Goal: Information Seeking & Learning: Check status

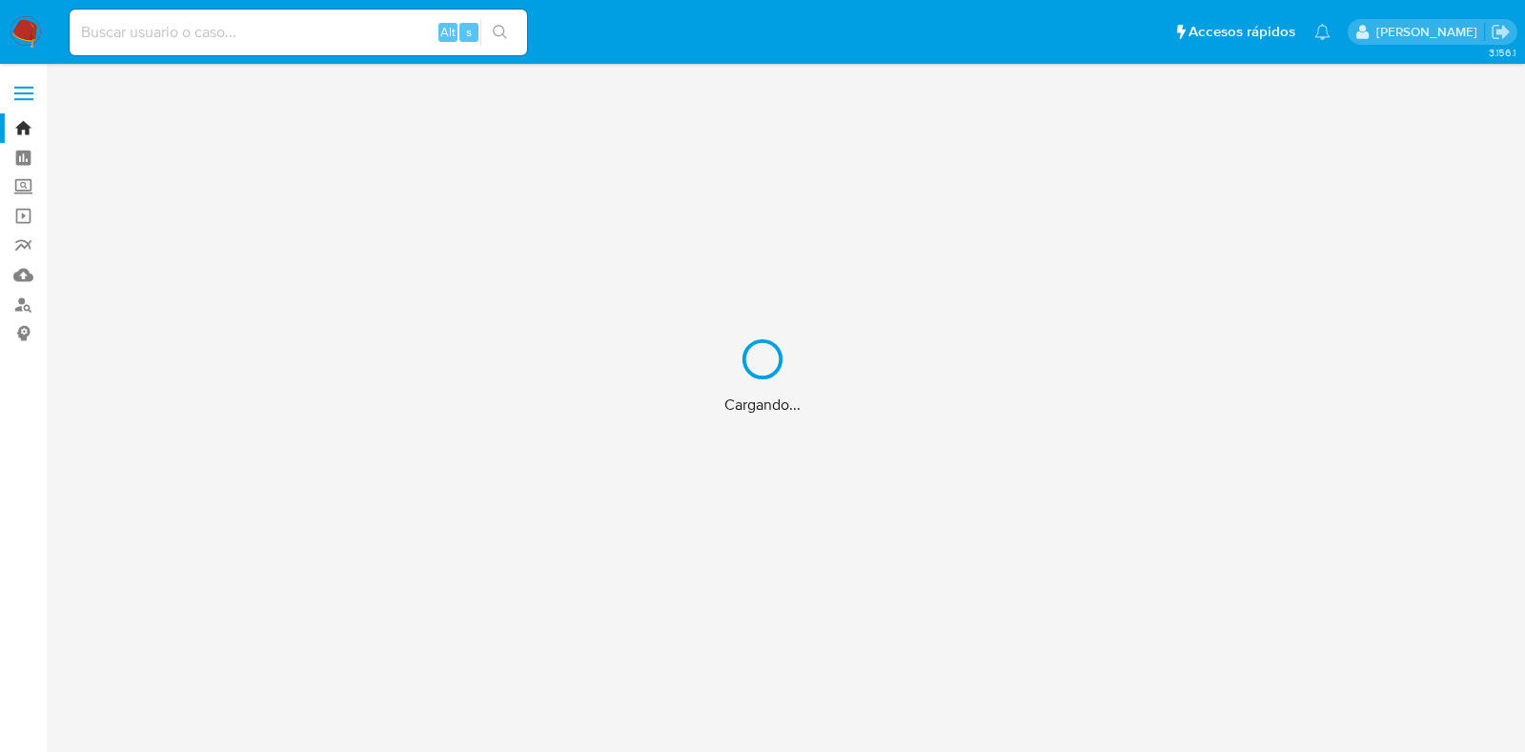
click at [159, 26] on div "Cargando..." at bounding box center [762, 376] width 1525 height 752
click at [138, 25] on div "Cargando..." at bounding box center [762, 376] width 1525 height 752
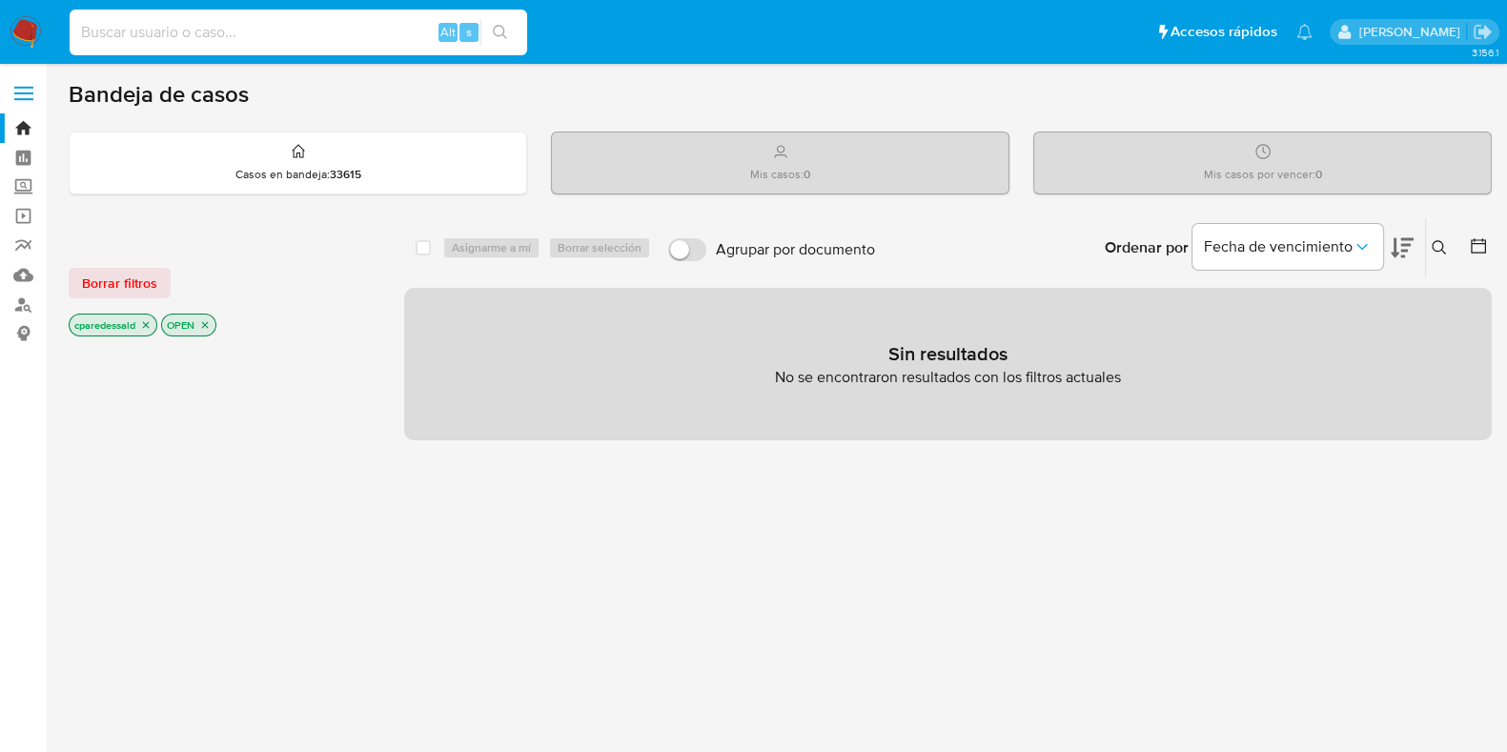
click at [210, 35] on input at bounding box center [299, 32] width 458 height 25
paste input "1902912429"
type input "1902912429"
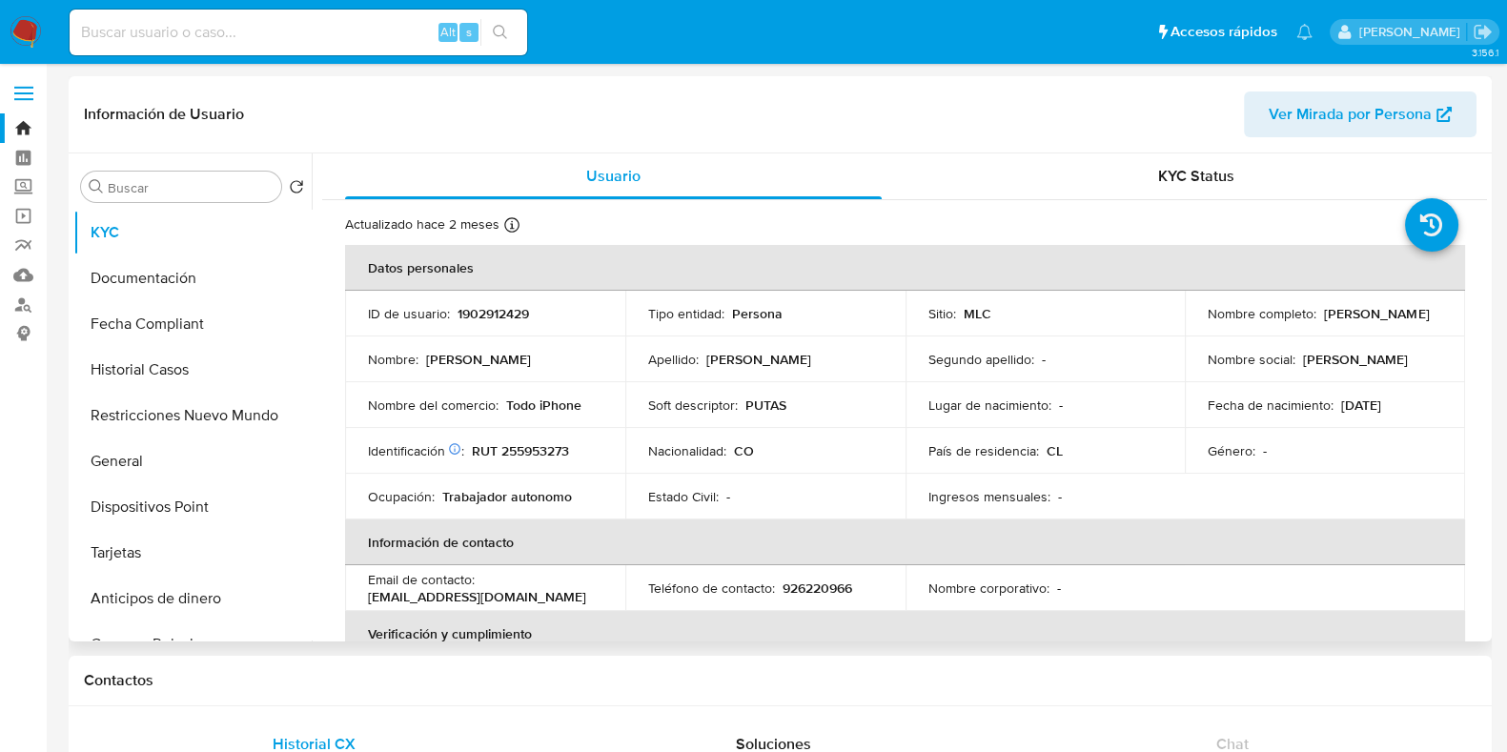
select select "10"
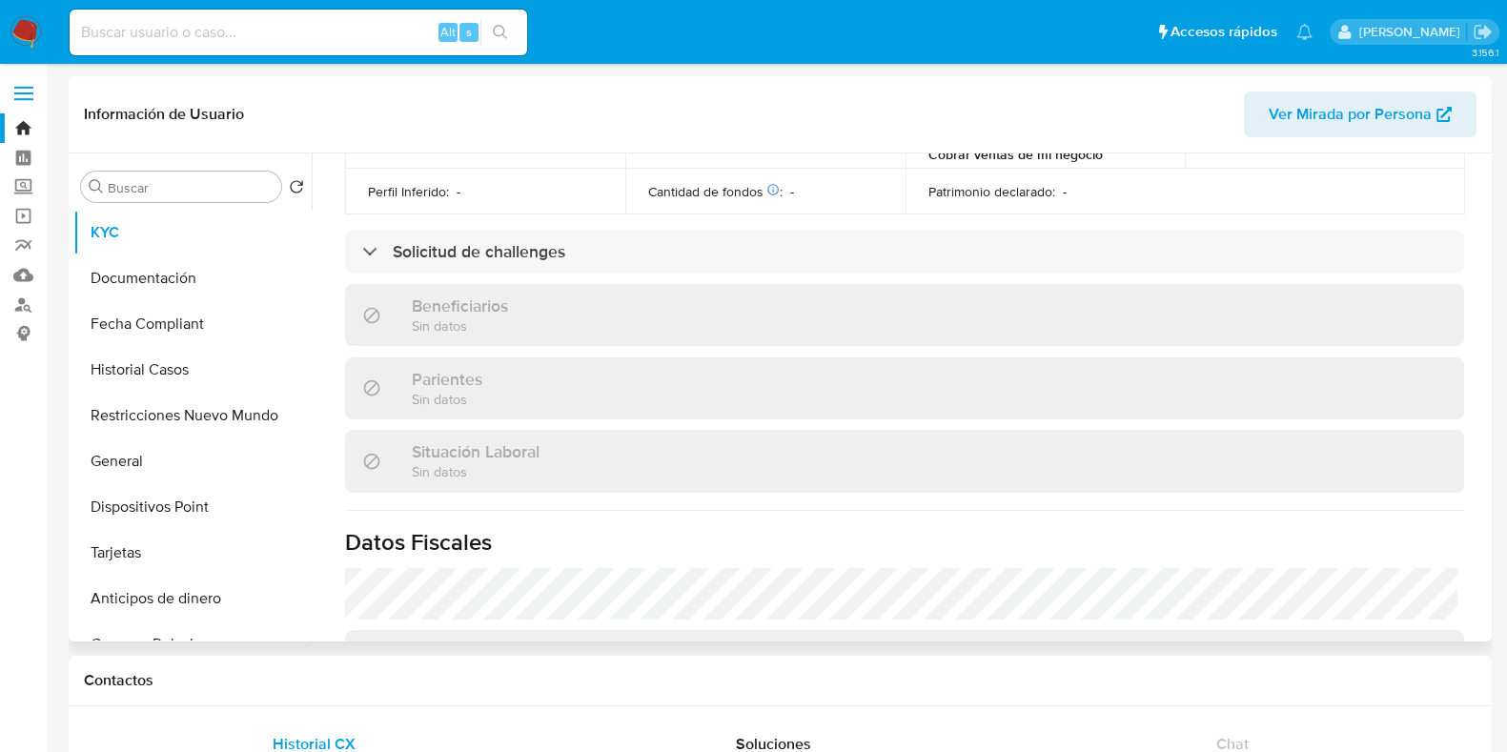
scroll to position [719, 0]
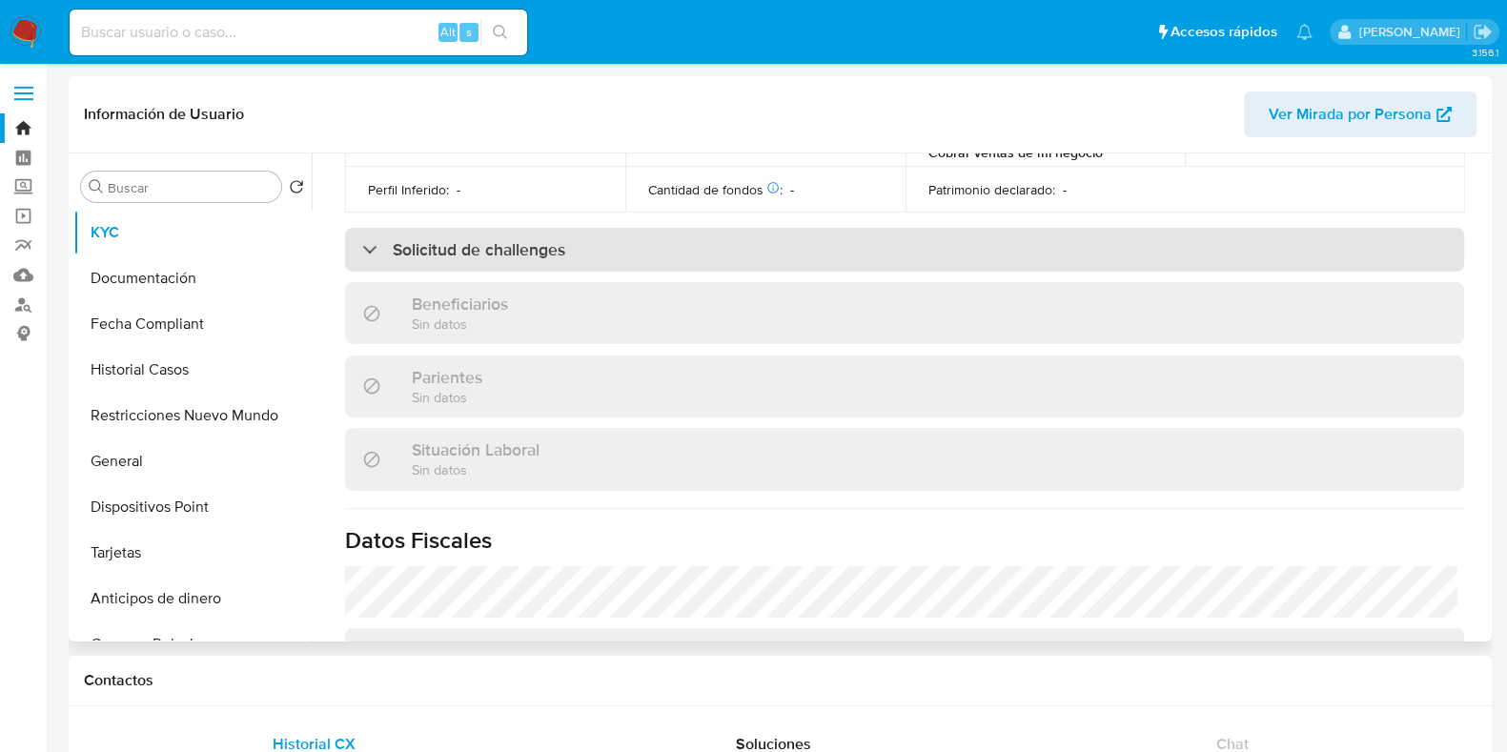
click at [735, 263] on div "Solicitud de challenges" at bounding box center [904, 250] width 1119 height 44
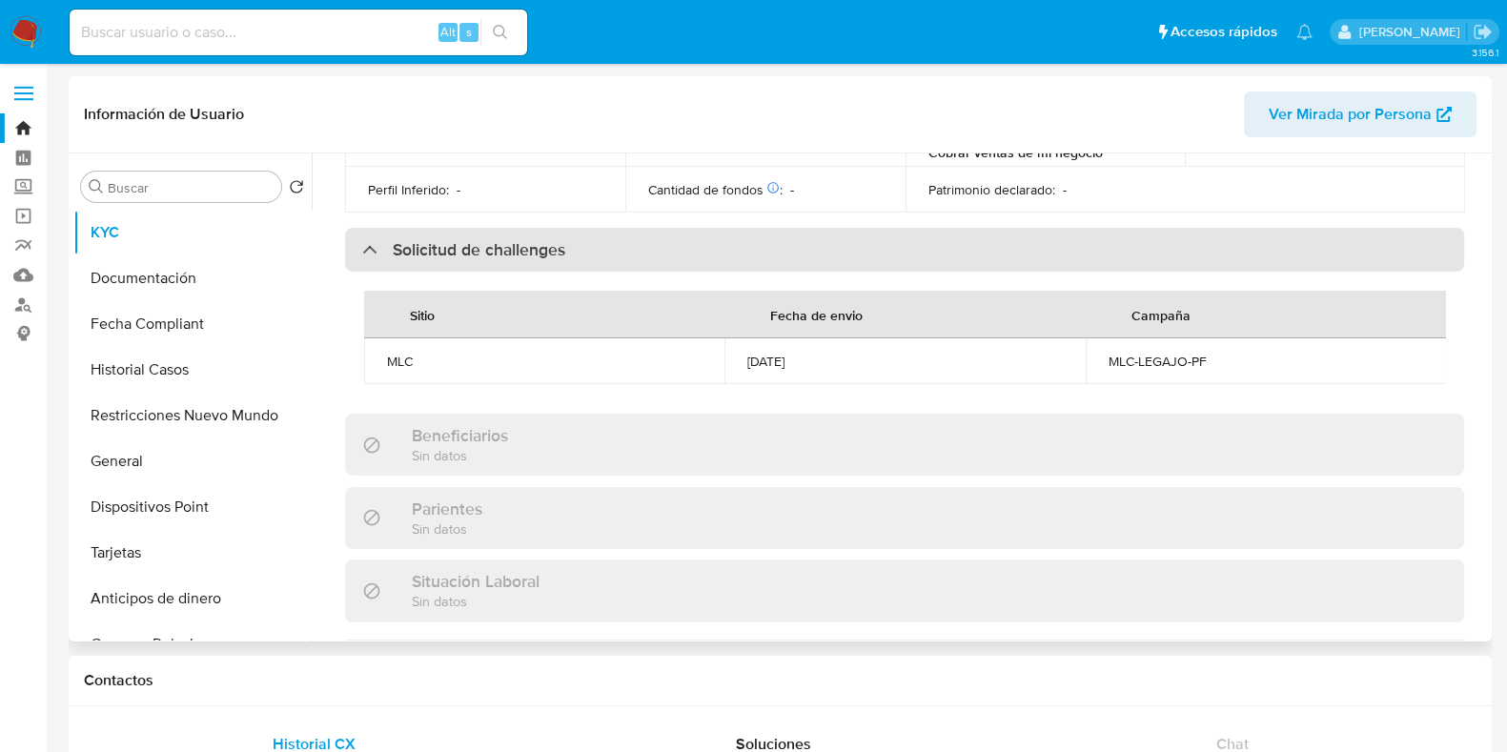
click at [735, 263] on div "Solicitud de challenges" at bounding box center [904, 250] width 1119 height 44
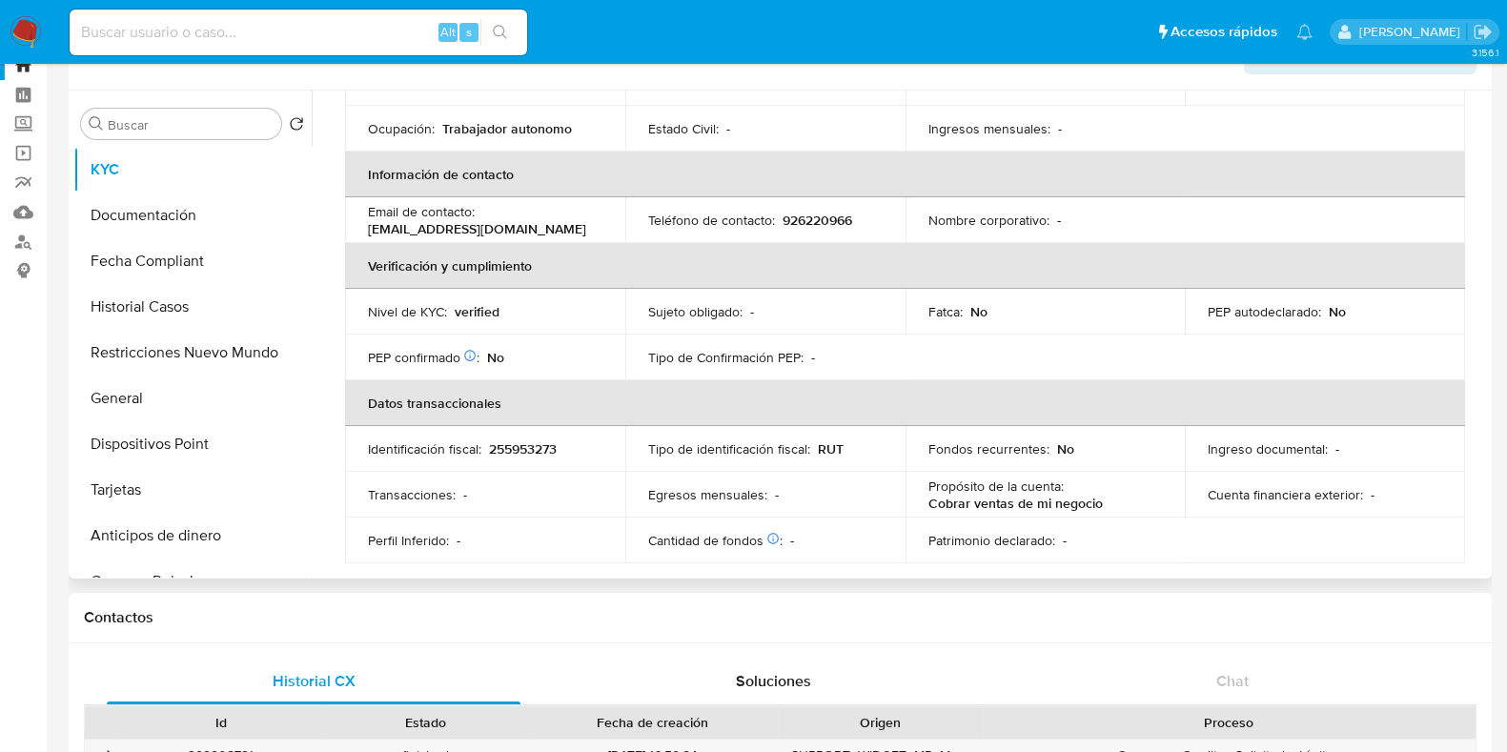
scroll to position [0, 0]
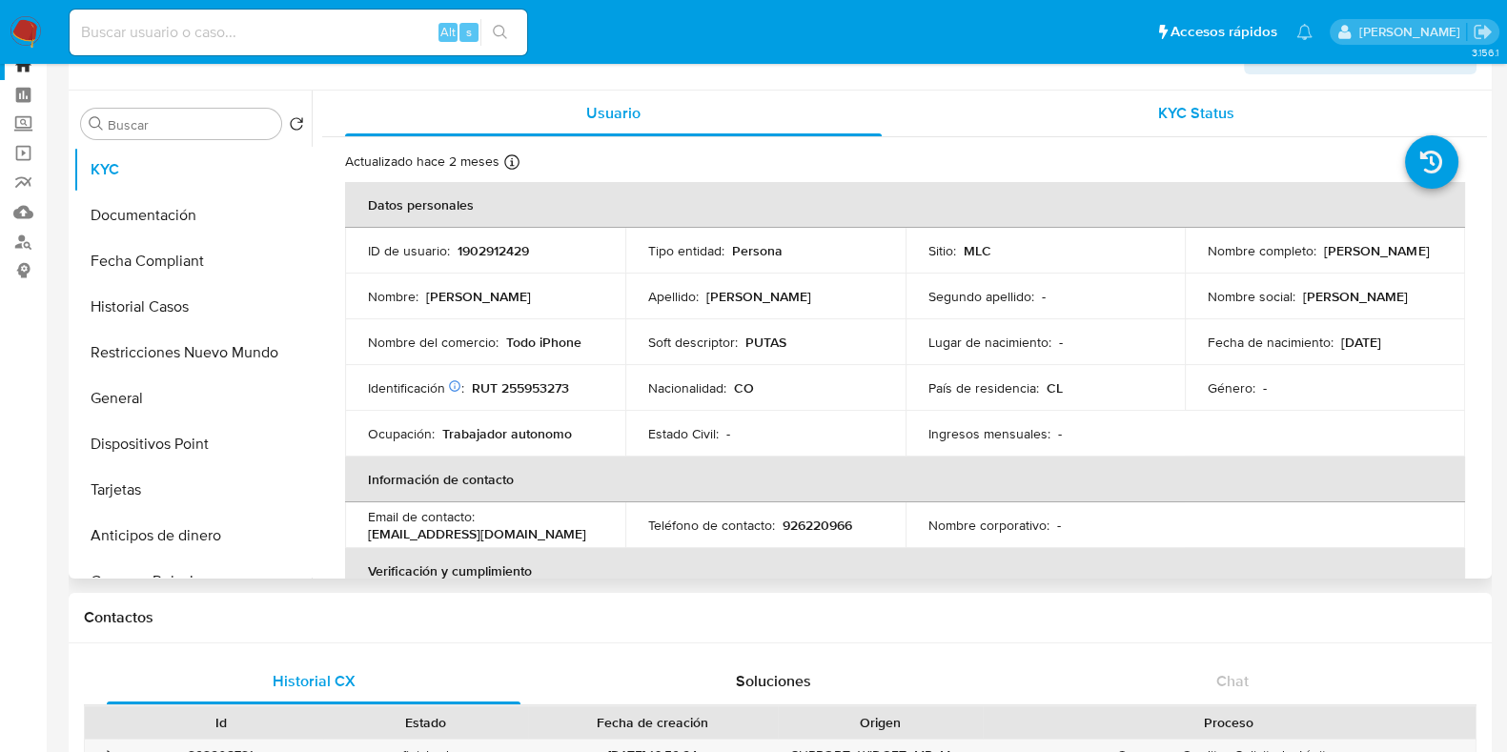
click at [1142, 129] on div "KYC Status" at bounding box center [1196, 114] width 537 height 46
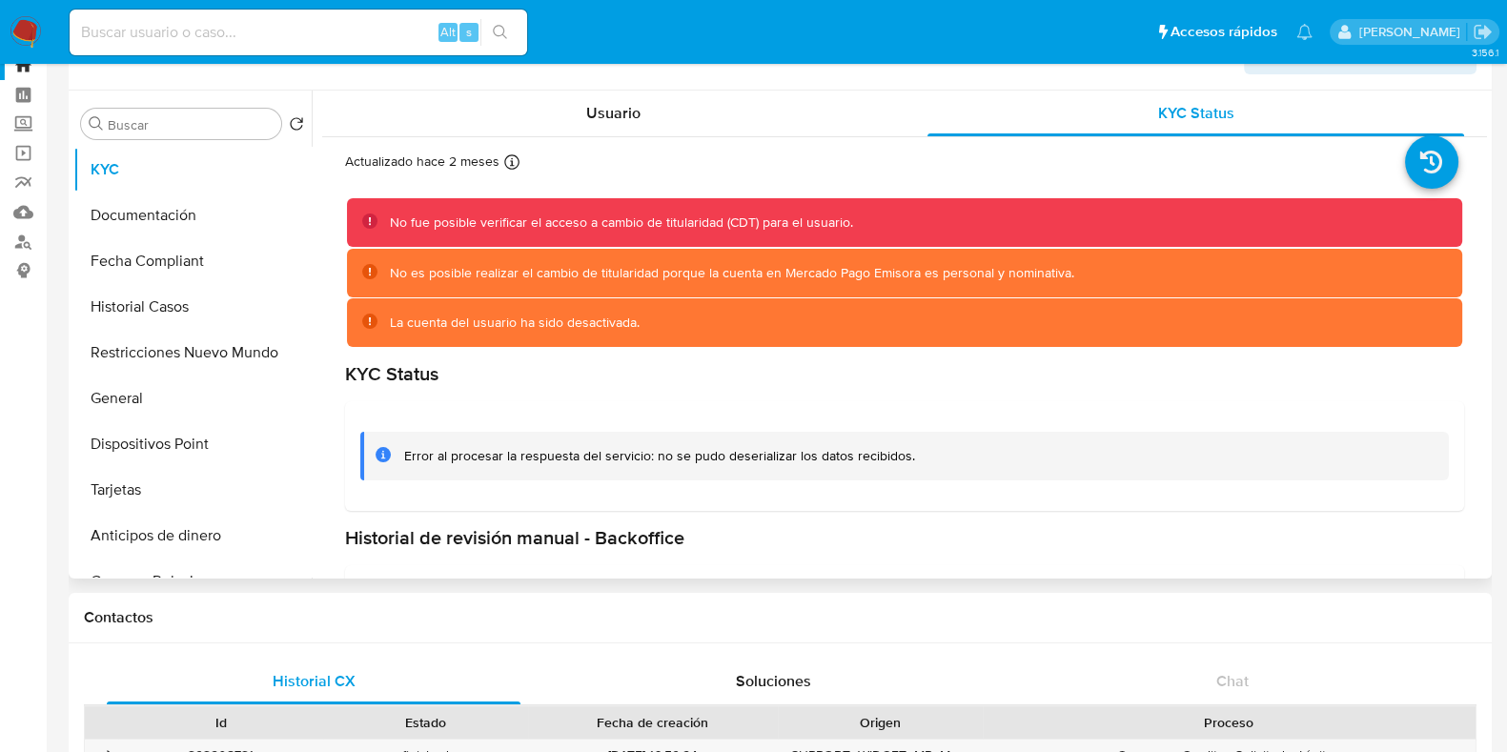
drag, startPoint x: 465, startPoint y: 227, endPoint x: 873, endPoint y: 208, distance: 408.5
click at [873, 208] on div "No fue posible verificar el acceso a cambio de titularidad (CDT) para el usuari…" at bounding box center [905, 222] width 1116 height 49
drag, startPoint x: 606, startPoint y: 272, endPoint x: 835, endPoint y: 289, distance: 229.4
click at [835, 289] on div "No es posible realizar el cambio de titularidad porque la cuenta en Mercado Pag…" at bounding box center [905, 273] width 1116 height 49
drag, startPoint x: 477, startPoint y: 325, endPoint x: 691, endPoint y: 315, distance: 214.8
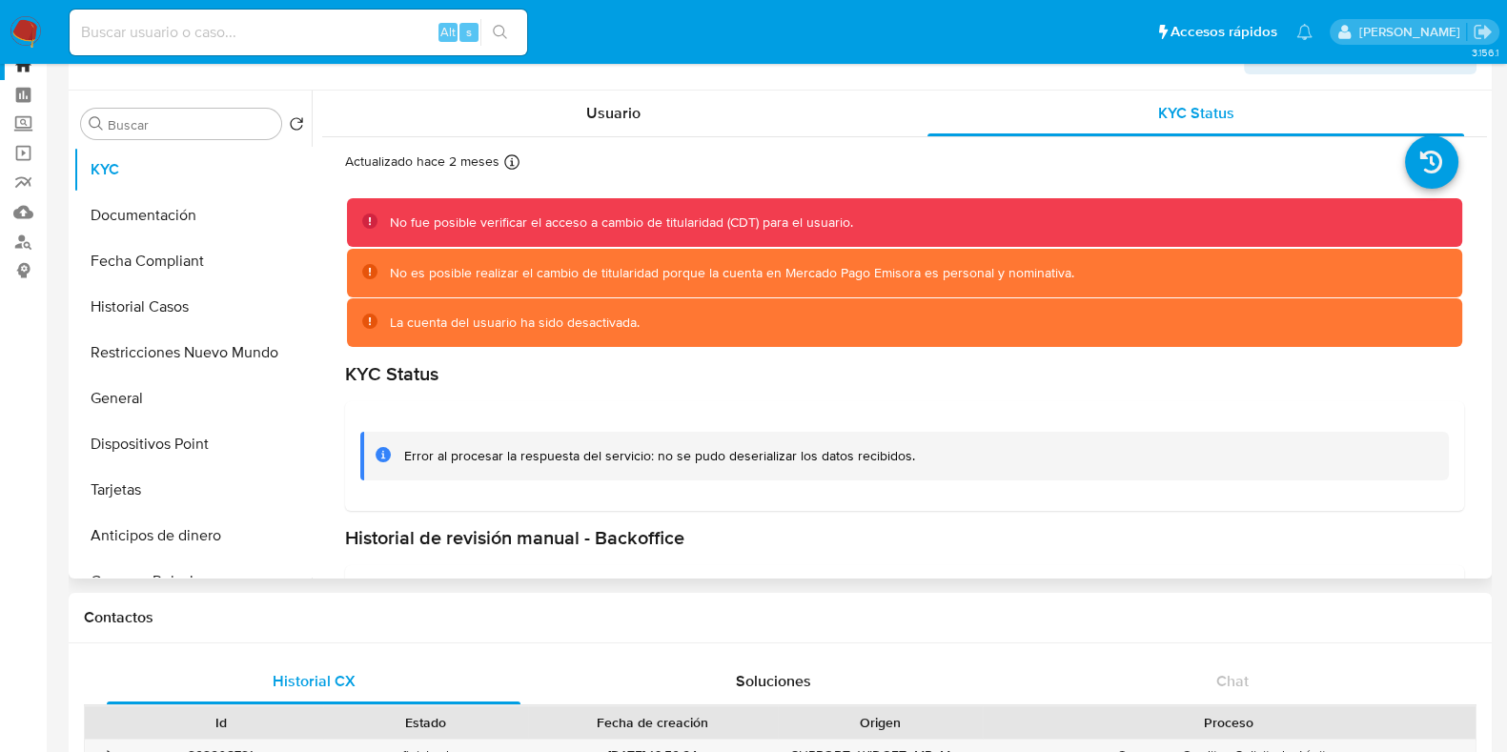
click at [691, 315] on div "La cuenta del usuario ha sido desactivada." at bounding box center [918, 323] width 1057 height 18
drag, startPoint x: 556, startPoint y: 455, endPoint x: 952, endPoint y: 453, distance: 396.6
click at [952, 453] on div "Error al procesar la respuesta del servicio: no se pudo deserializar los datos …" at bounding box center [919, 456] width 1030 height 18
drag, startPoint x: 480, startPoint y: 316, endPoint x: 735, endPoint y: 317, distance: 254.5
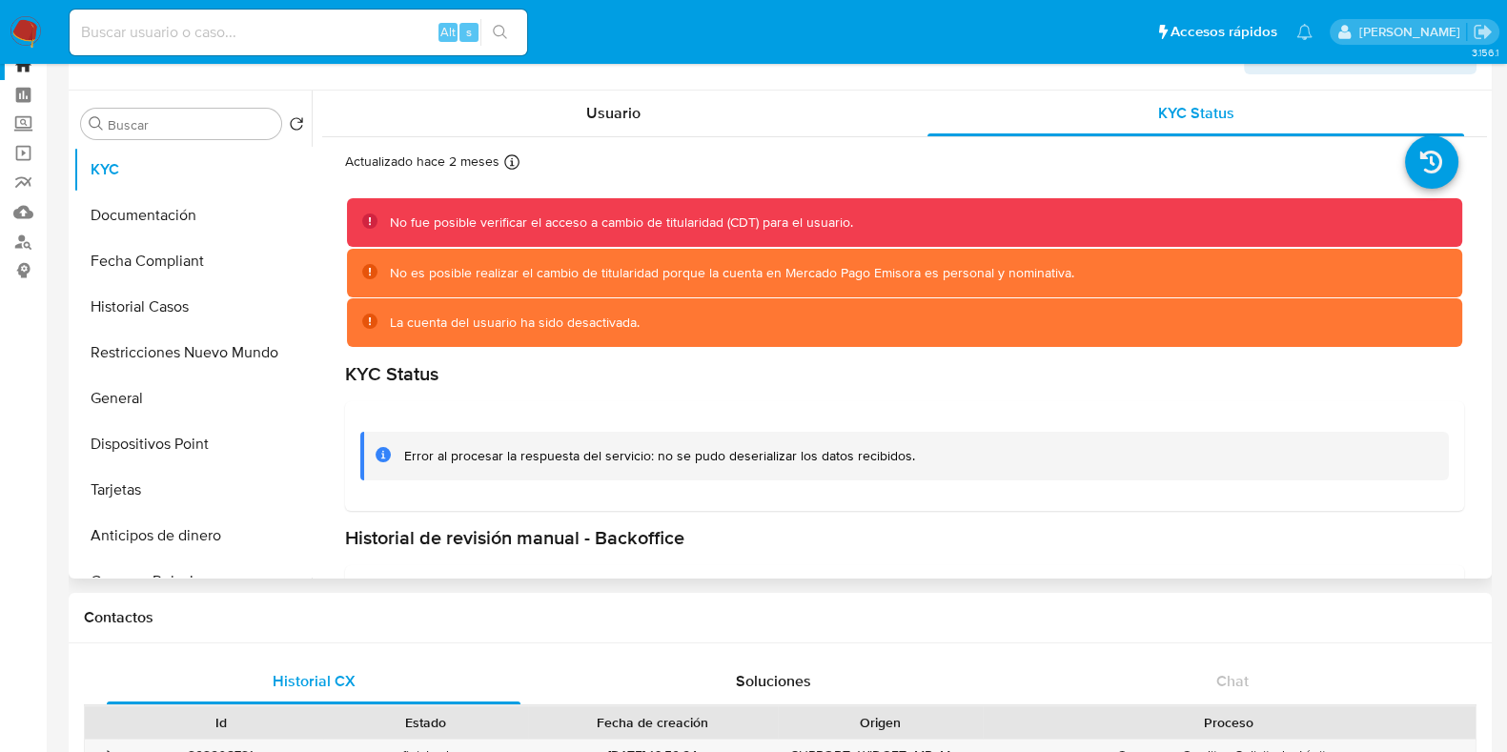
click at [735, 317] on div "La cuenta del usuario ha sido desactivada." at bounding box center [918, 323] width 1057 height 18
click at [194, 402] on button "General" at bounding box center [184, 399] width 223 height 46
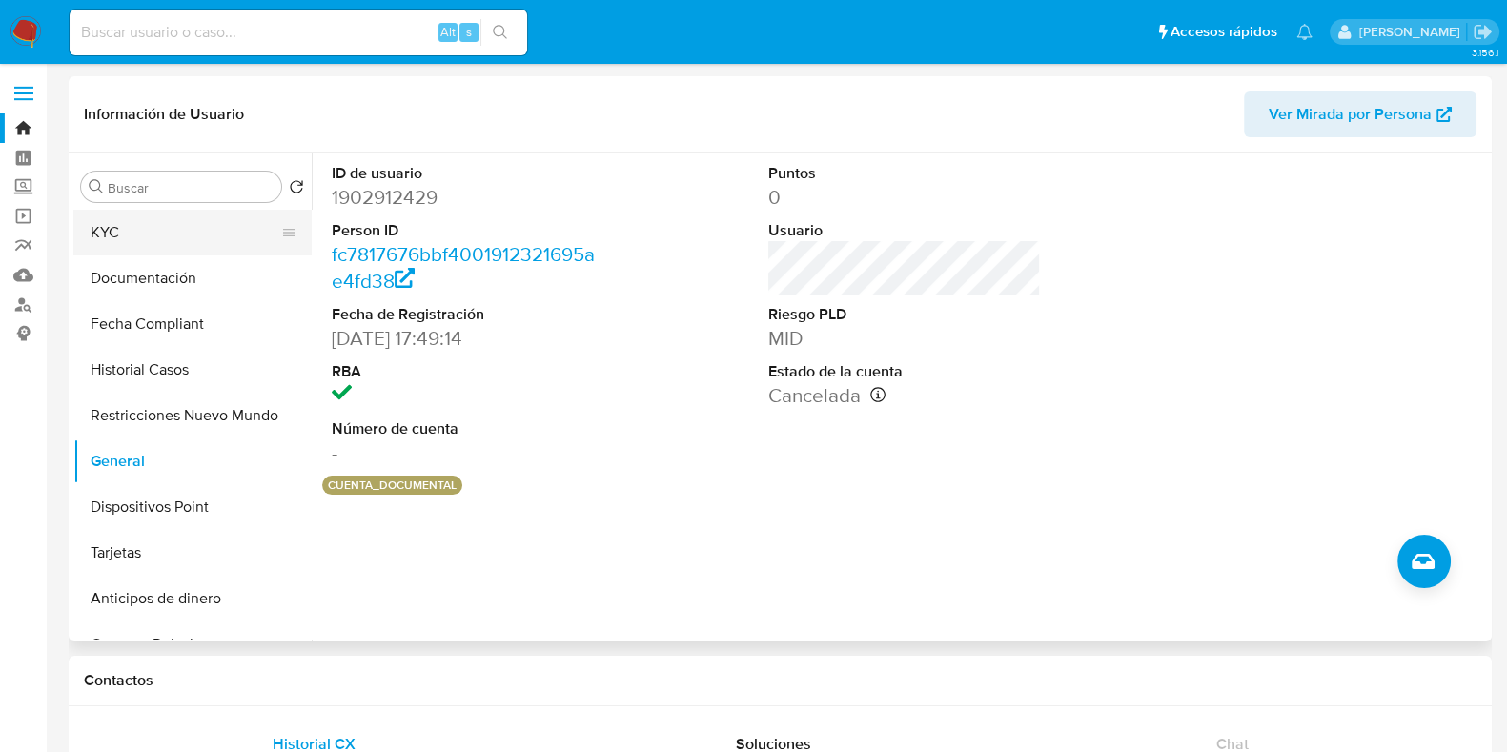
click at [155, 252] on button "KYC" at bounding box center [184, 233] width 223 height 46
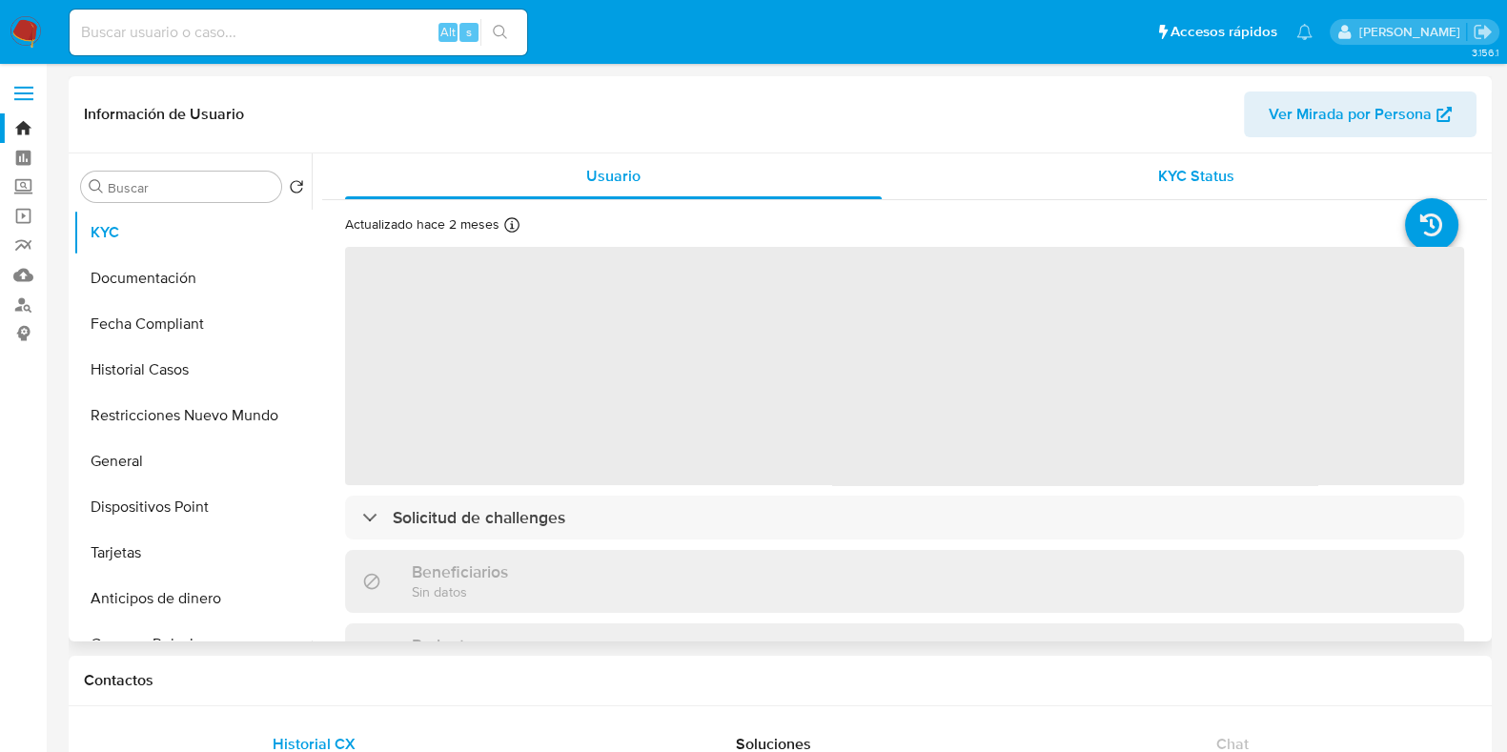
click at [1158, 183] on span "KYC Status" at bounding box center [1196, 176] width 76 height 22
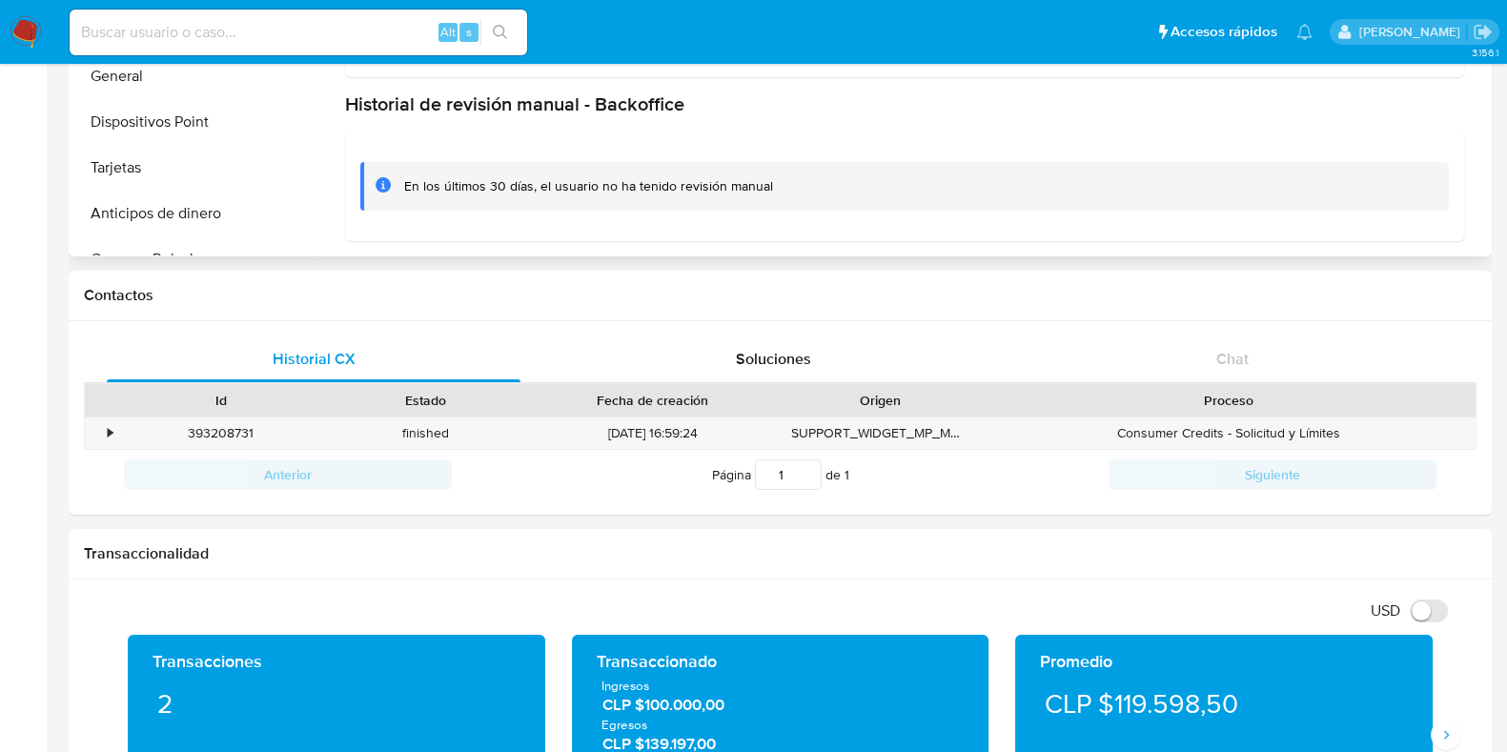
scroll to position [390, 0]
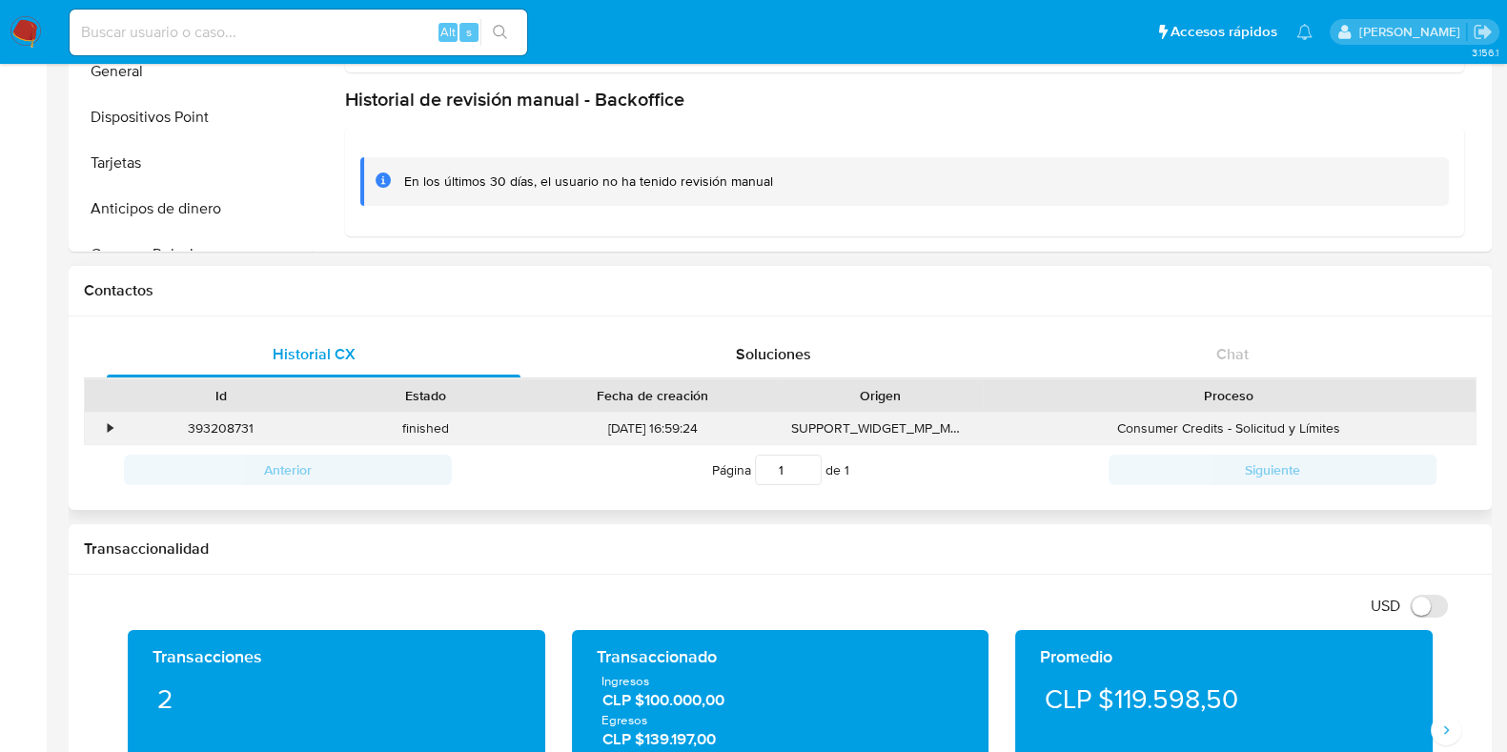
click at [109, 426] on div "•" at bounding box center [110, 428] width 5 height 18
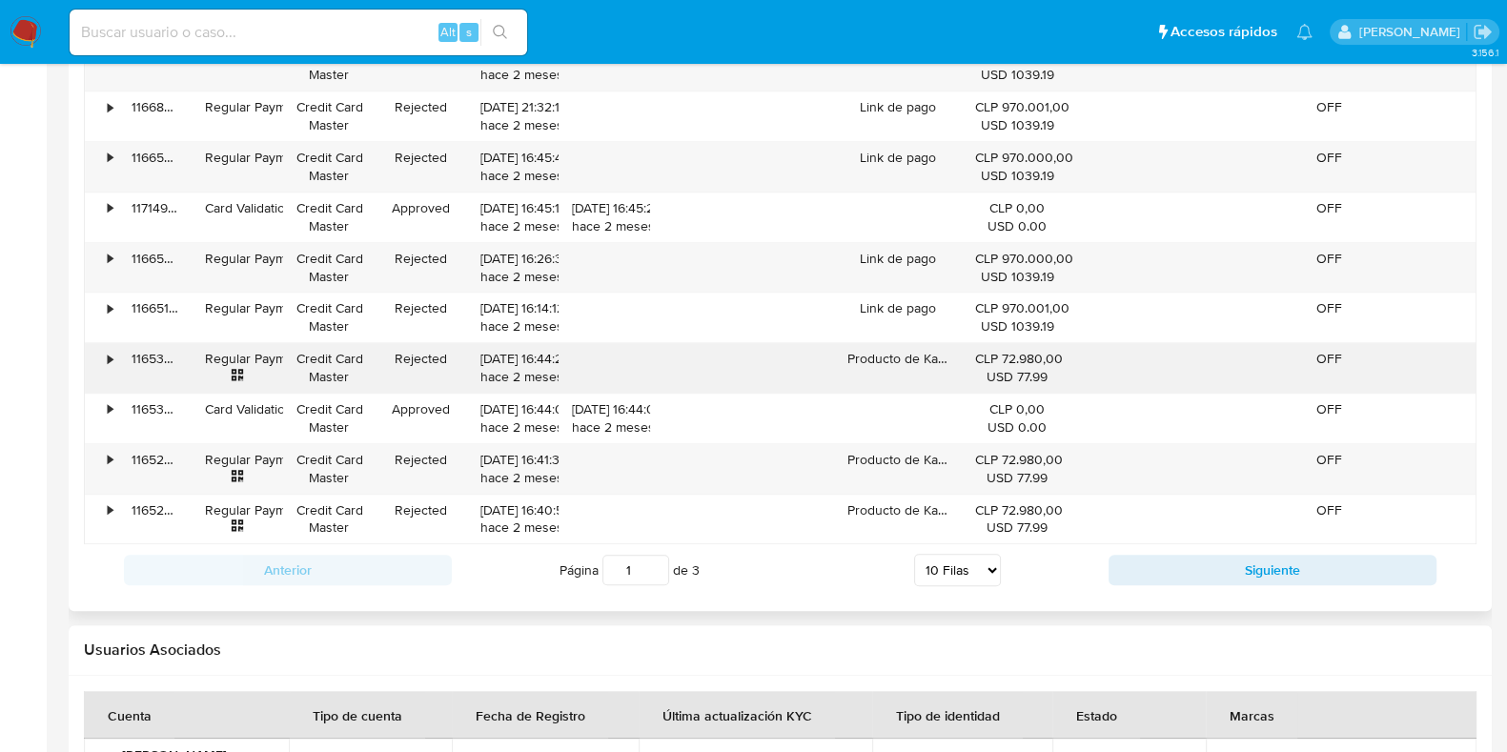
scroll to position [2554, 0]
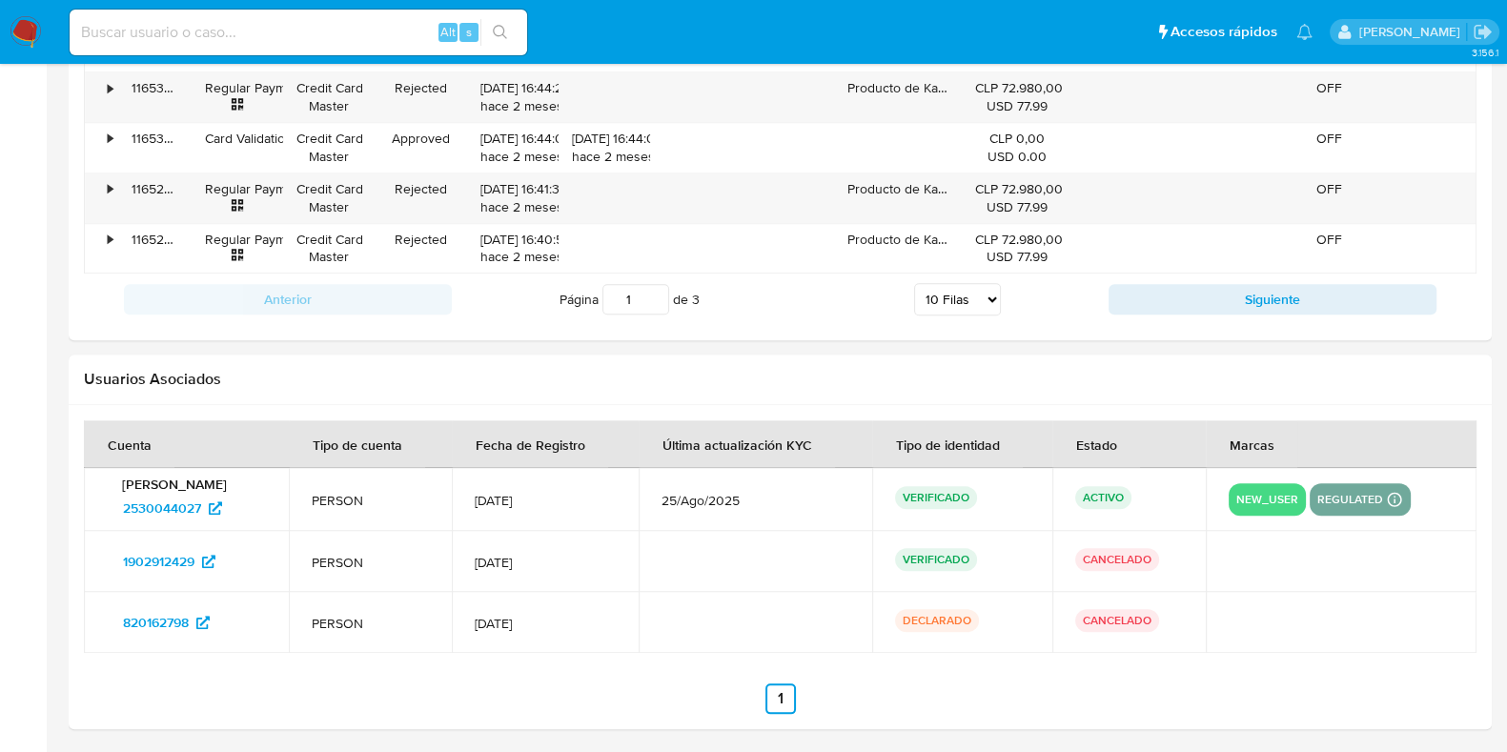
click at [353, 45] on div "Alt s" at bounding box center [299, 33] width 458 height 46
click at [328, 30] on input at bounding box center [299, 32] width 458 height 25
paste input "94661375"
type input "94661375"
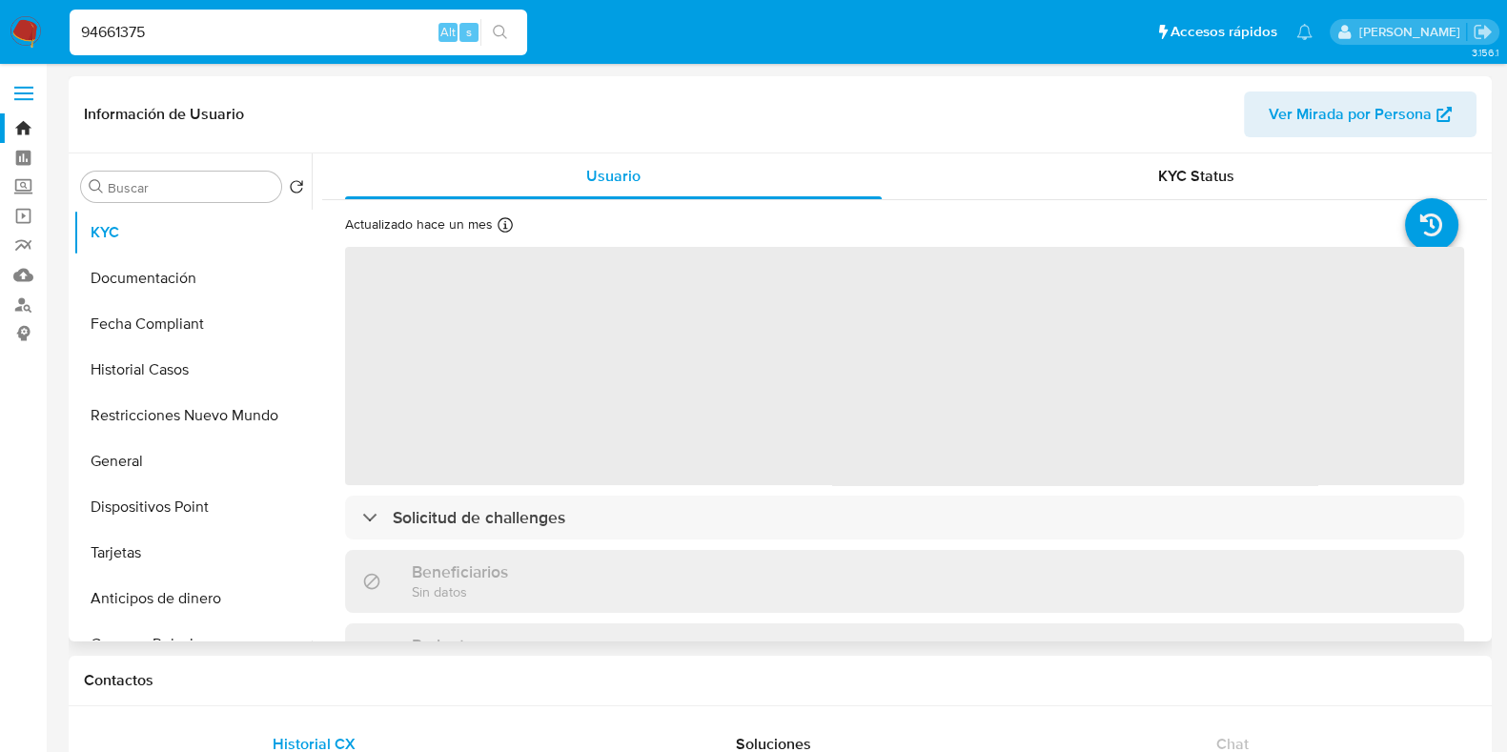
select select "10"
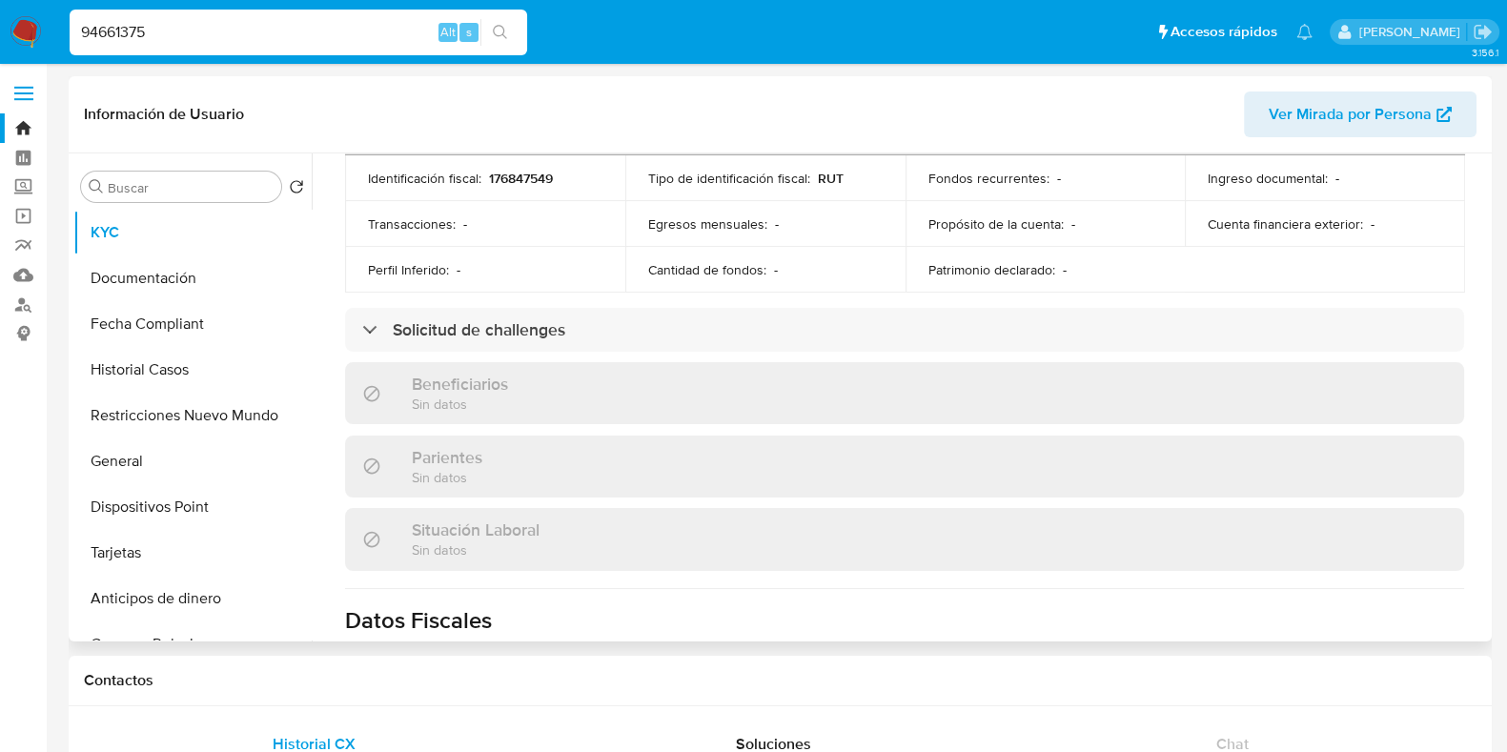
scroll to position [636, 0]
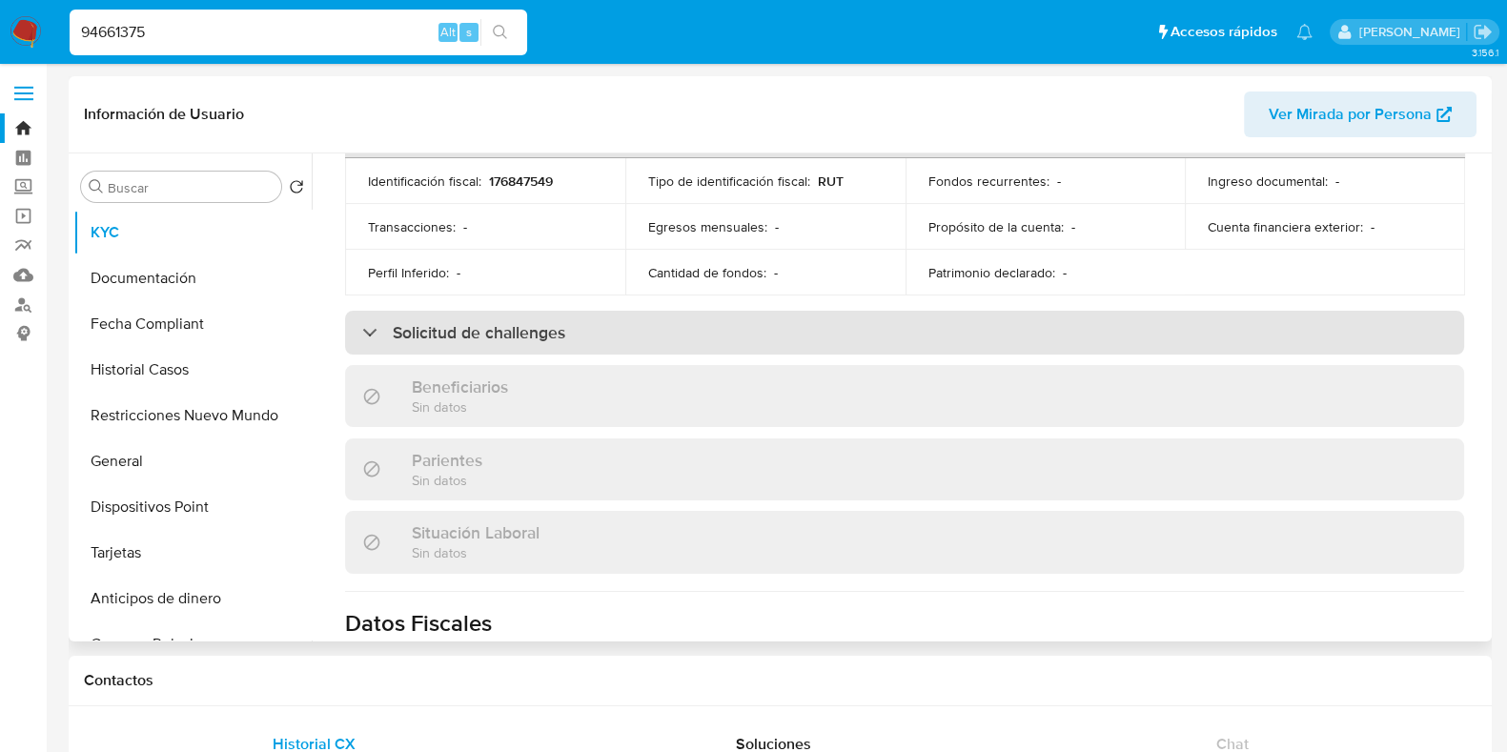
click at [677, 341] on div "Solicitud de challenges" at bounding box center [904, 333] width 1119 height 44
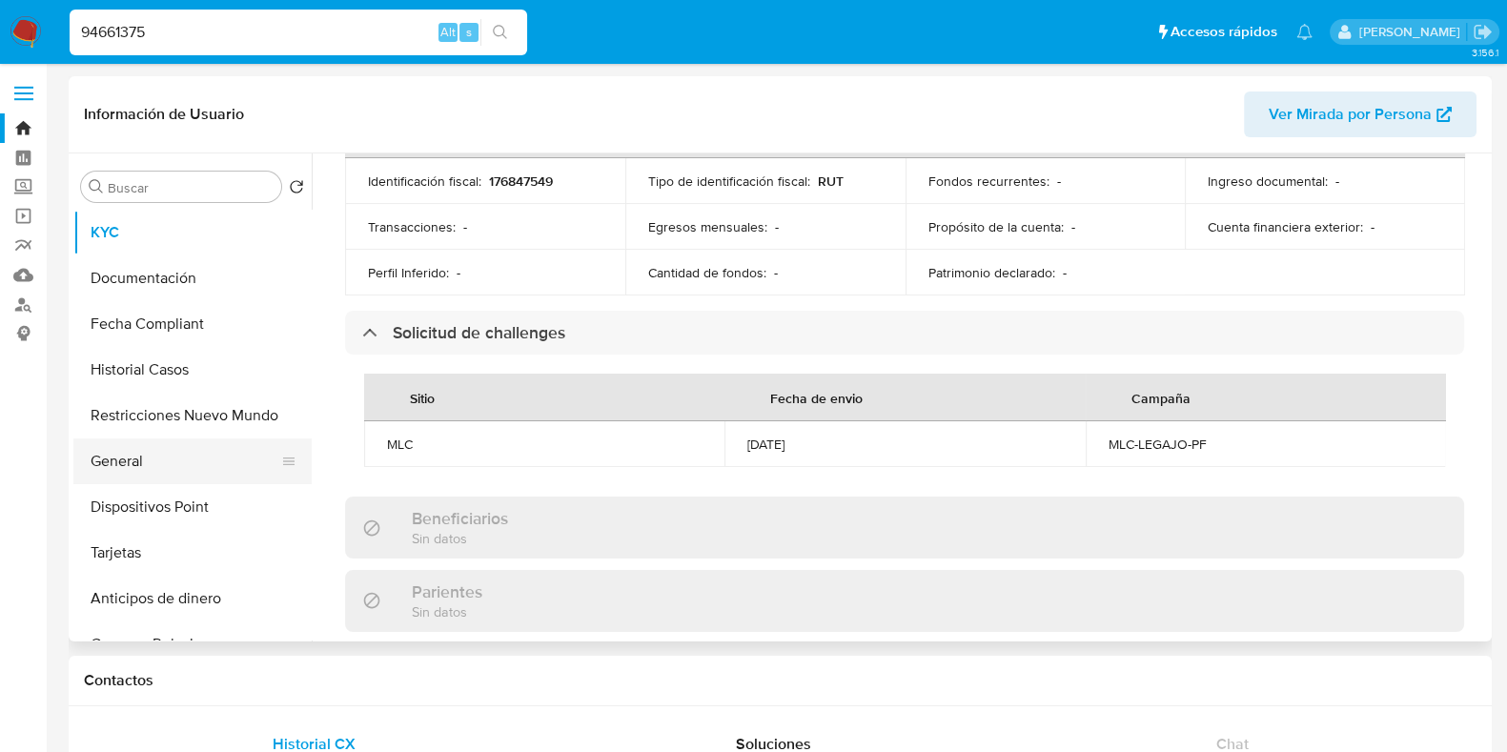
click at [173, 479] on button "General" at bounding box center [184, 462] width 223 height 46
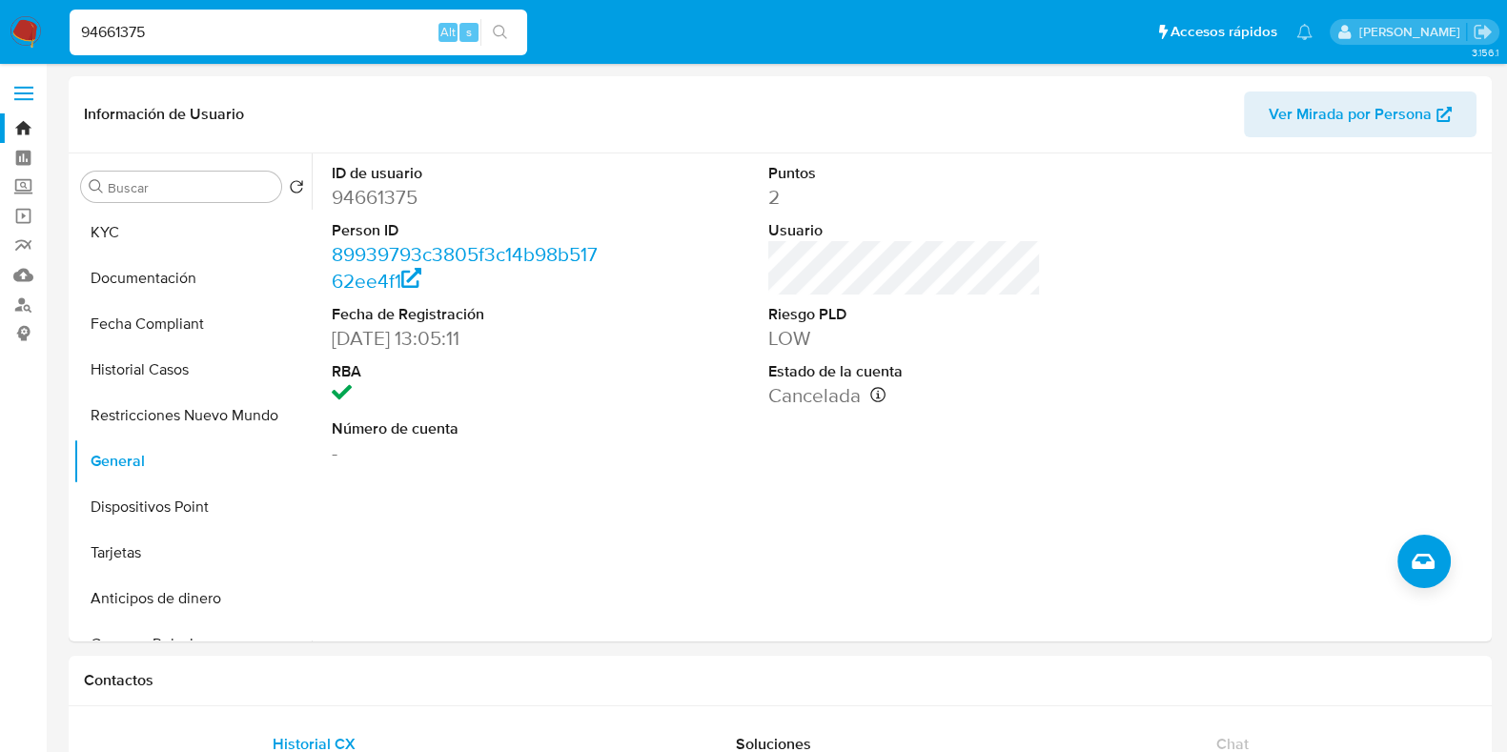
click at [237, 35] on input "94661375" at bounding box center [299, 32] width 458 height 25
type input "9"
paste input "1028292099"
type input "1028292099"
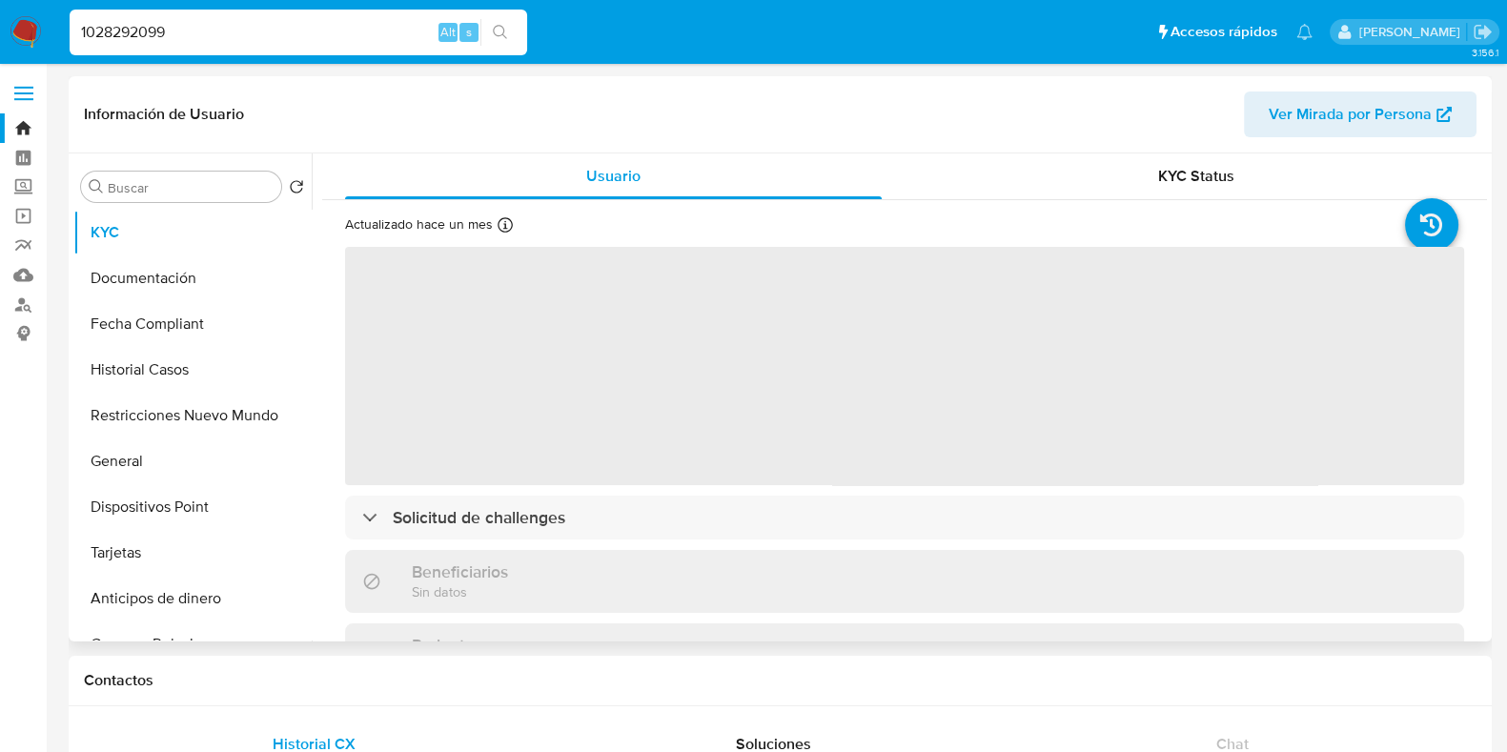
select select "10"
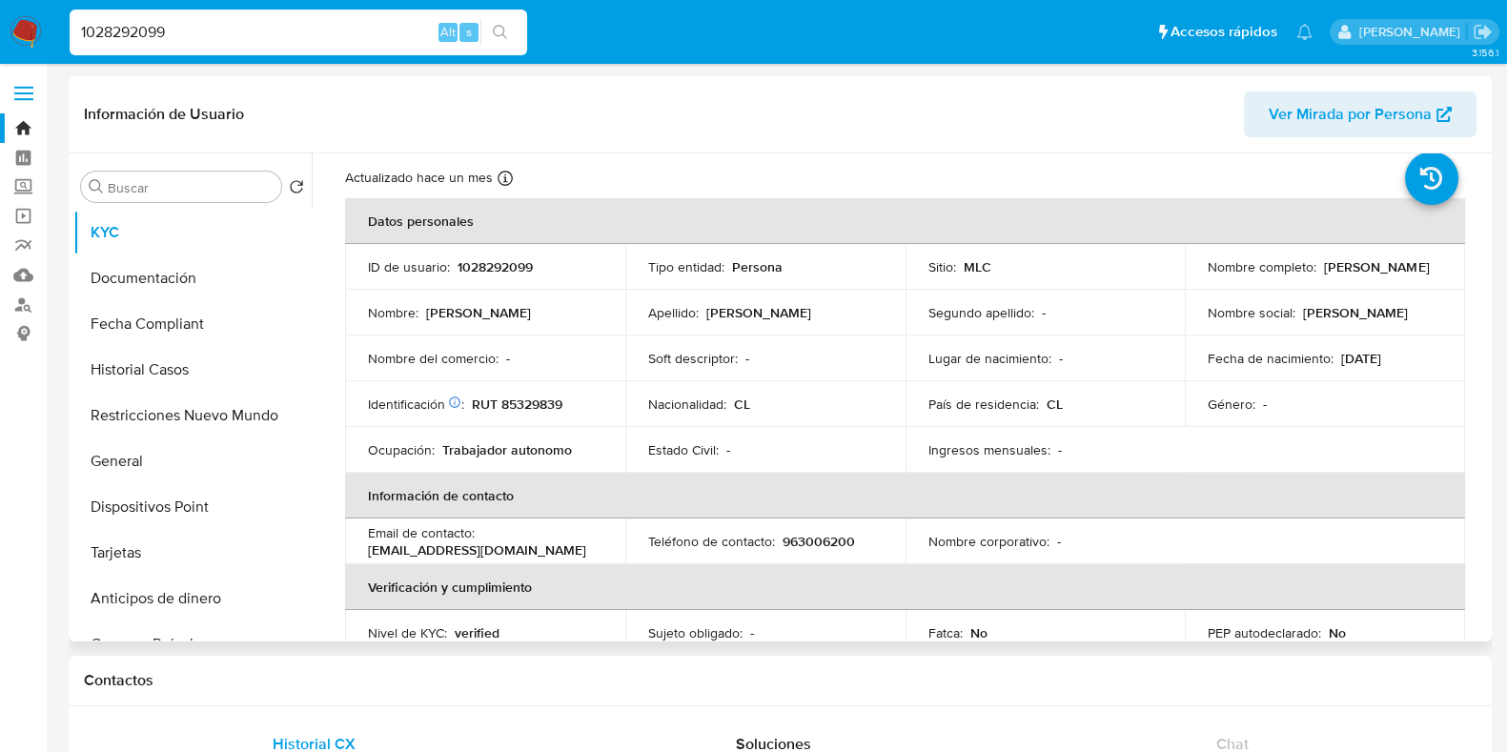
scroll to position [47, 0]
click at [140, 477] on button "General" at bounding box center [184, 462] width 223 height 46
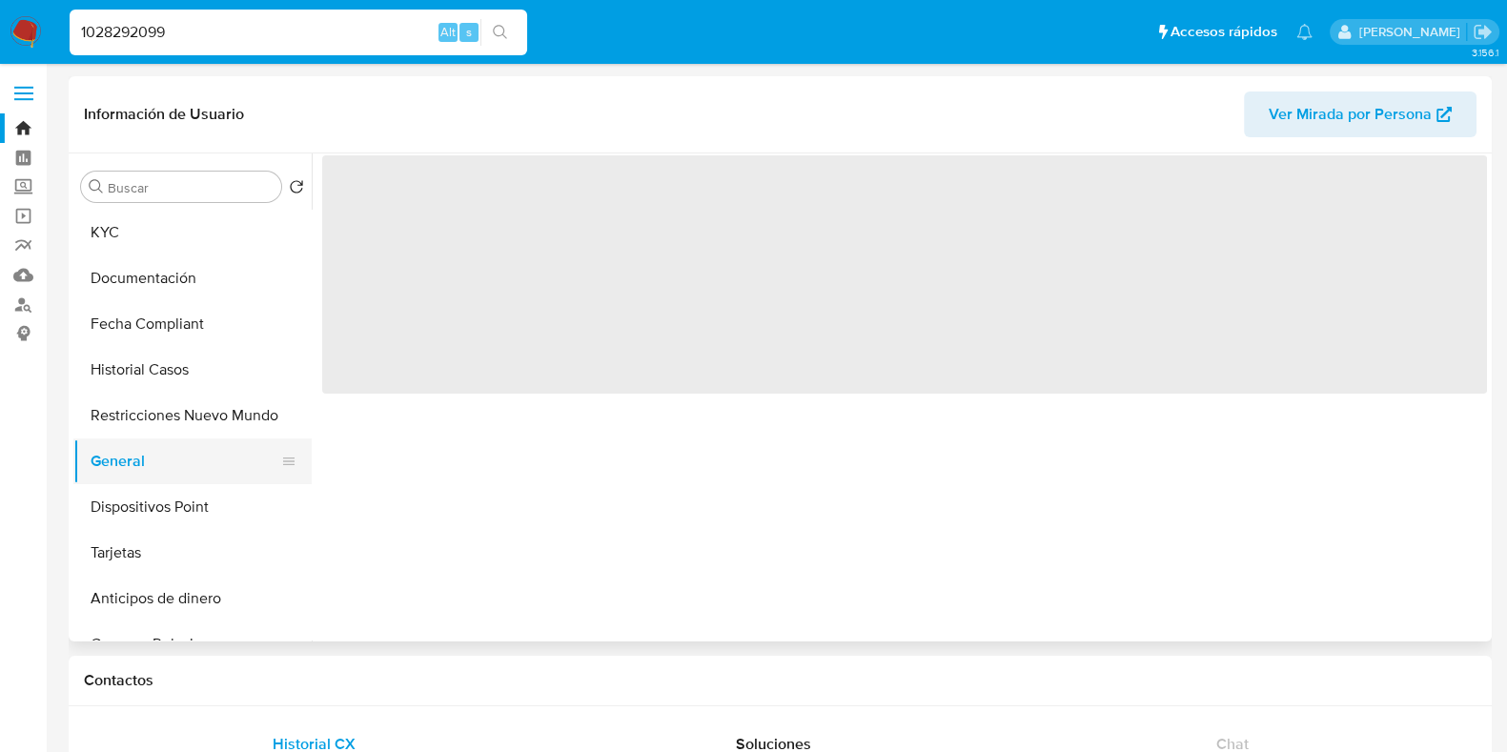
scroll to position [0, 0]
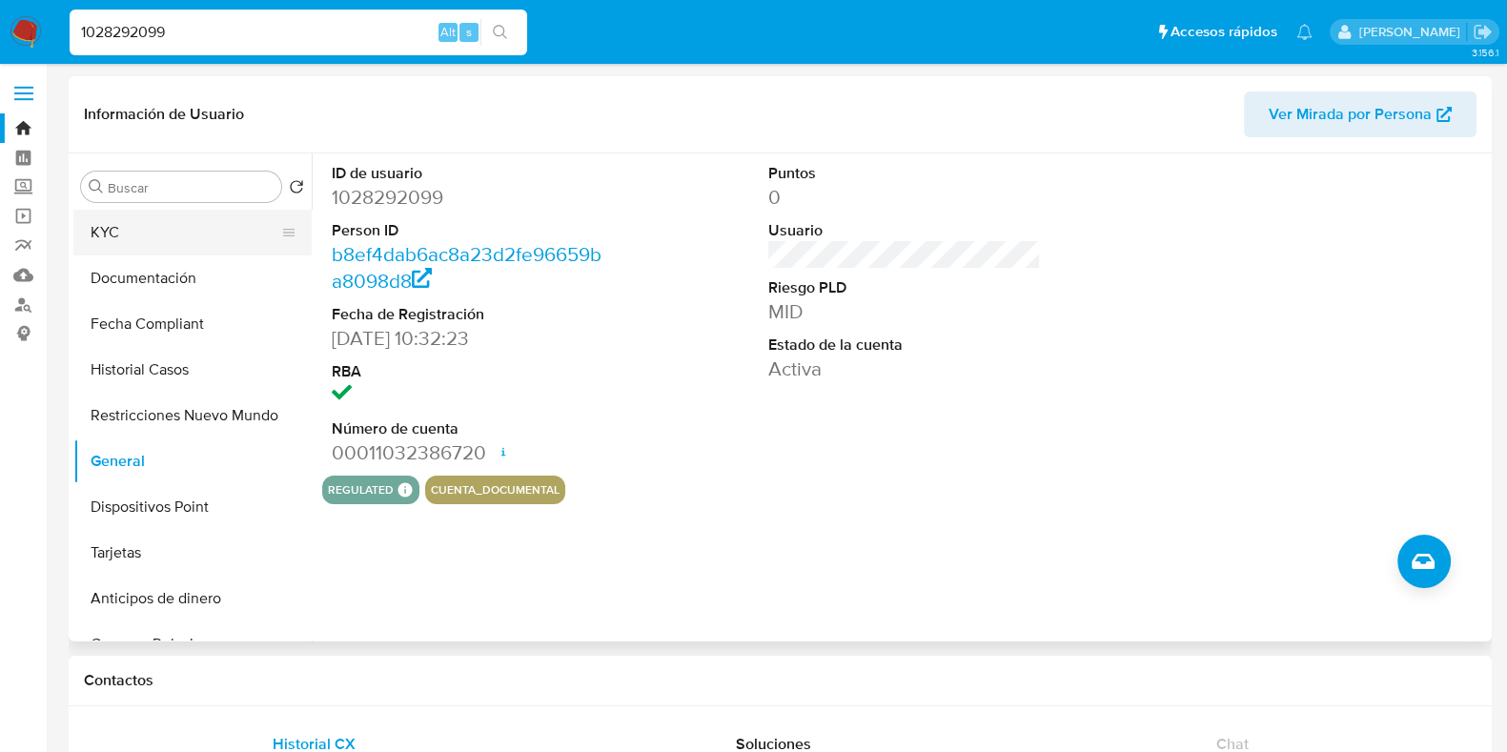
click at [194, 236] on button "KYC" at bounding box center [184, 233] width 223 height 46
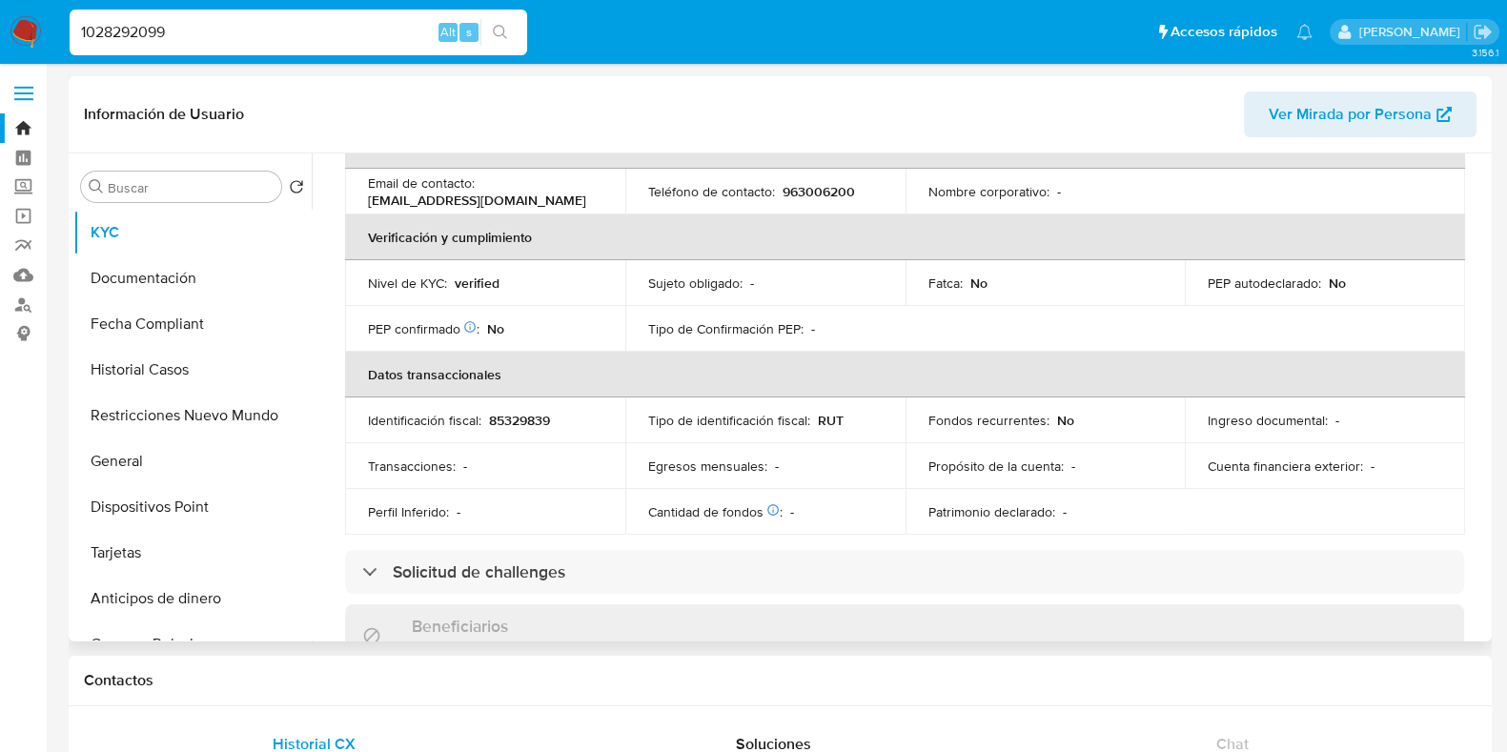
scroll to position [455, 0]
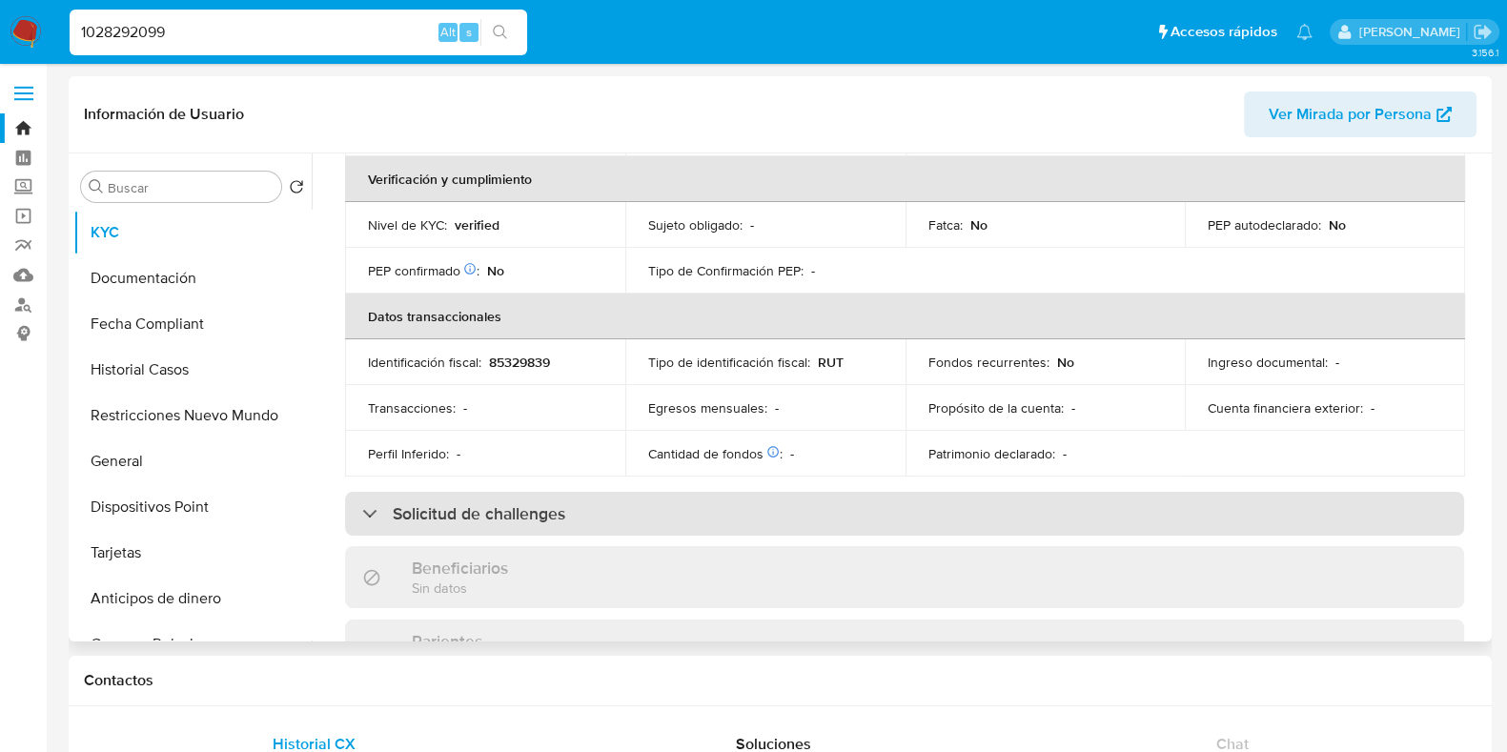
click at [677, 498] on div "Solicitud de challenges" at bounding box center [904, 514] width 1119 height 44
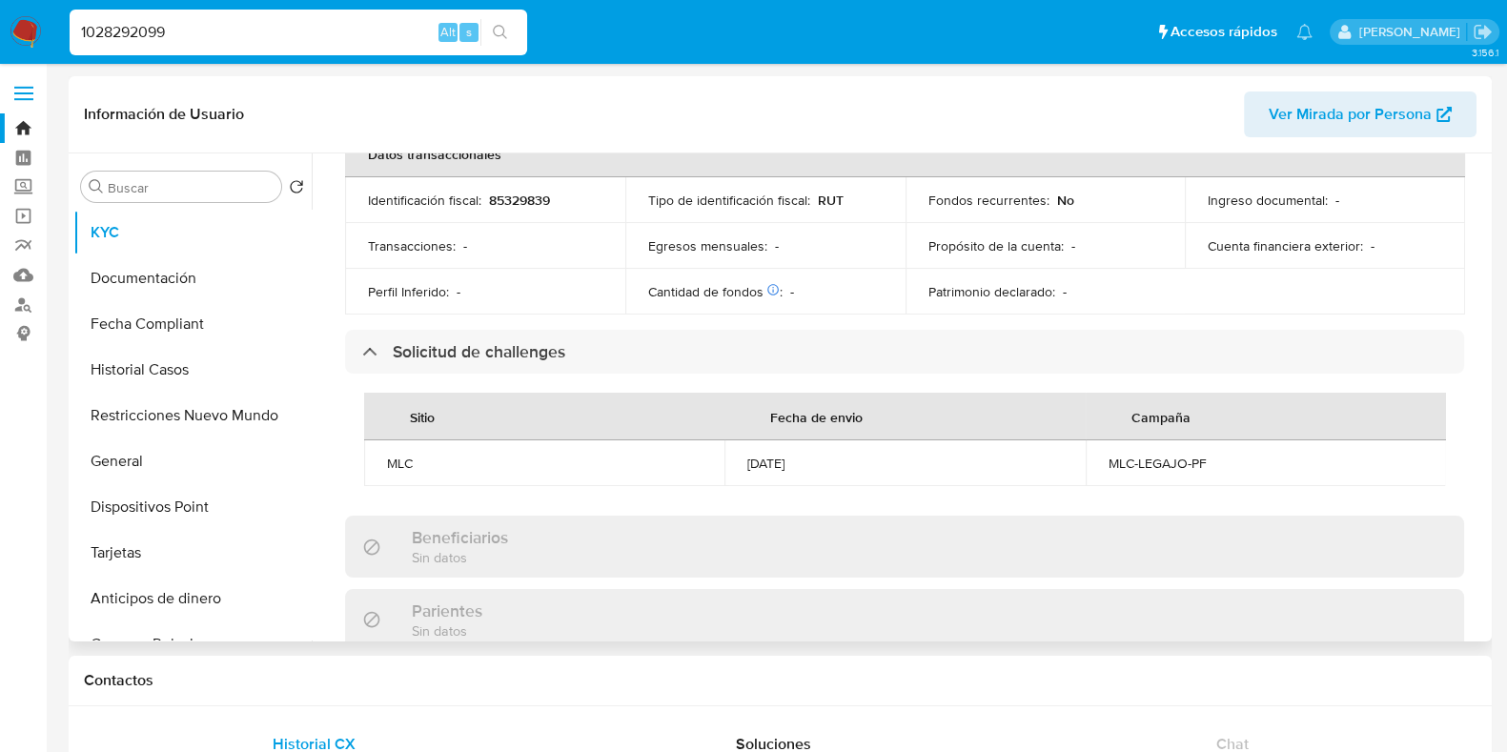
scroll to position [0, 0]
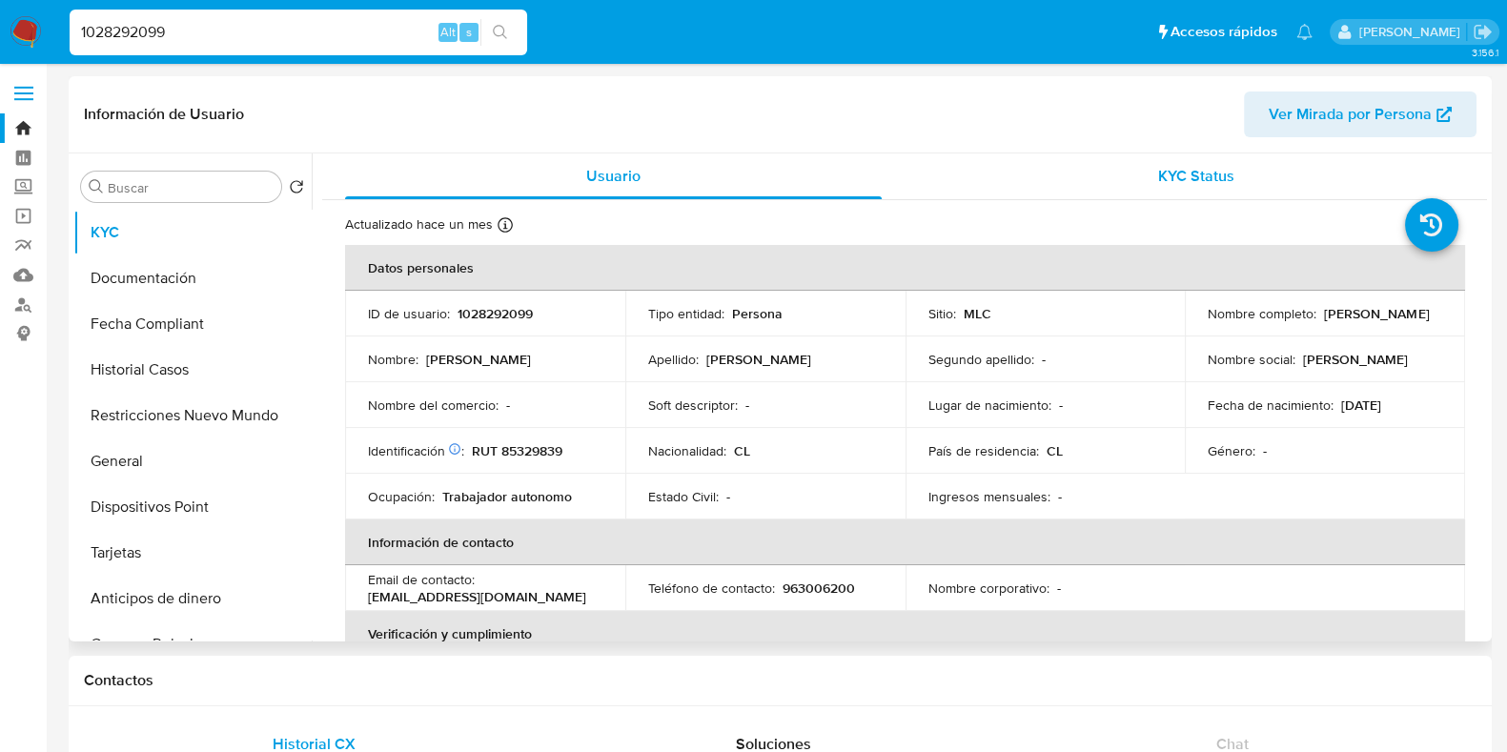
click at [1163, 175] on span "KYC Status" at bounding box center [1196, 176] width 76 height 22
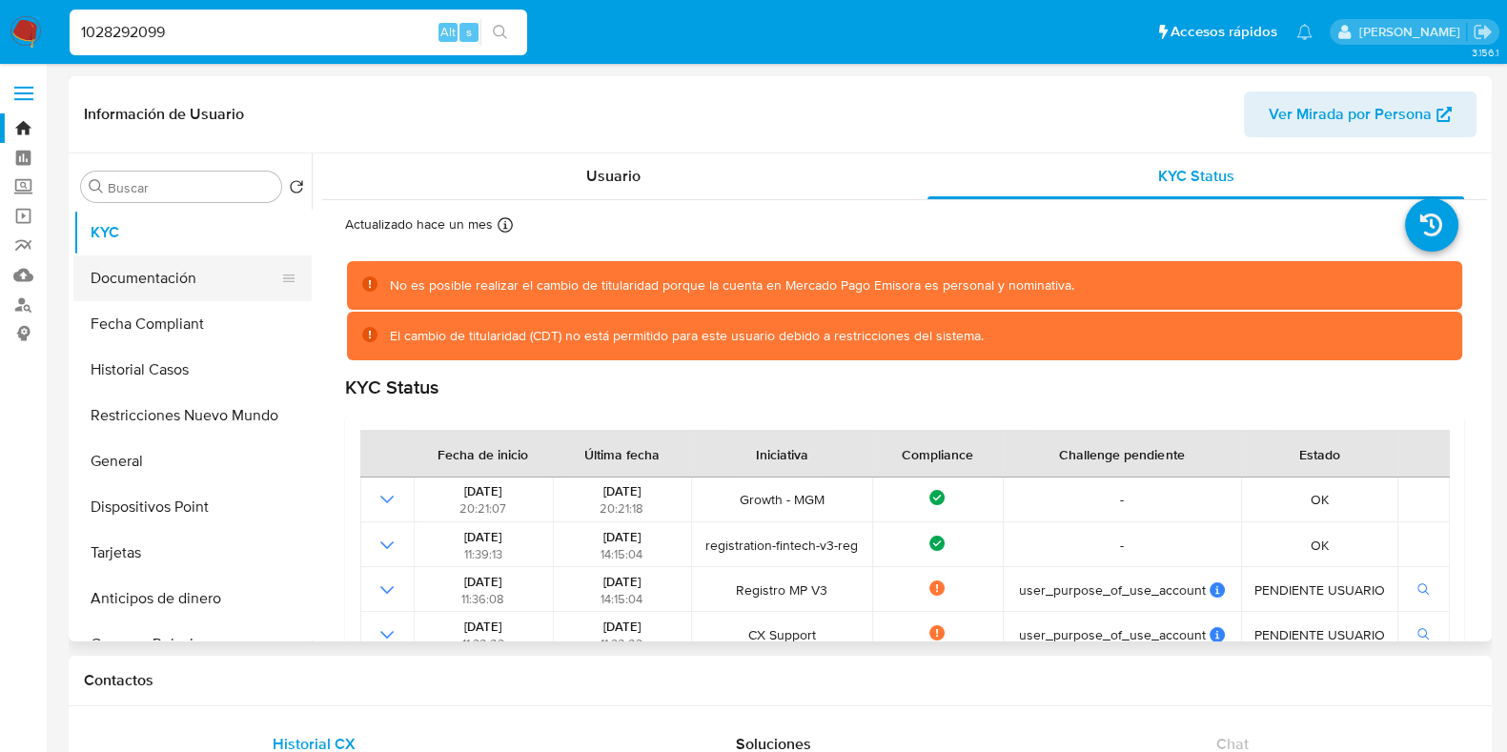
click at [206, 255] on button "Documentación" at bounding box center [184, 278] width 223 height 46
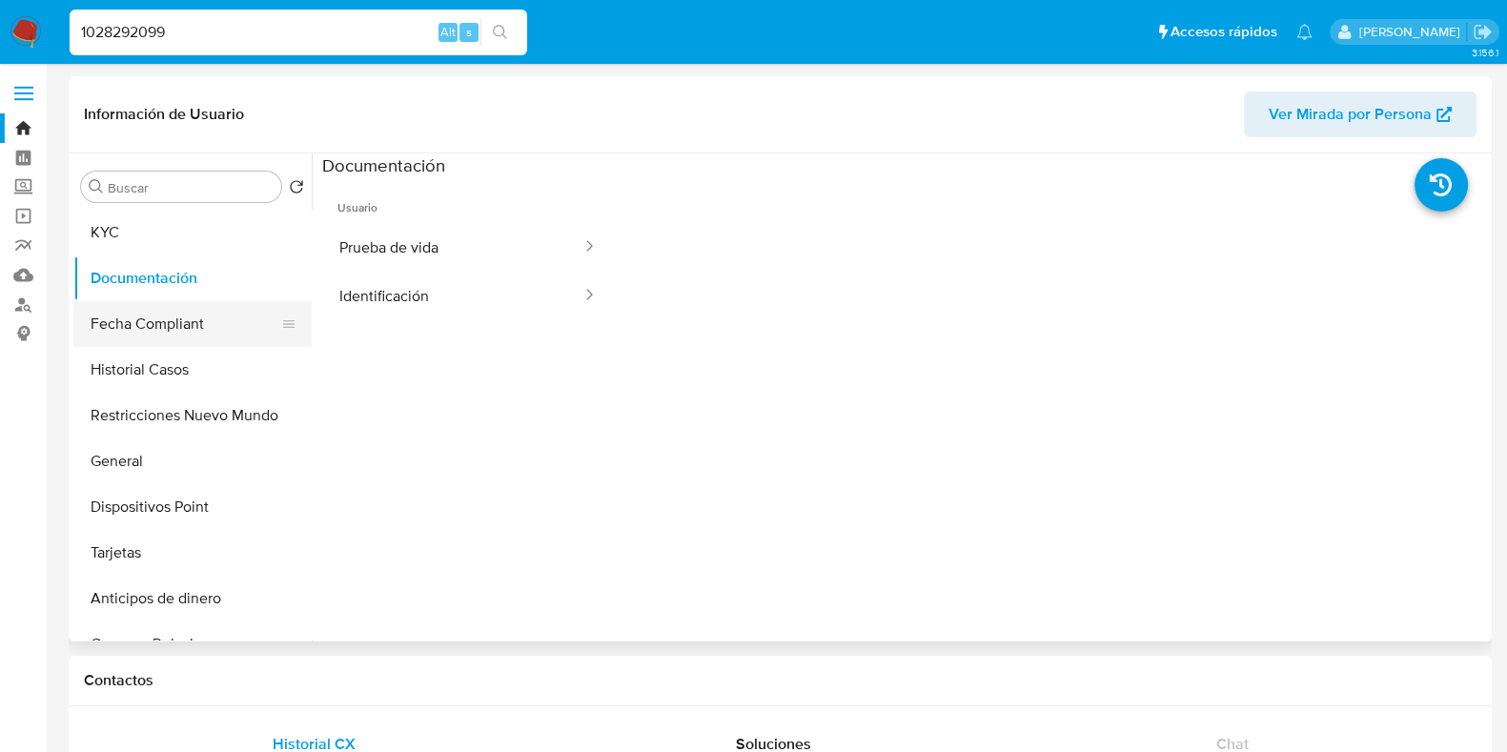
click at [178, 317] on button "Fecha Compliant" at bounding box center [184, 324] width 223 height 46
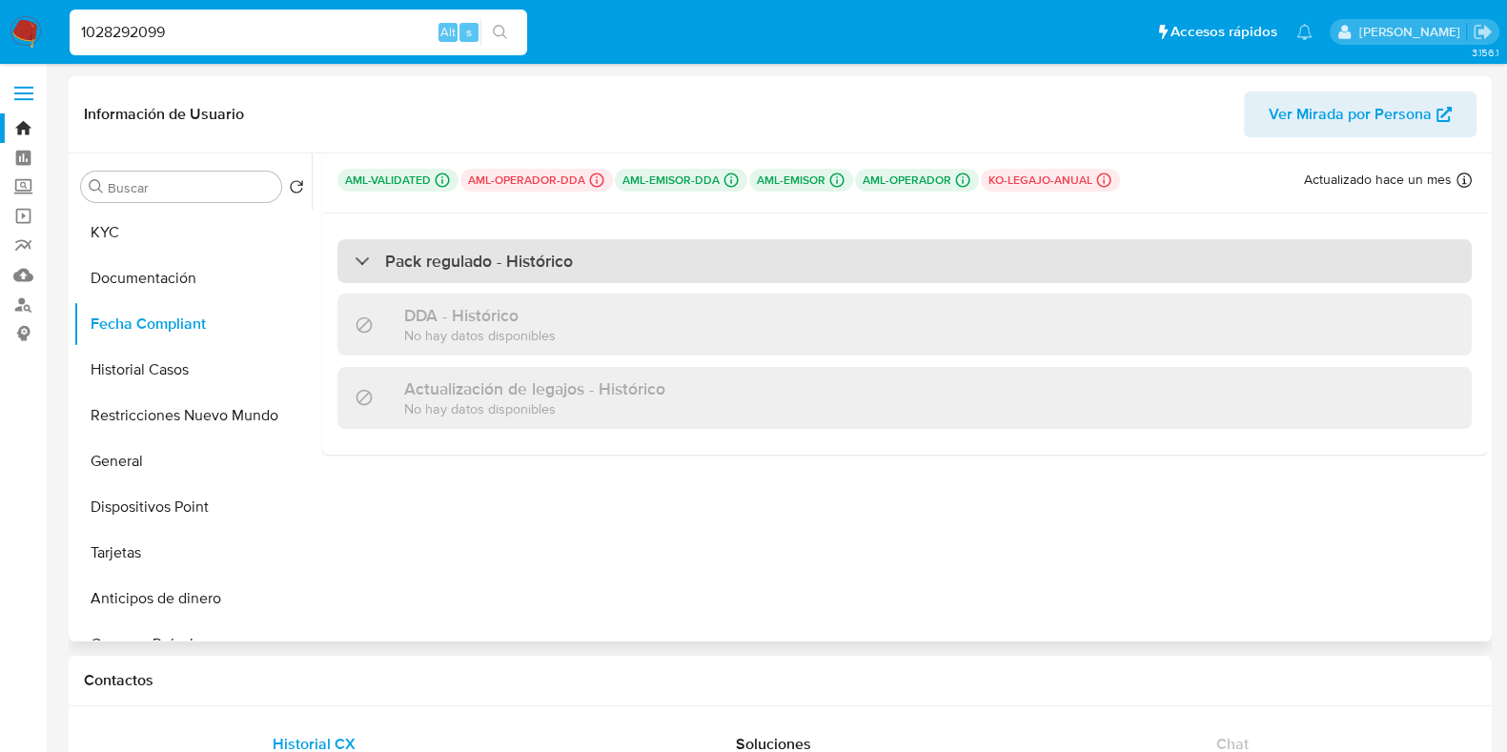
click at [710, 270] on div "Pack regulado - Histórico" at bounding box center [904, 261] width 1134 height 44
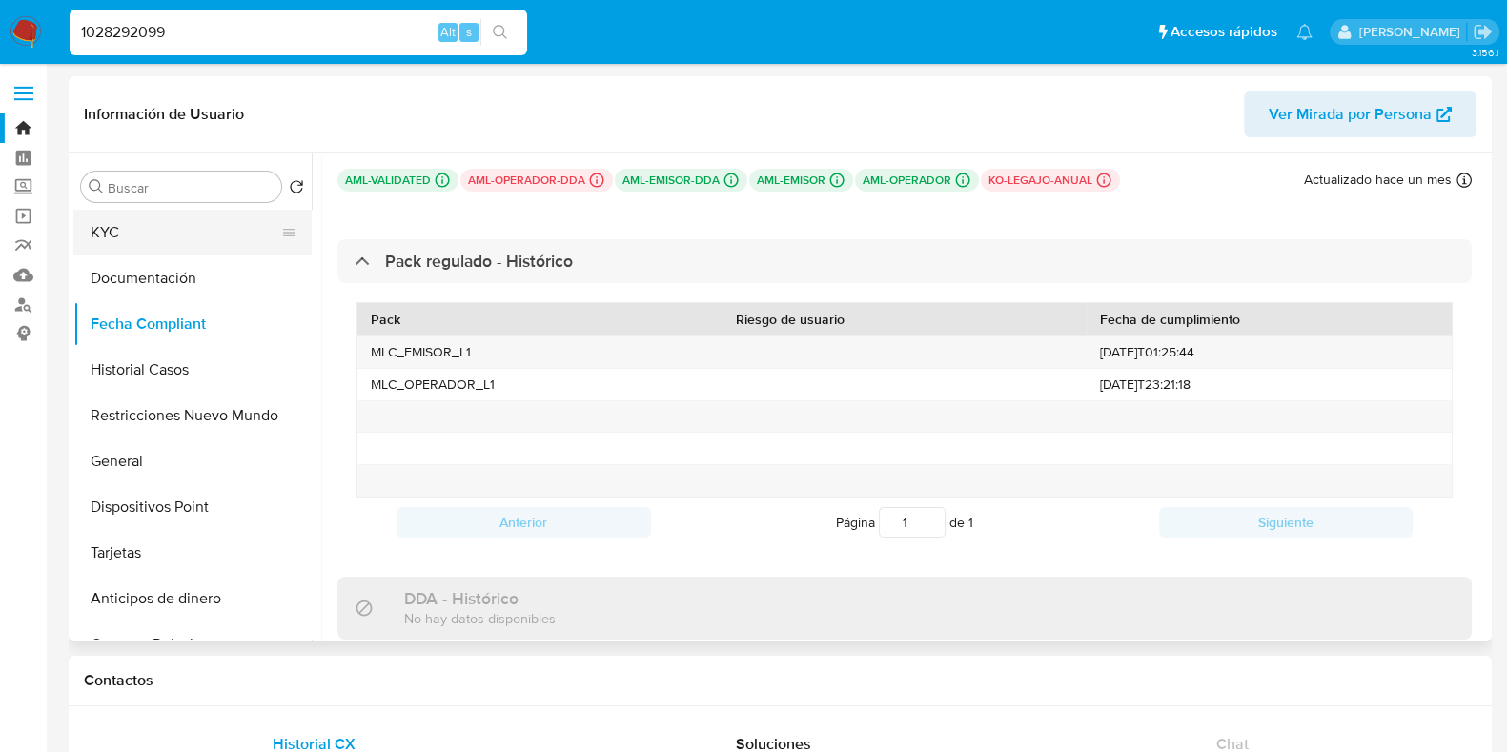
click at [169, 226] on button "KYC" at bounding box center [184, 233] width 223 height 46
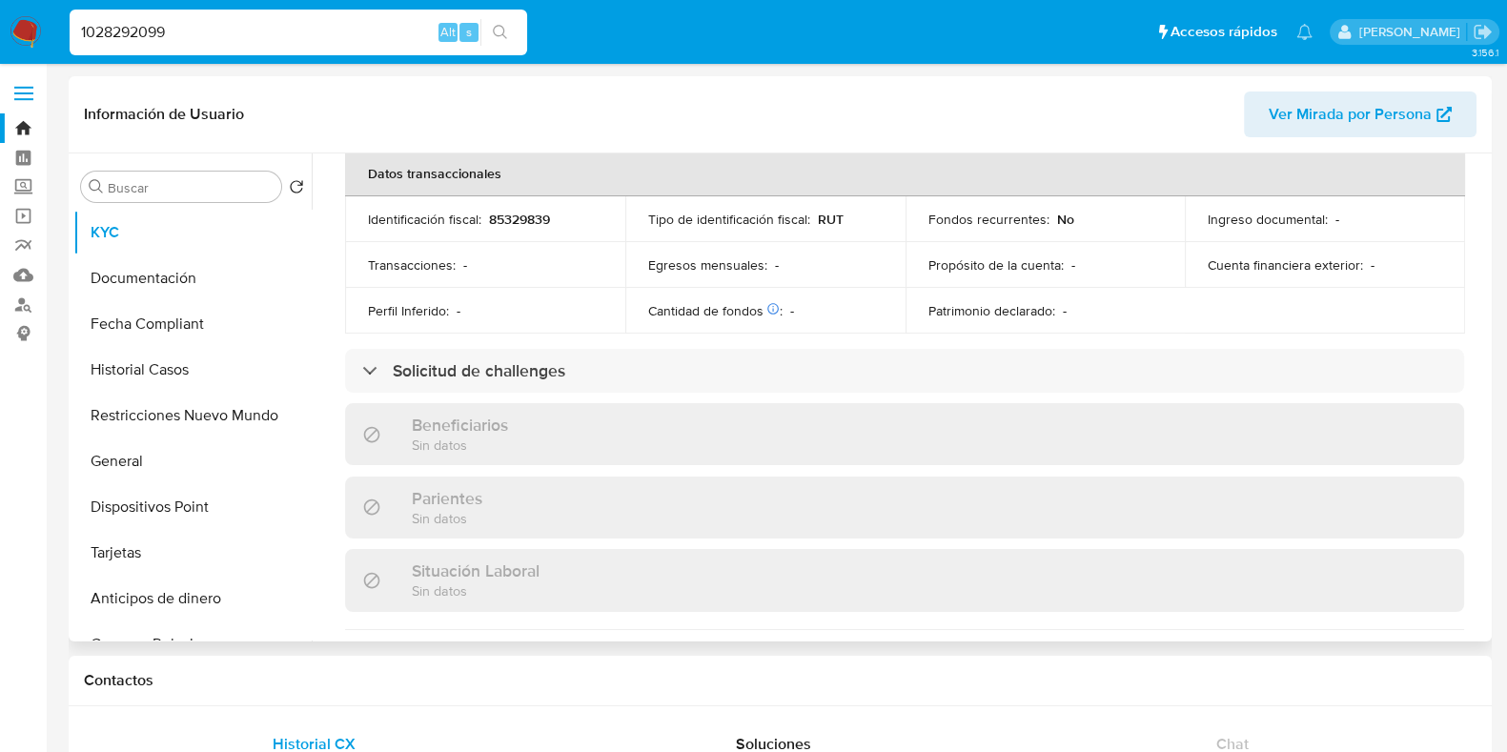
scroll to position [603, 0]
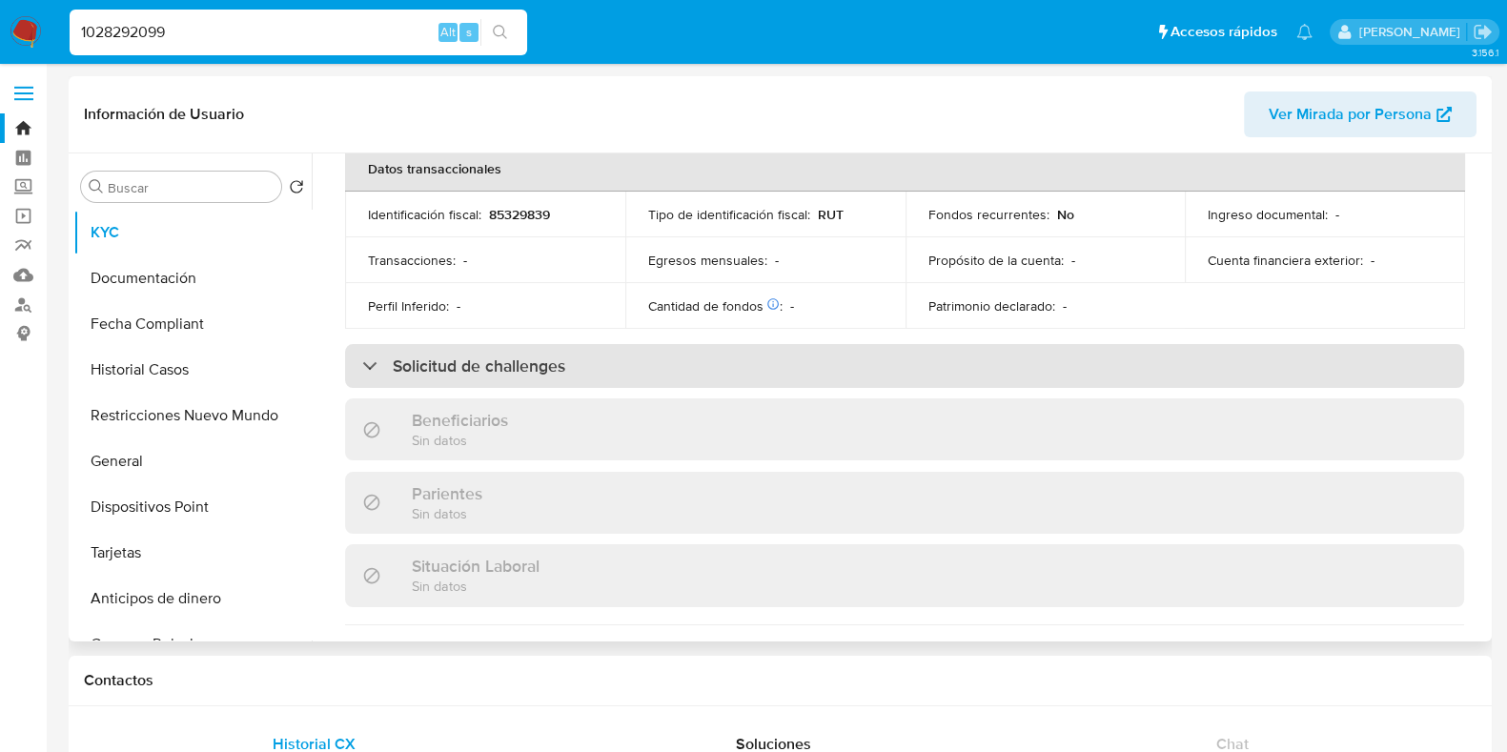
click at [705, 379] on div "Solicitud de challenges" at bounding box center [904, 366] width 1119 height 44
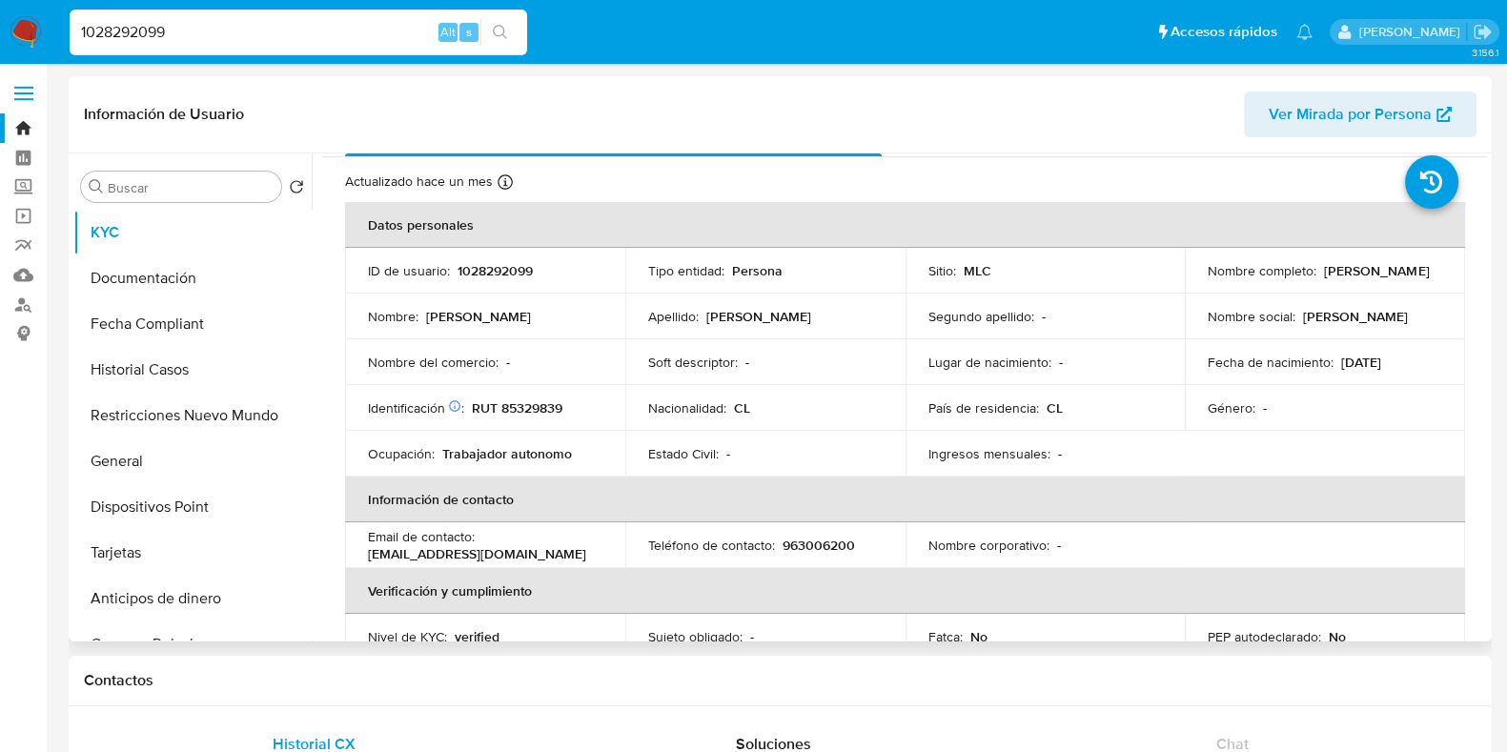
scroll to position [0, 0]
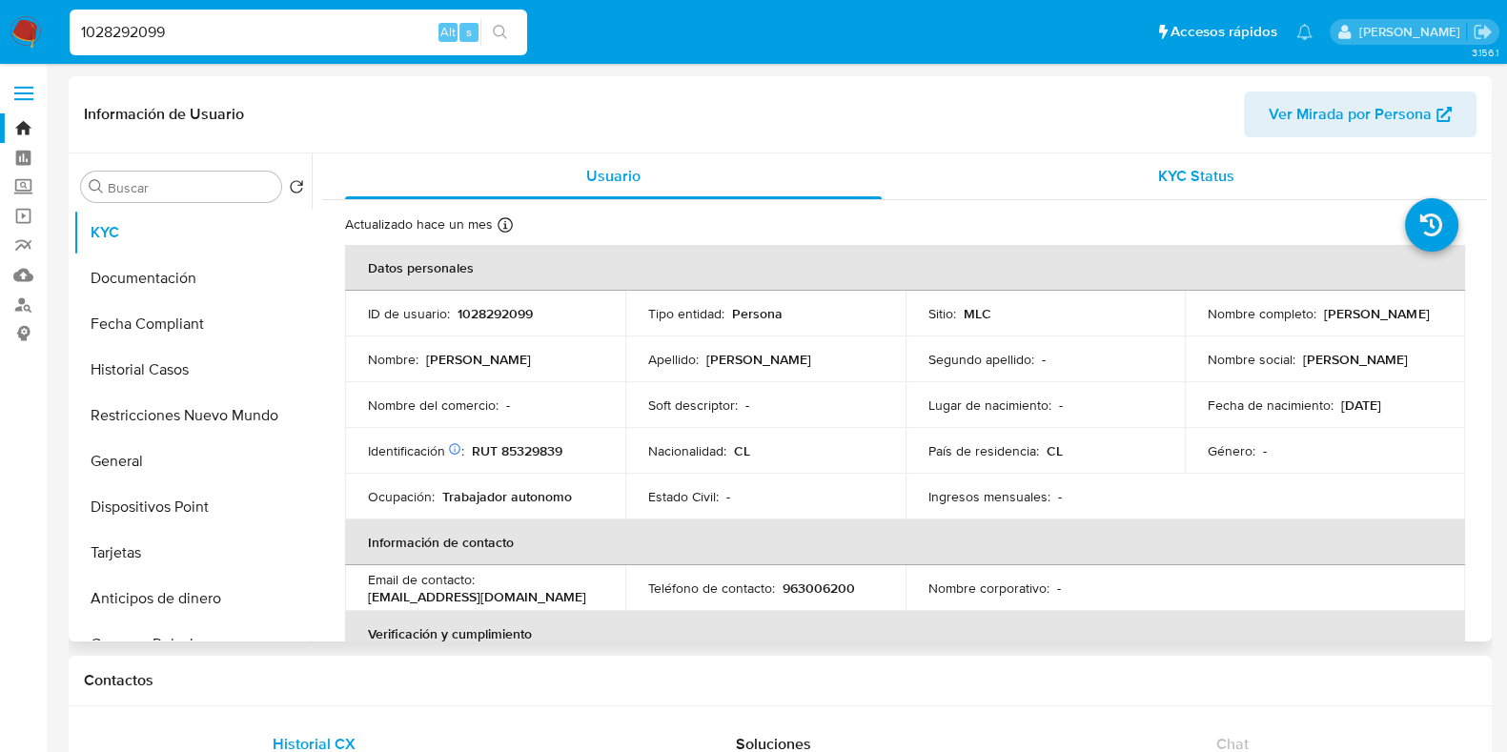
click at [1161, 176] on span "KYC Status" at bounding box center [1196, 176] width 76 height 22
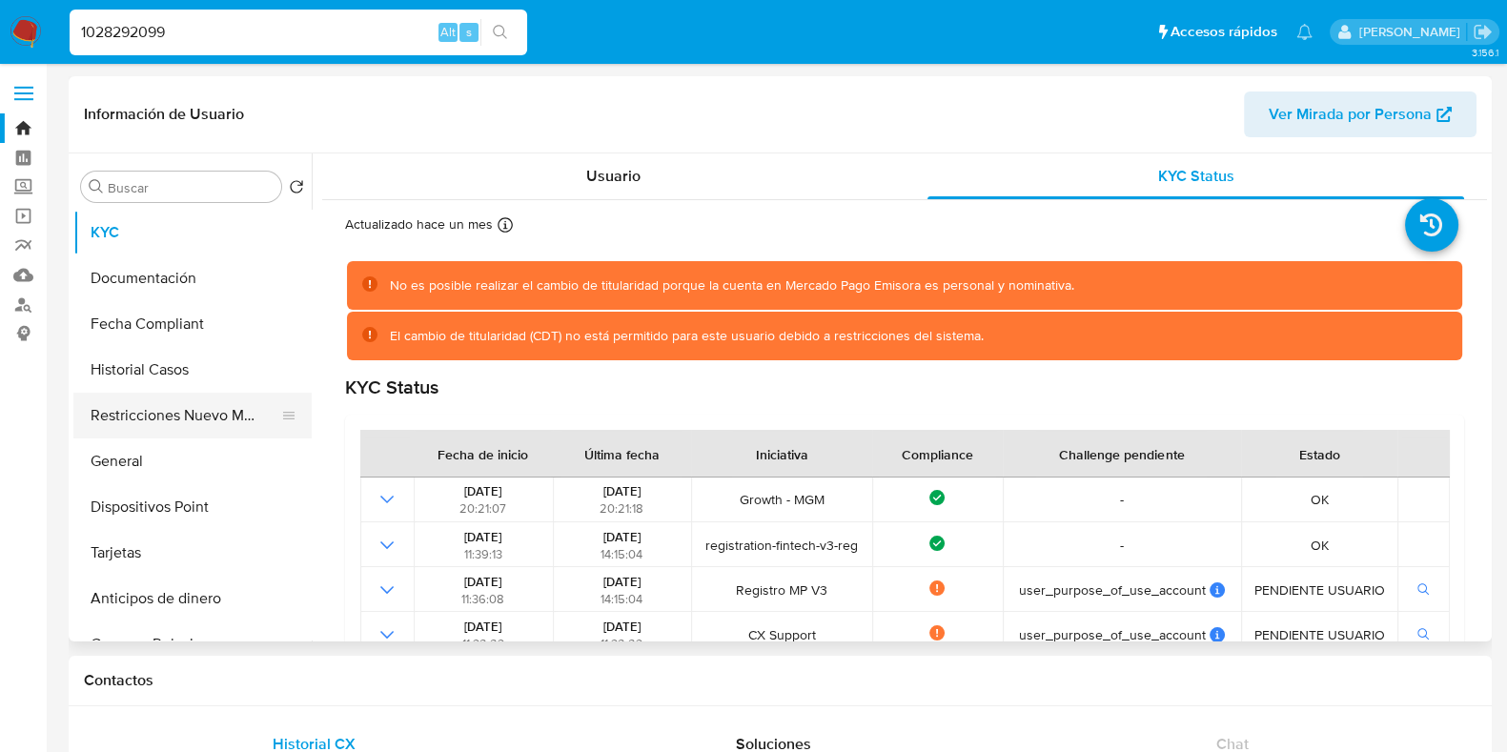
click at [195, 407] on button "Restricciones Nuevo Mundo" at bounding box center [184, 416] width 223 height 46
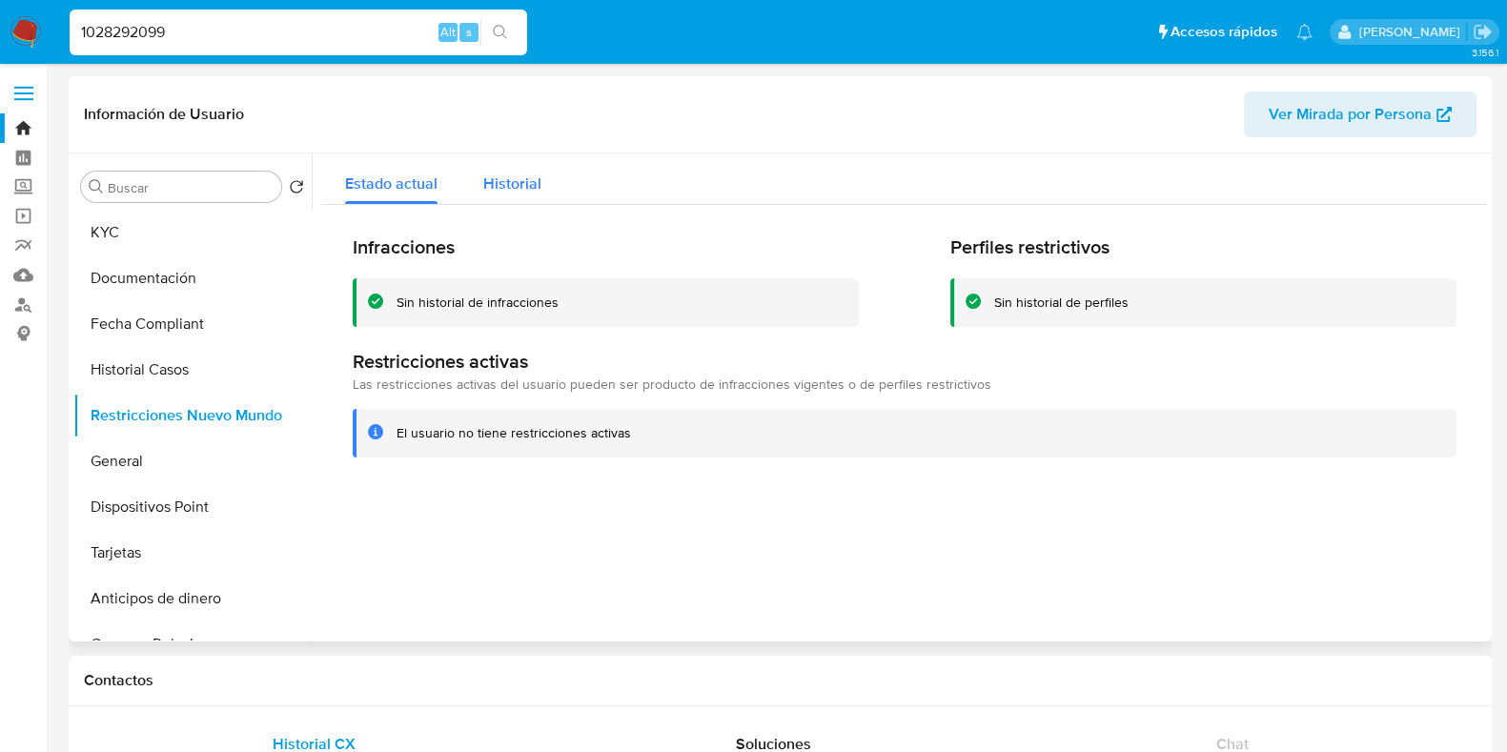
click at [534, 194] on div "Historial" at bounding box center [512, 178] width 58 height 51
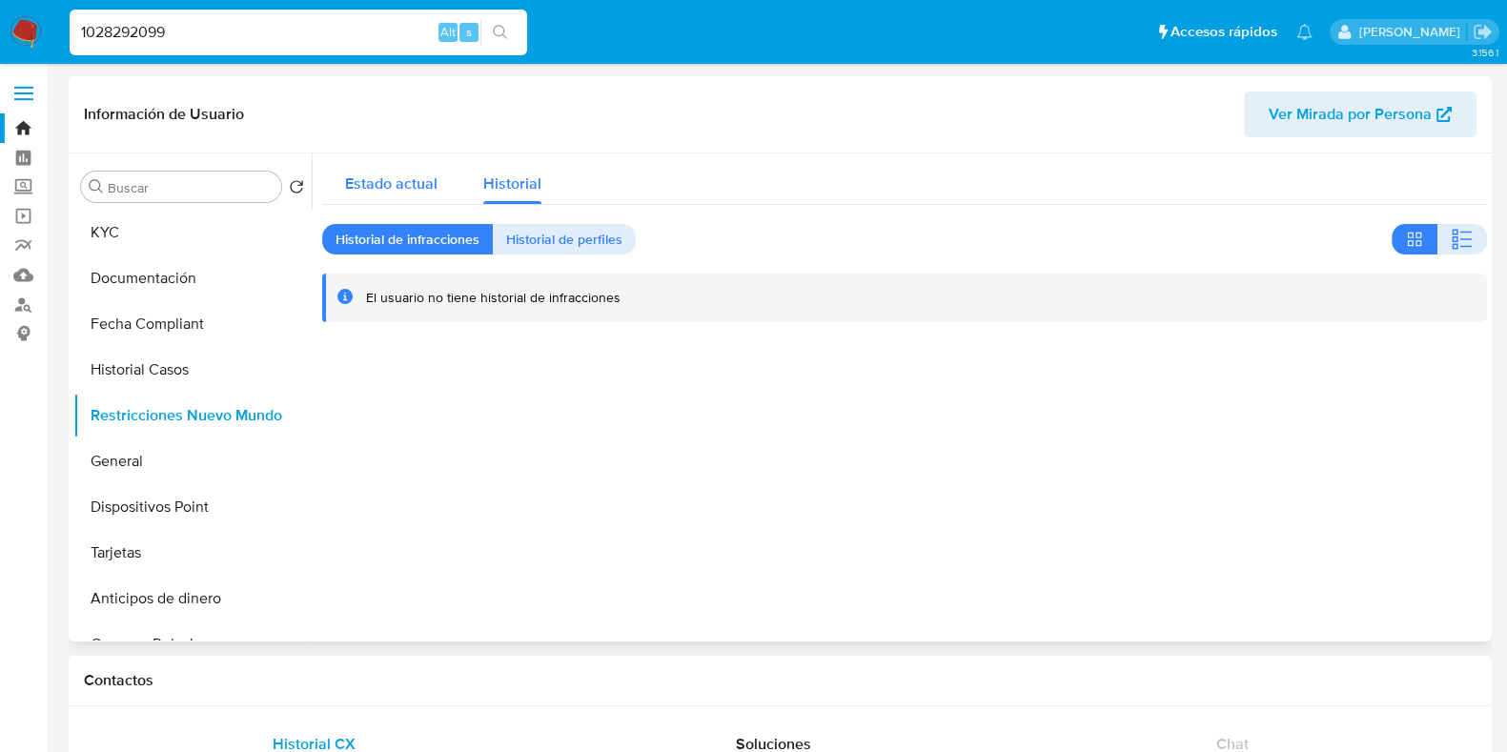
click at [387, 173] on span "Estado actual" at bounding box center [391, 184] width 92 height 22
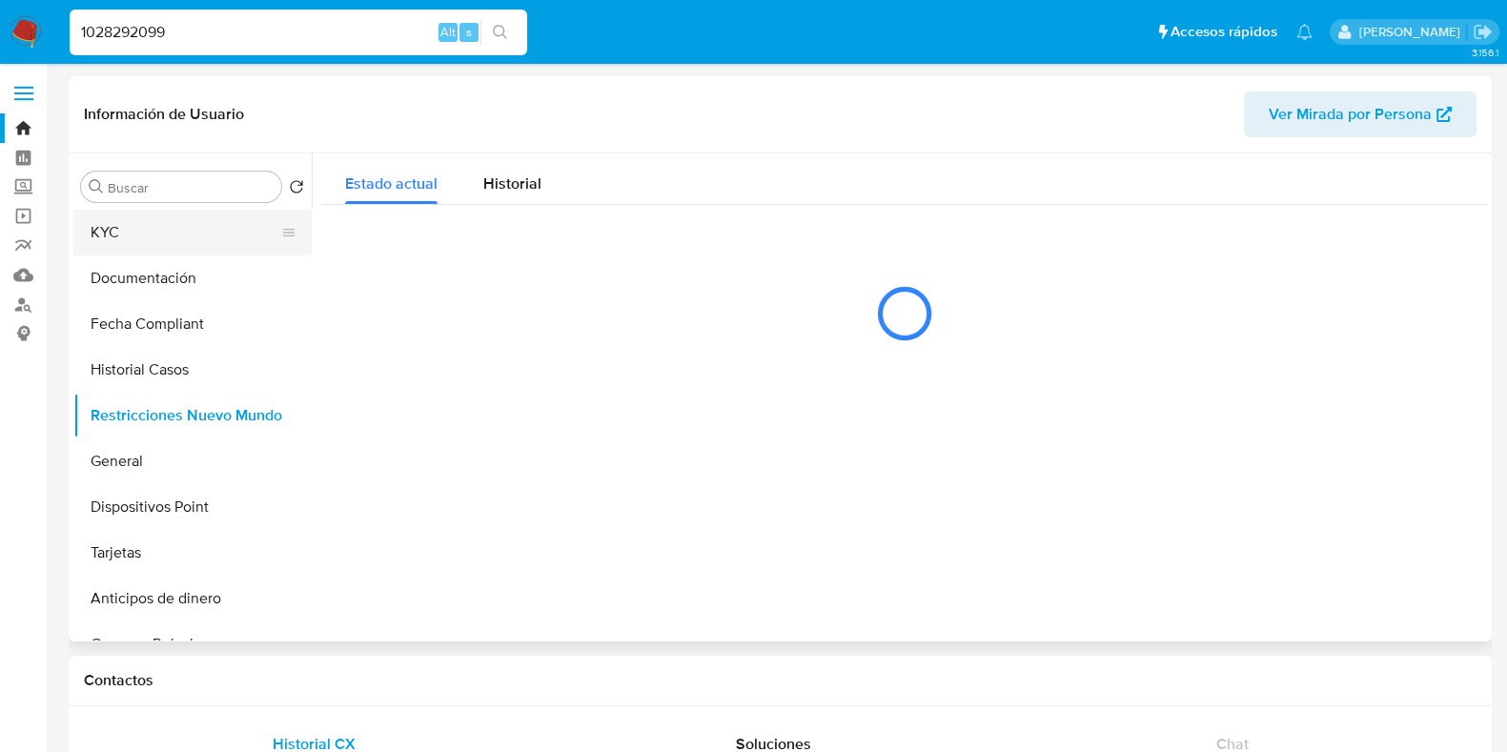
click at [138, 235] on button "KYC" at bounding box center [184, 233] width 223 height 46
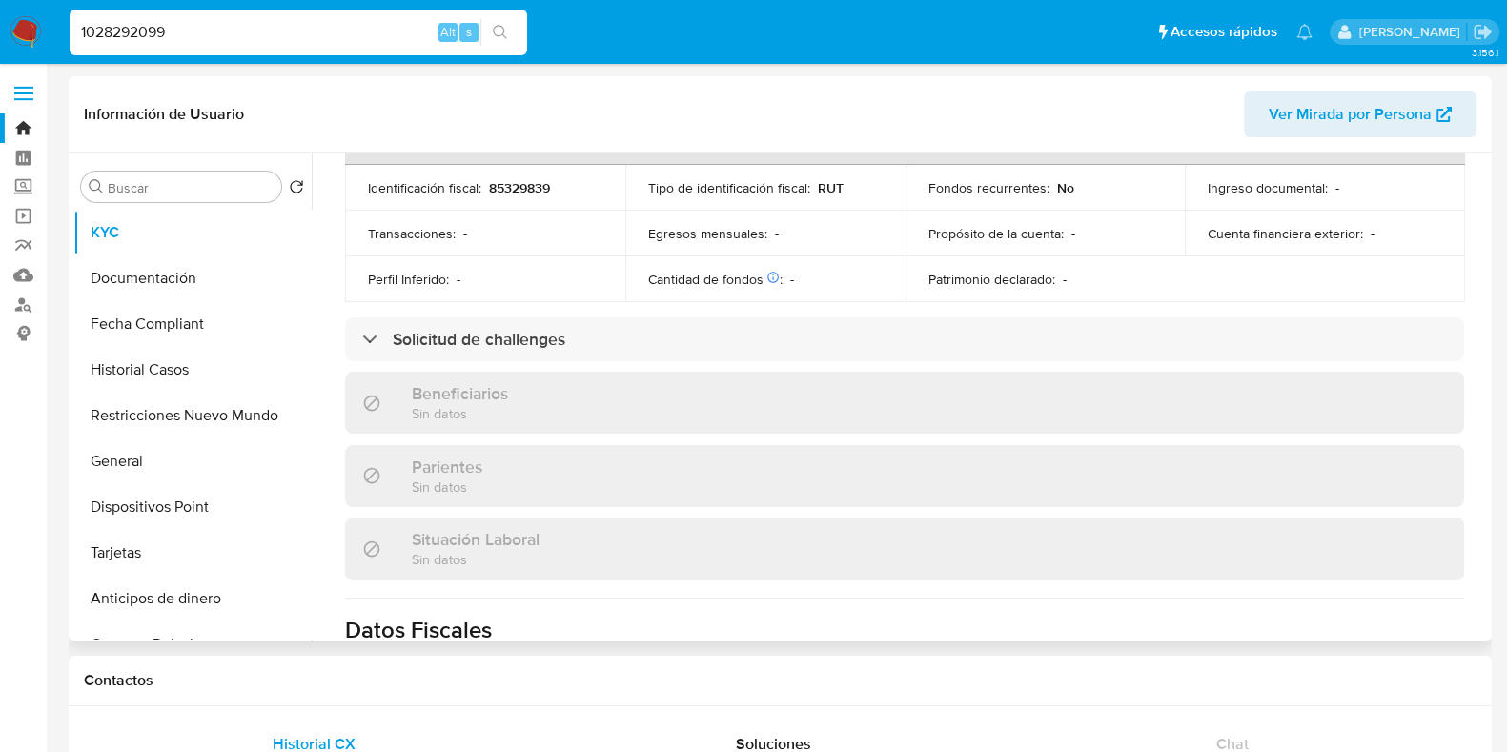
scroll to position [715, 0]
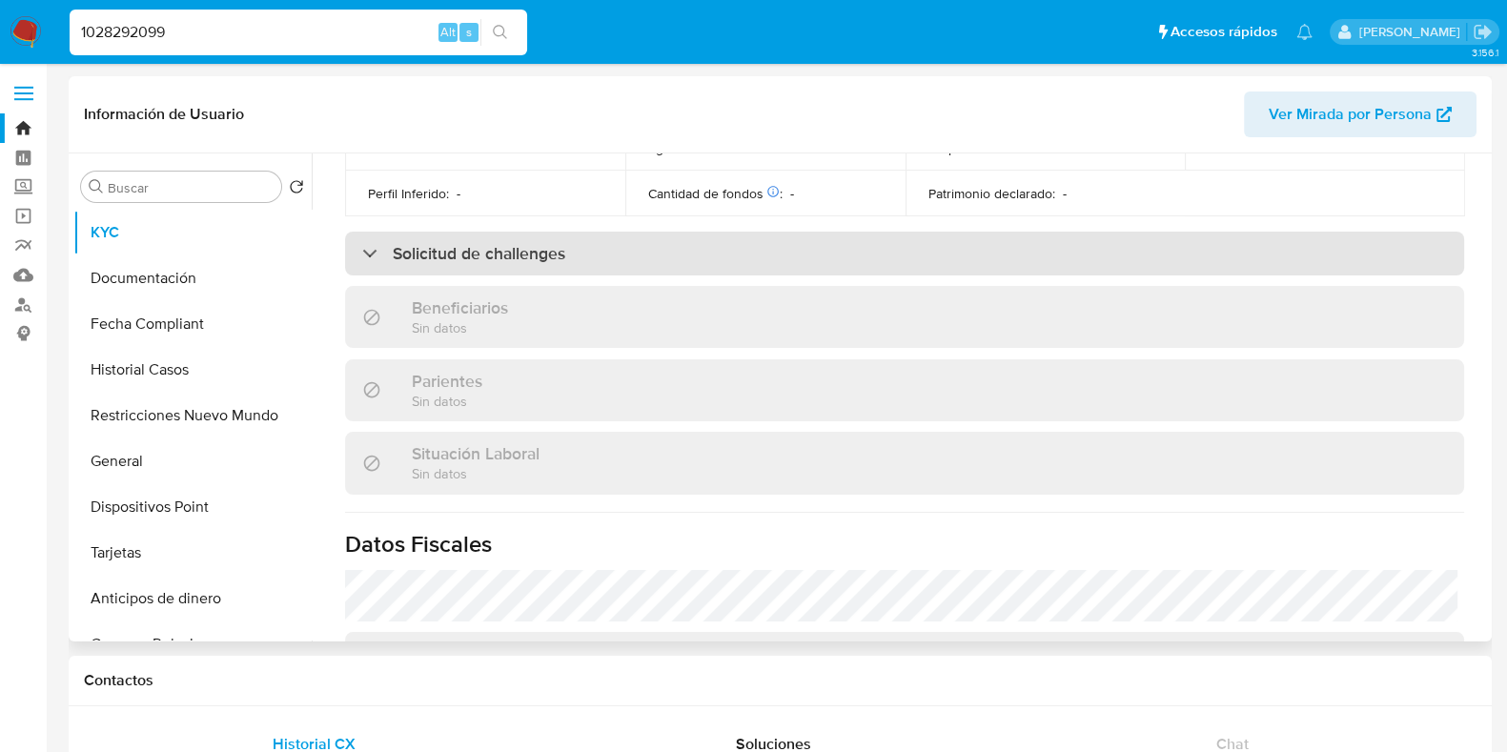
click at [686, 240] on div "Solicitud de challenges" at bounding box center [904, 254] width 1119 height 44
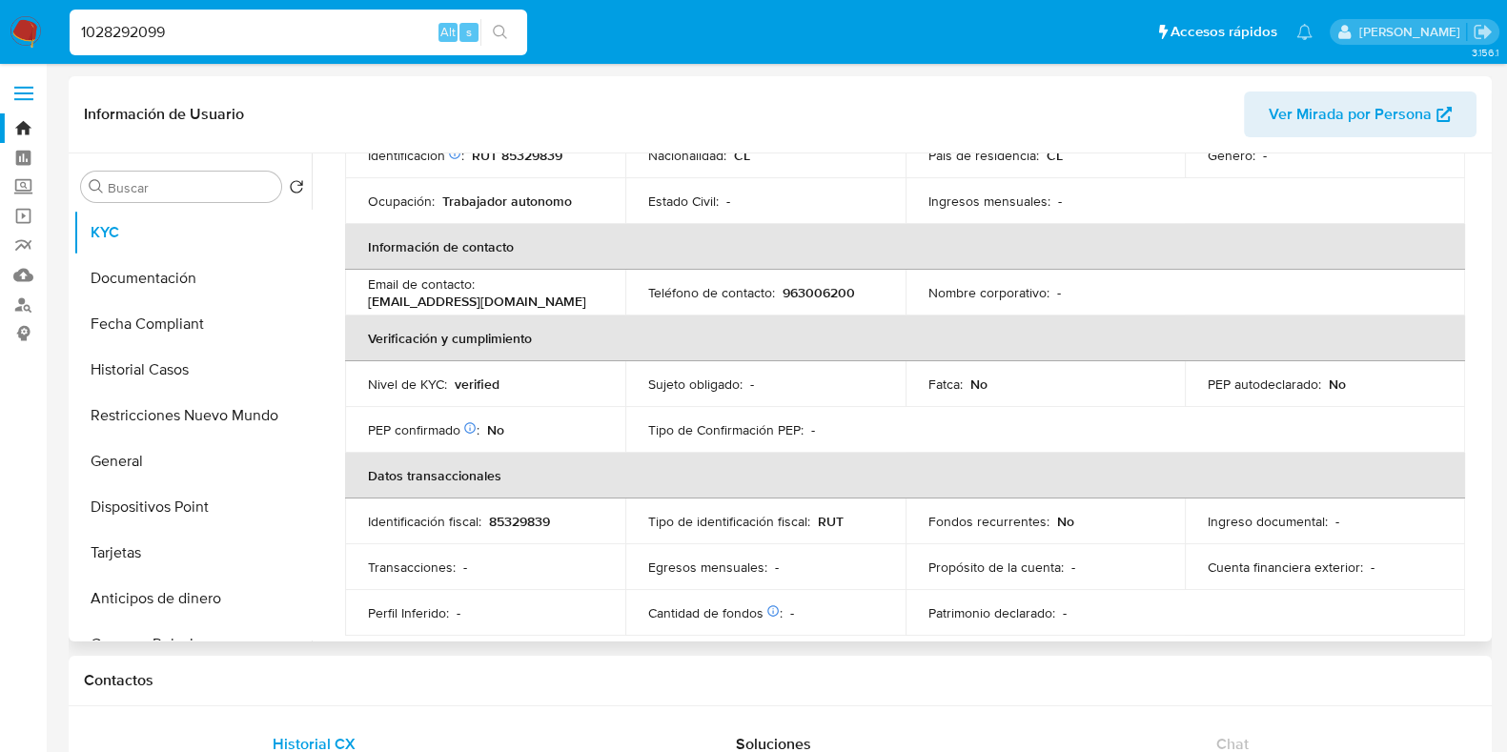
scroll to position [297, 0]
click at [411, 297] on p "[EMAIL_ADDRESS][DOMAIN_NAME]" at bounding box center [477, 299] width 218 height 17
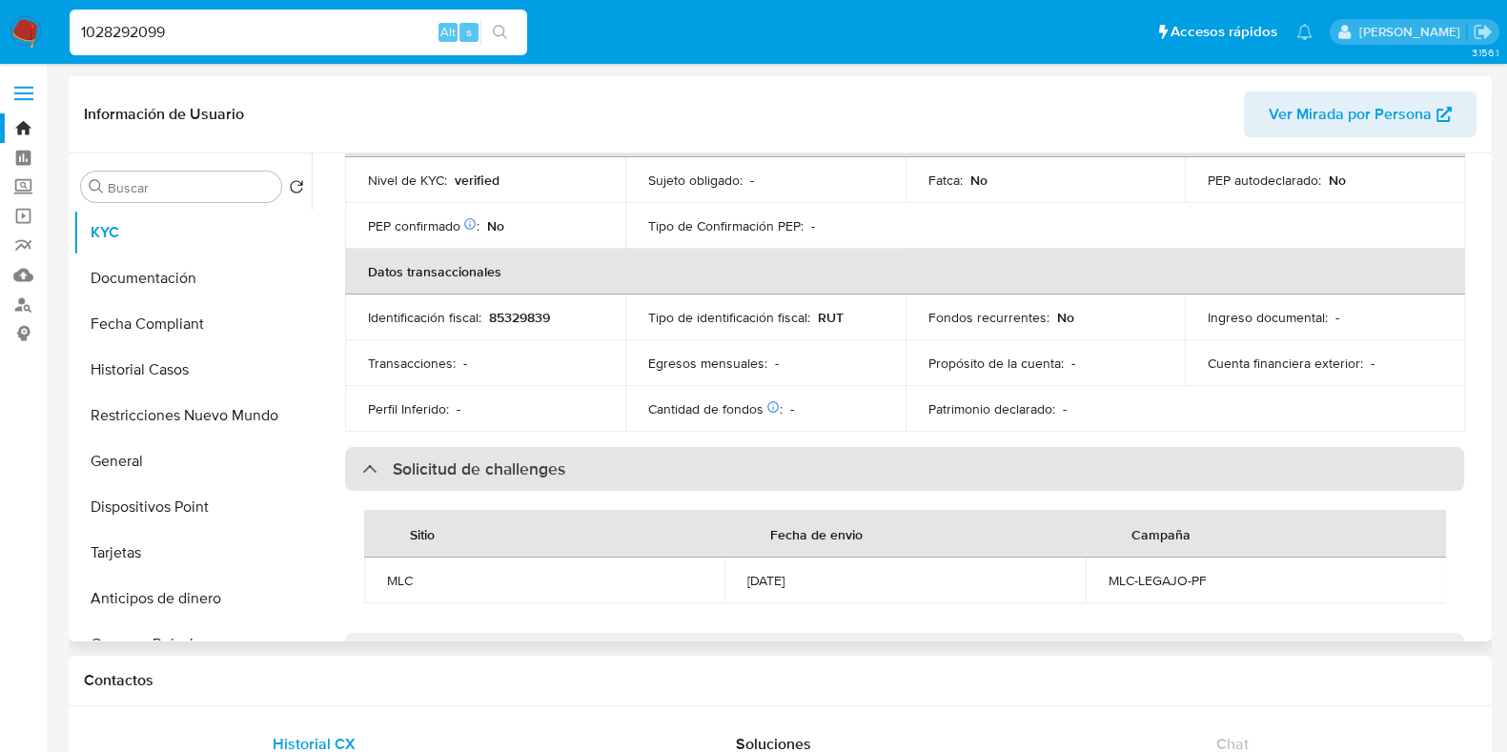
click at [448, 461] on h3 "Solicitud de challenges" at bounding box center [479, 469] width 173 height 21
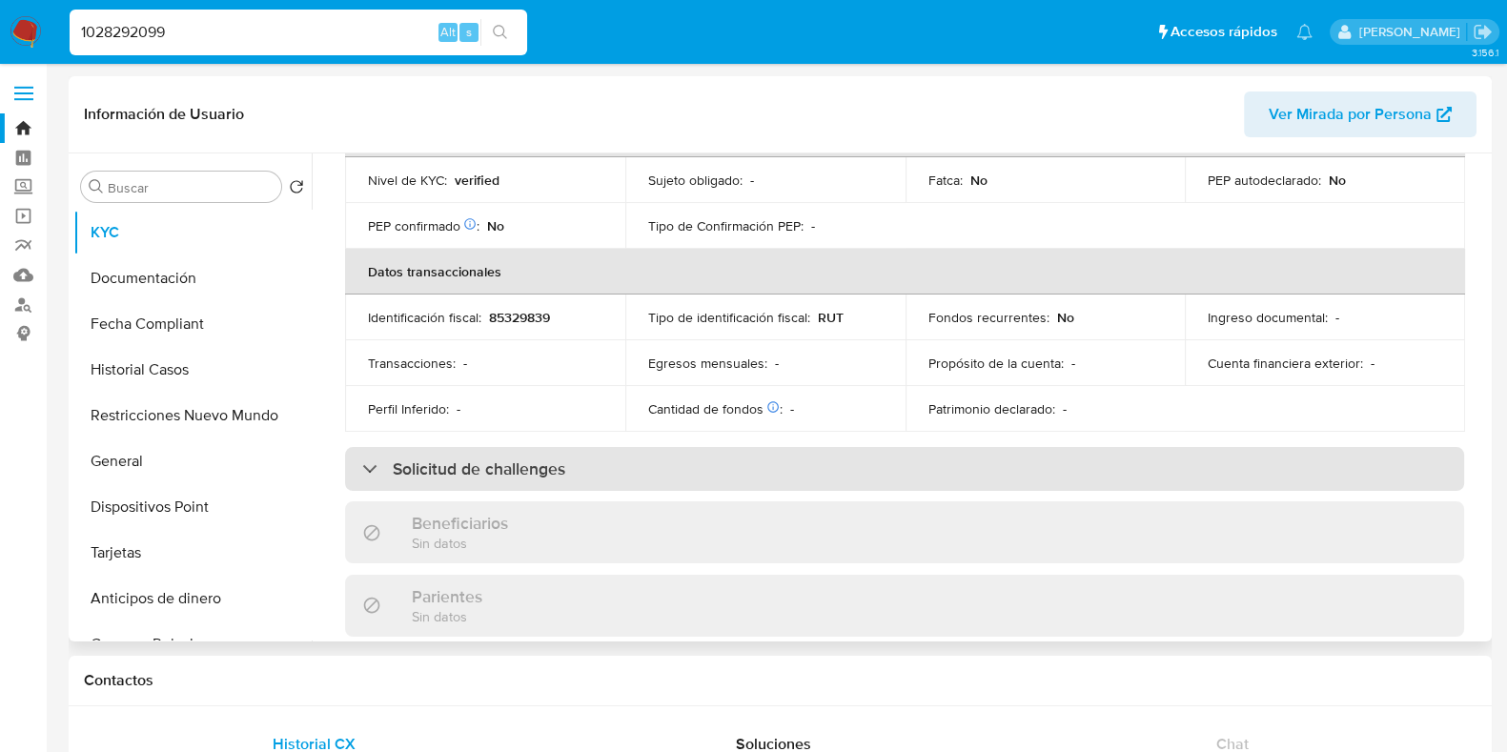
click at [448, 461] on h3 "Solicitud de challenges" at bounding box center [479, 469] width 173 height 21
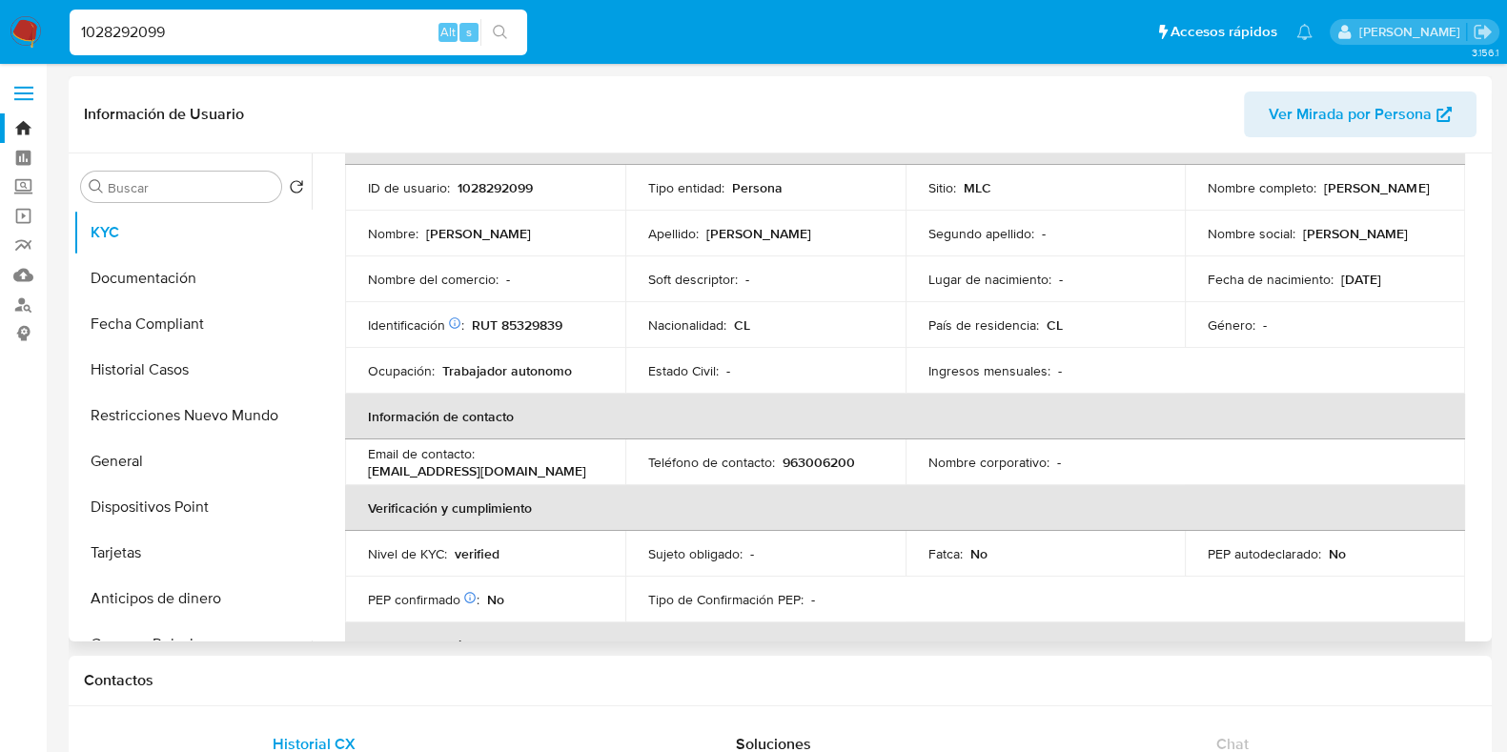
scroll to position [0, 0]
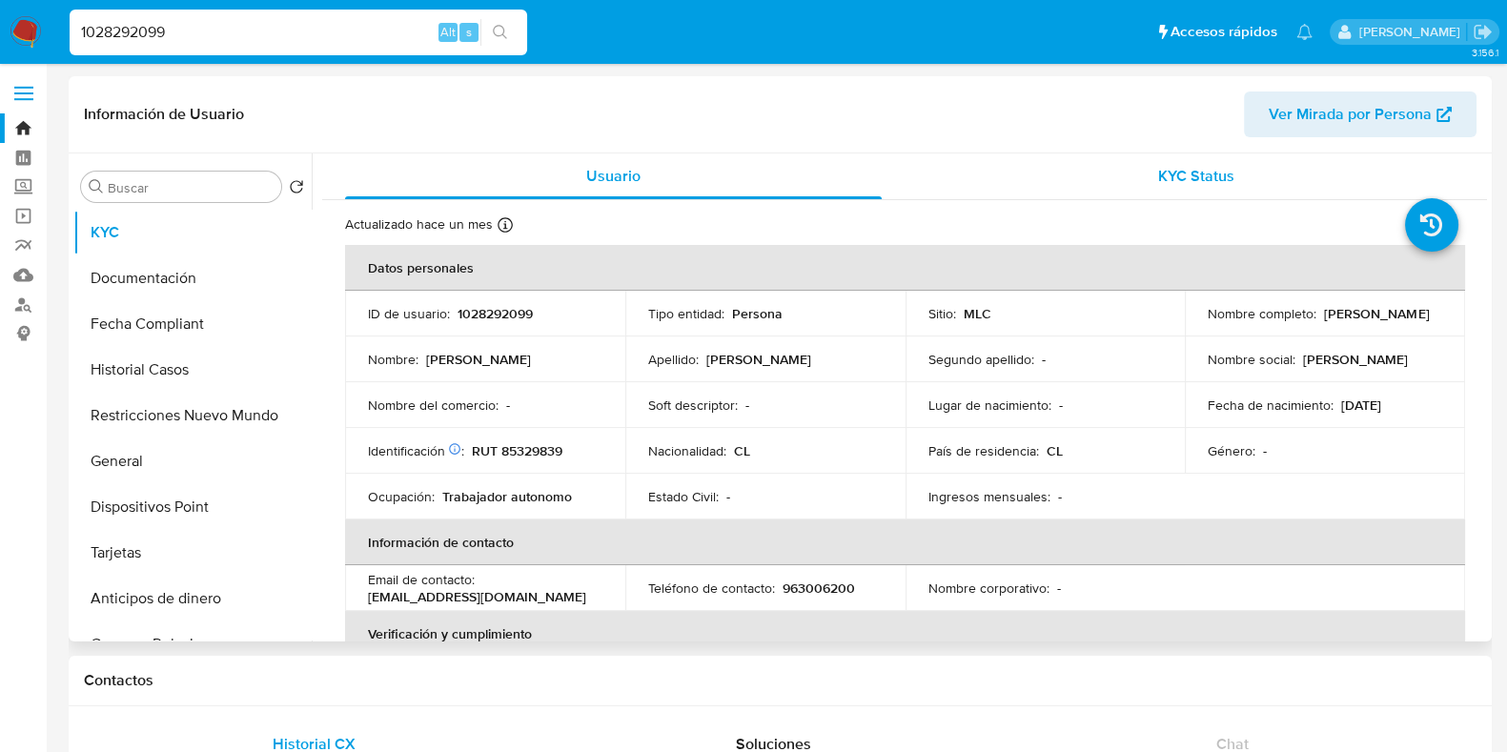
click at [1141, 160] on div "KYC Status" at bounding box center [1196, 176] width 537 height 46
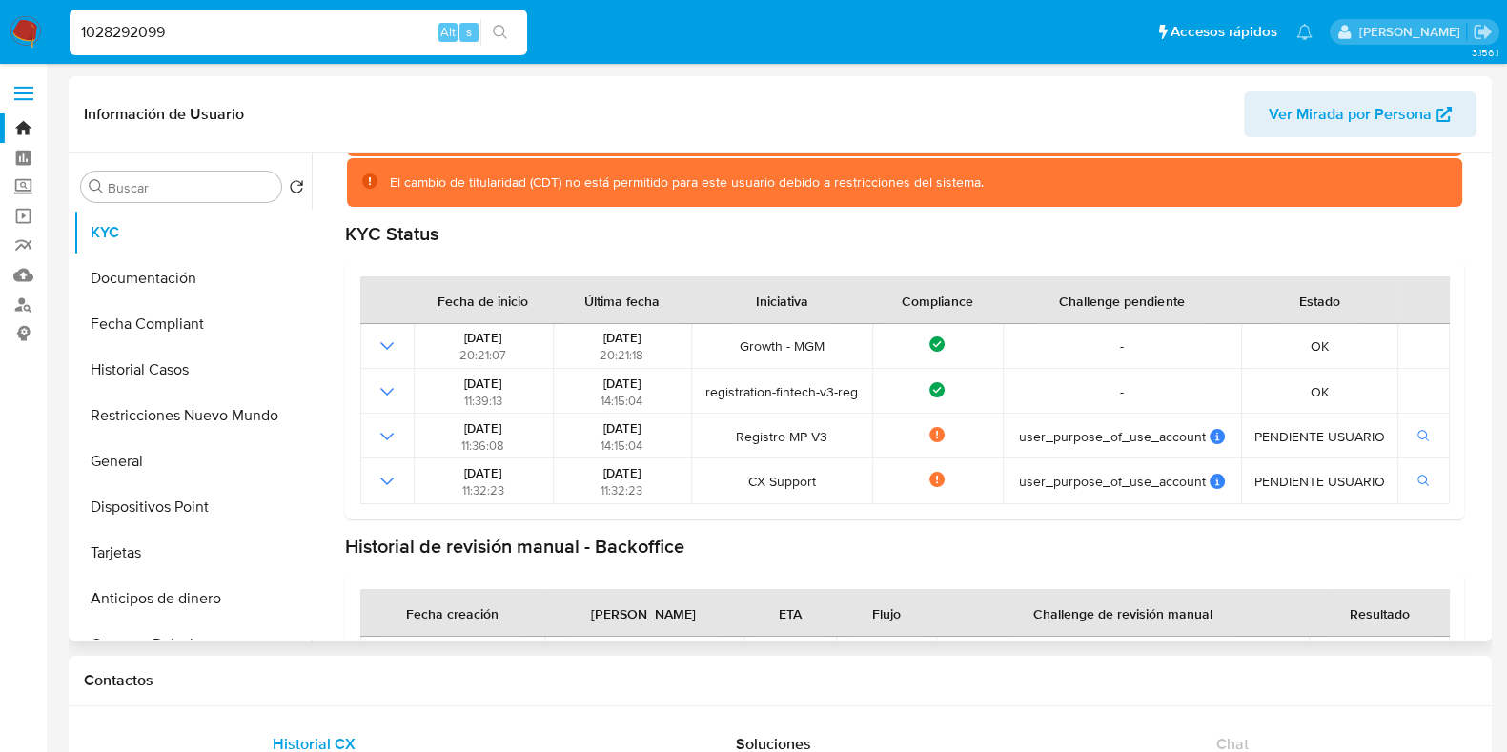
scroll to position [172, 0]
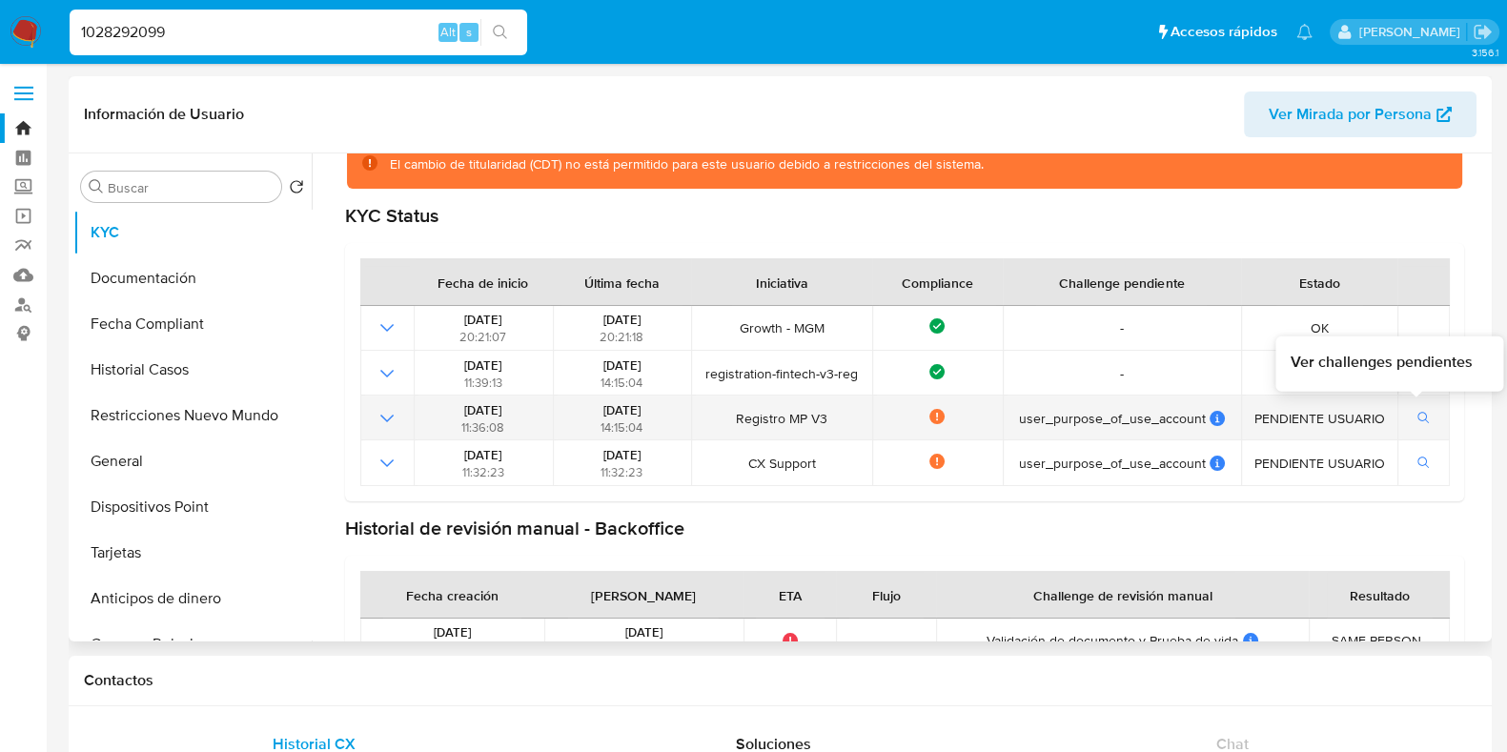
click at [1425, 422] on button "button" at bounding box center [1424, 418] width 32 height 23
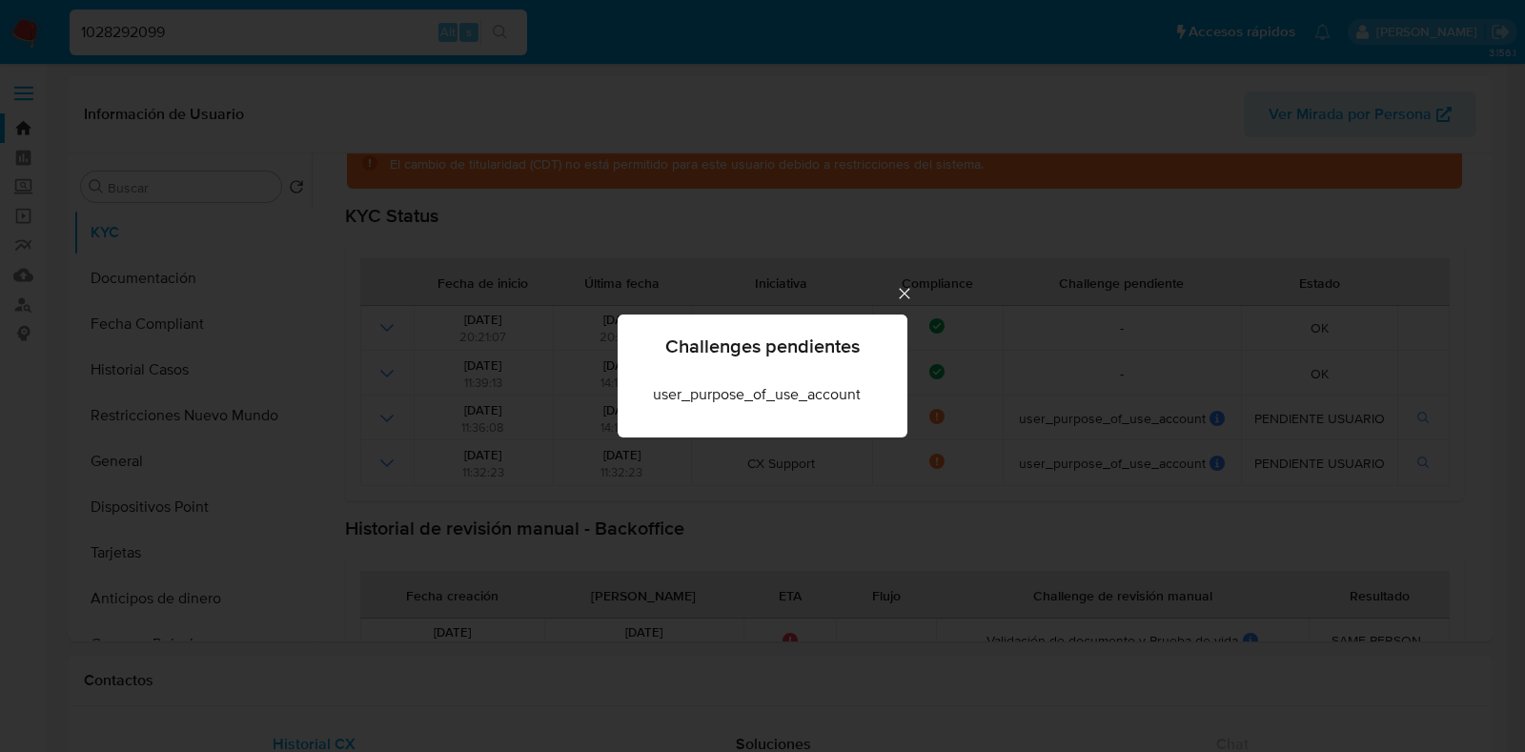
click at [897, 301] on icon "Cerrar" at bounding box center [904, 293] width 19 height 19
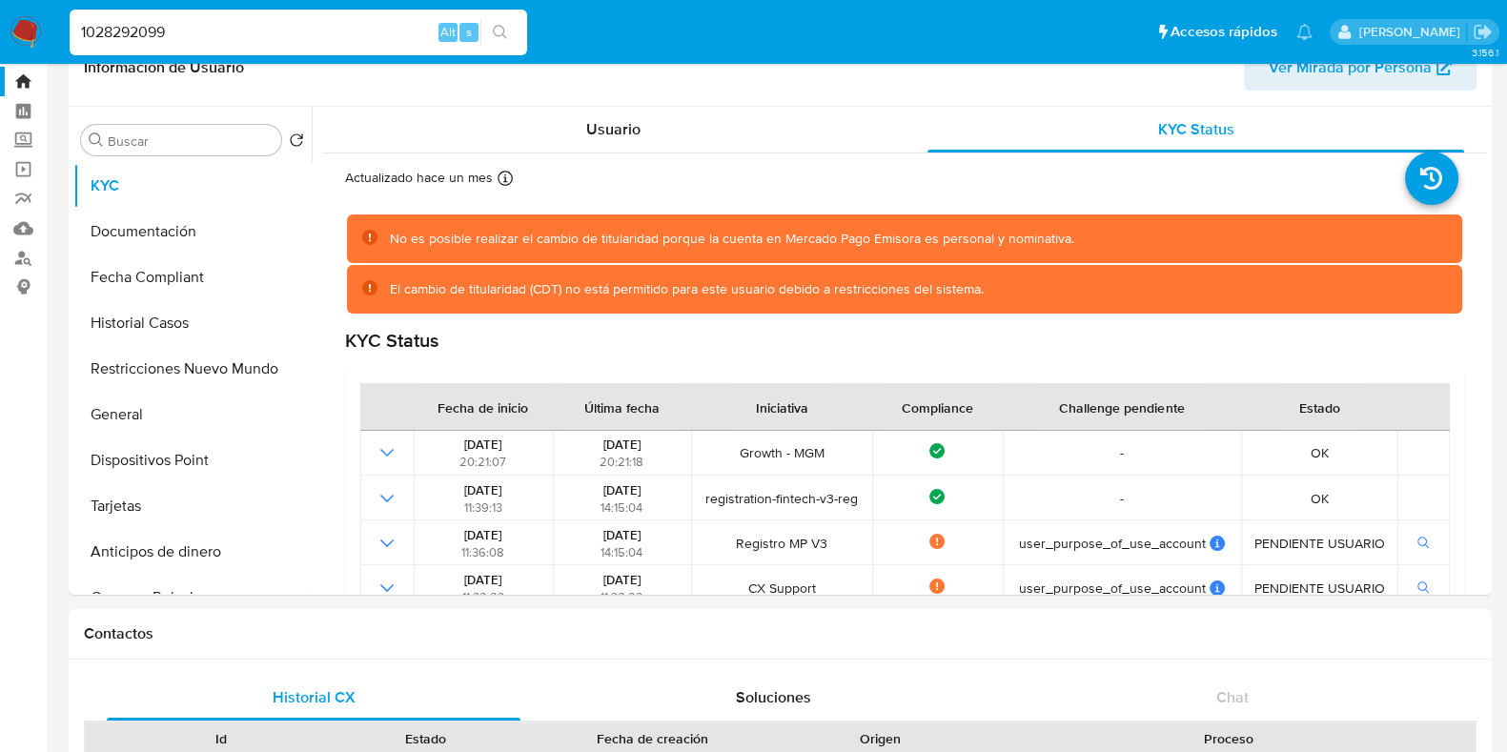
scroll to position [0, 0]
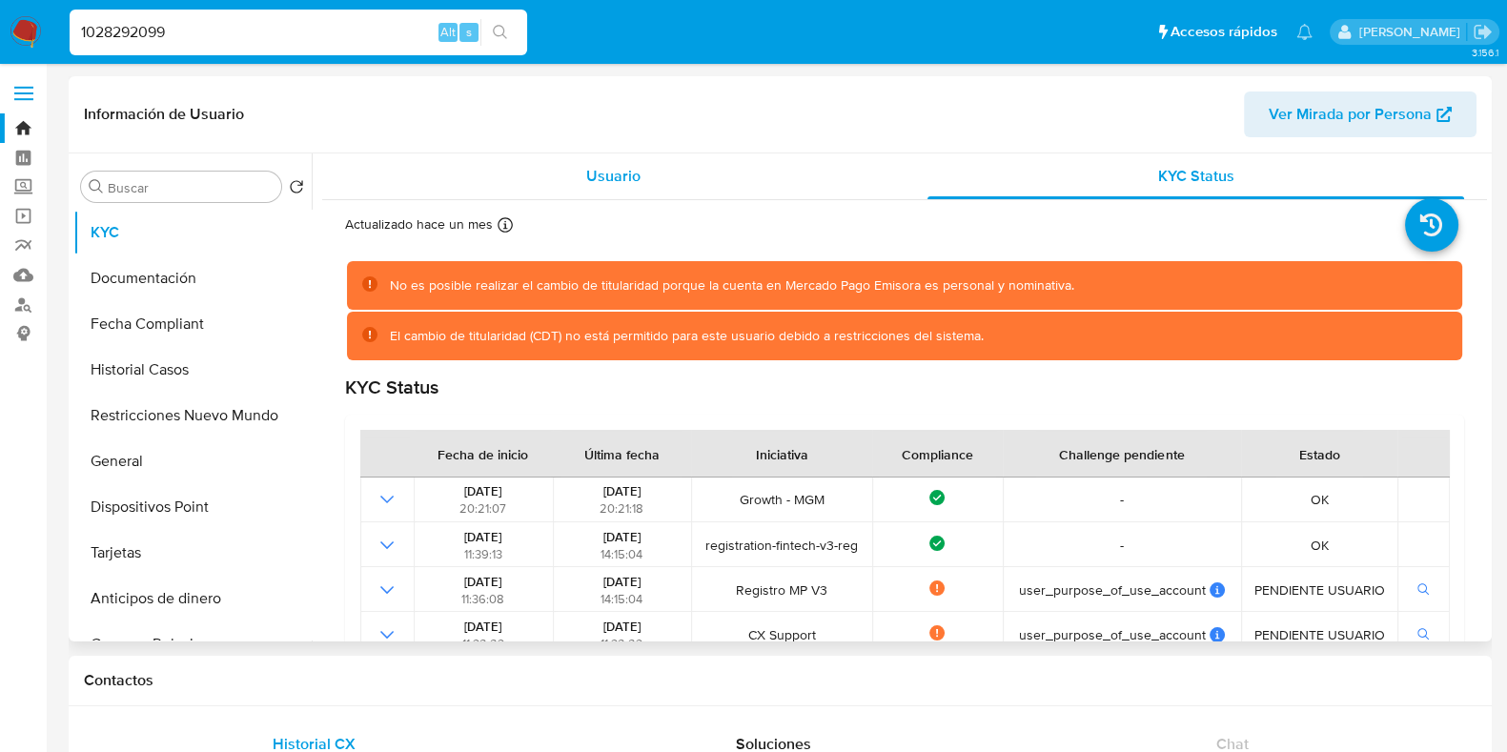
click at [657, 174] on div "Usuario" at bounding box center [613, 176] width 537 height 46
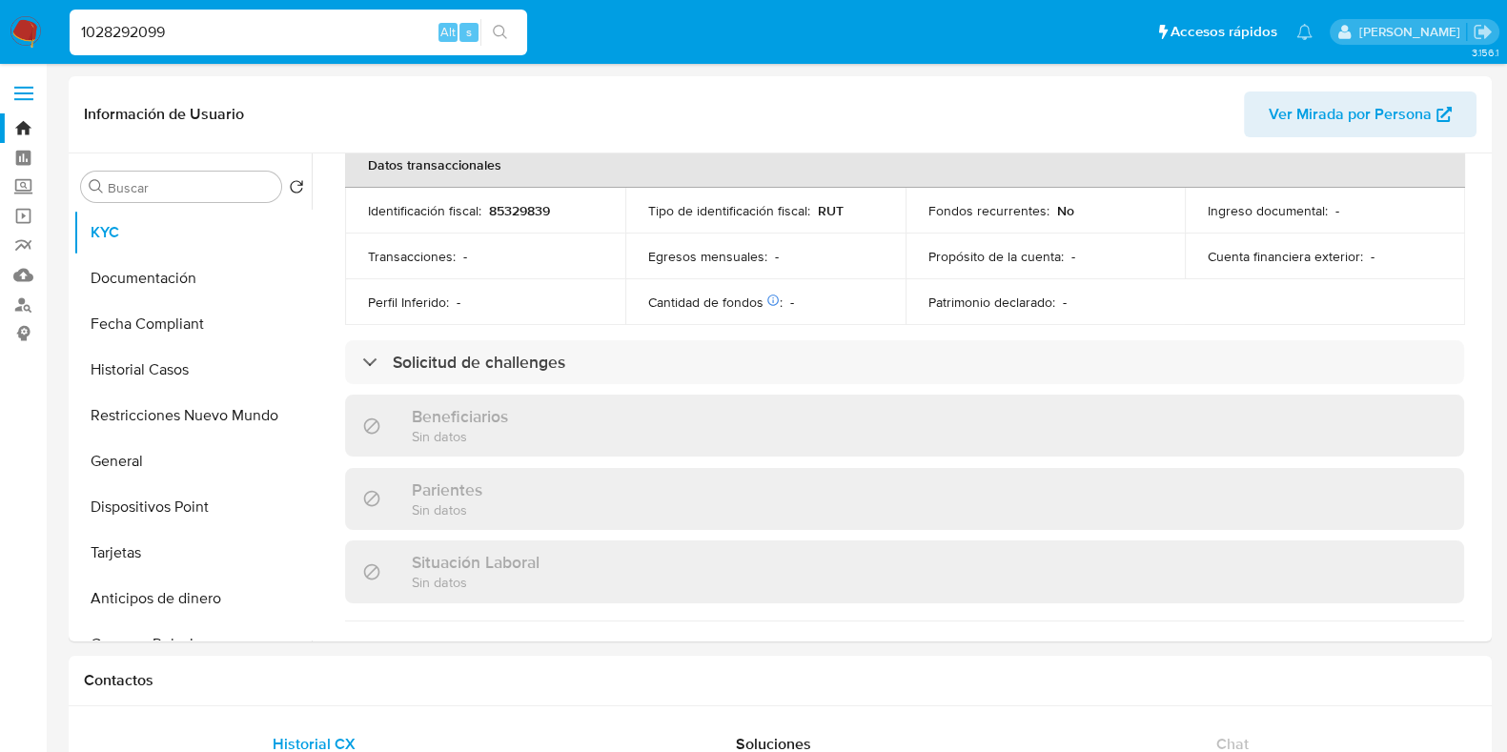
scroll to position [607, 0]
click at [139, 275] on button "Documentación" at bounding box center [184, 278] width 223 height 46
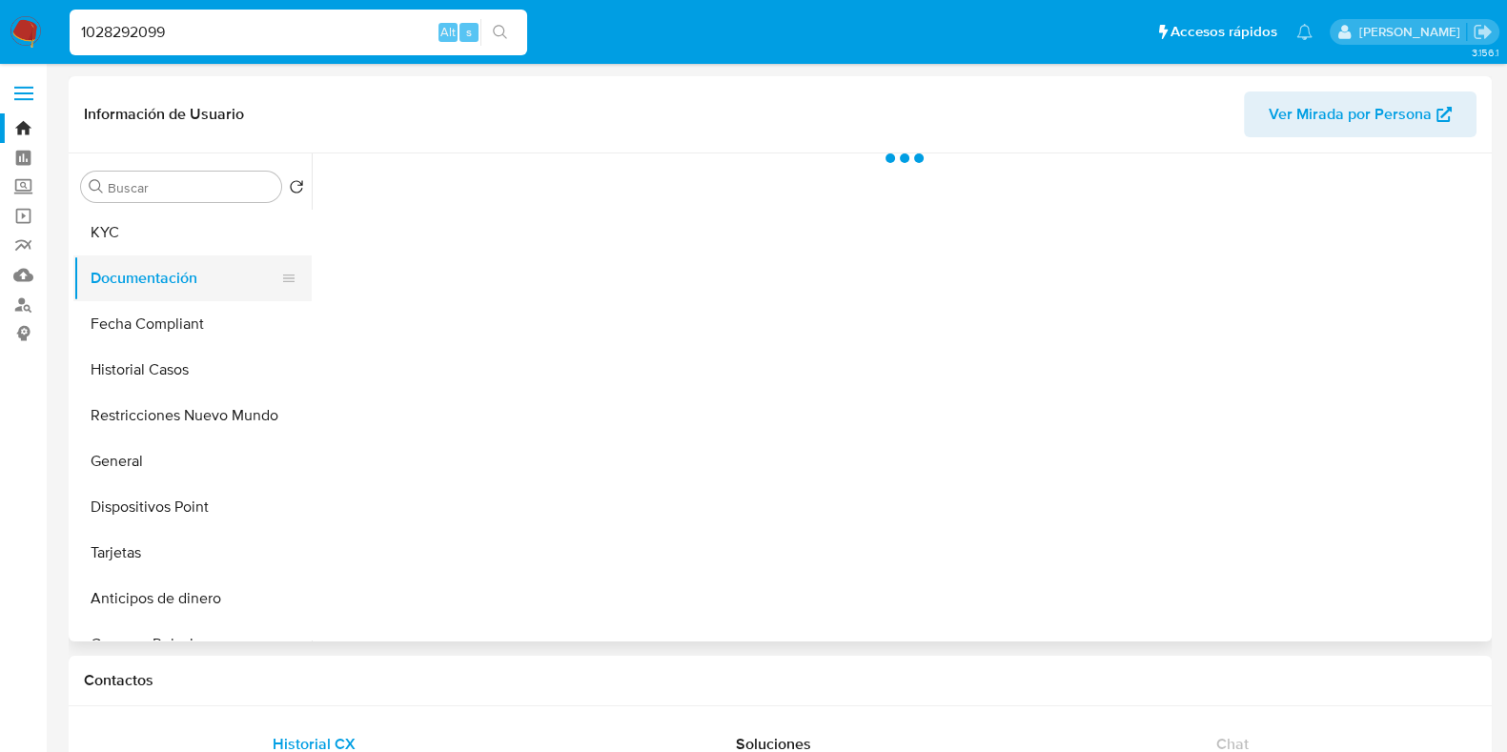
scroll to position [0, 0]
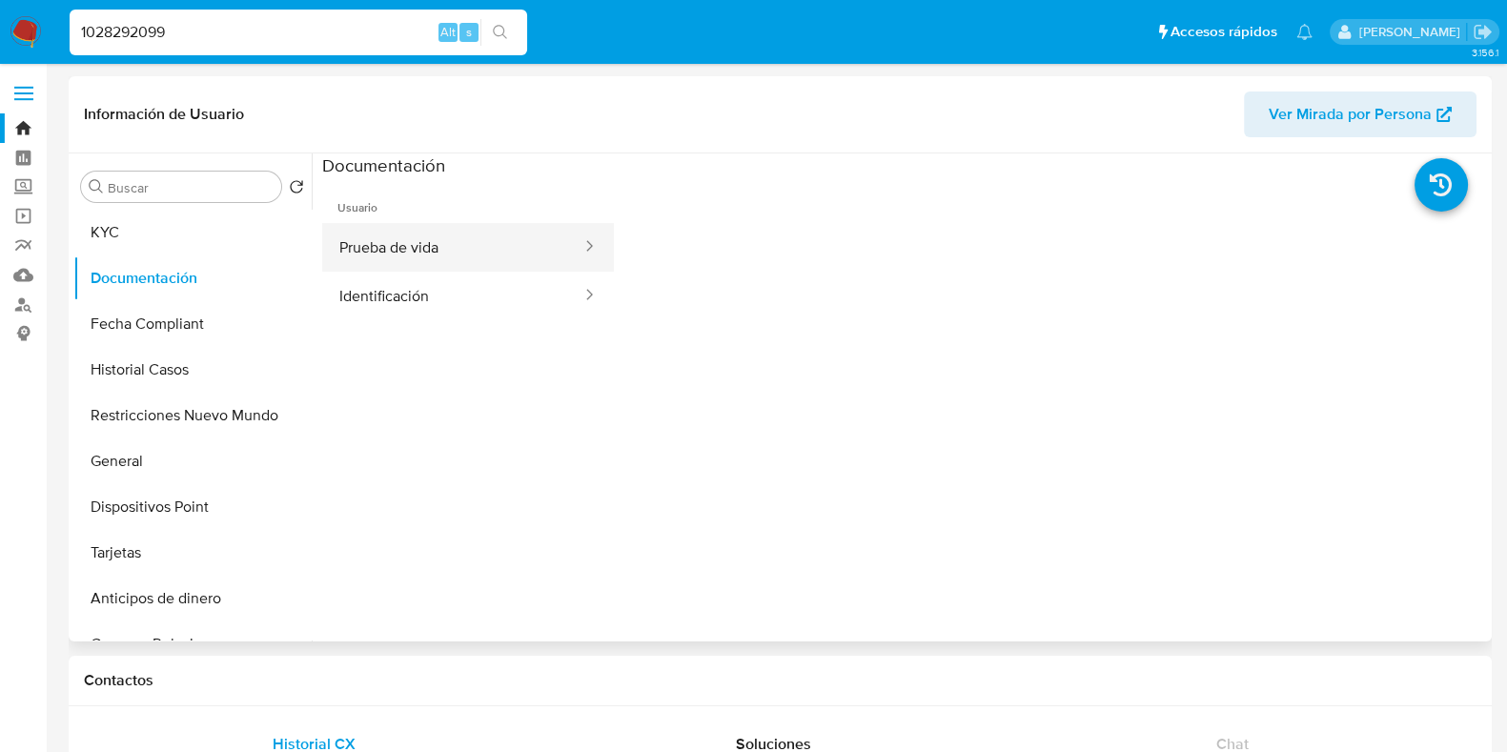
click at [423, 233] on button "Prueba de vida" at bounding box center [452, 247] width 261 height 49
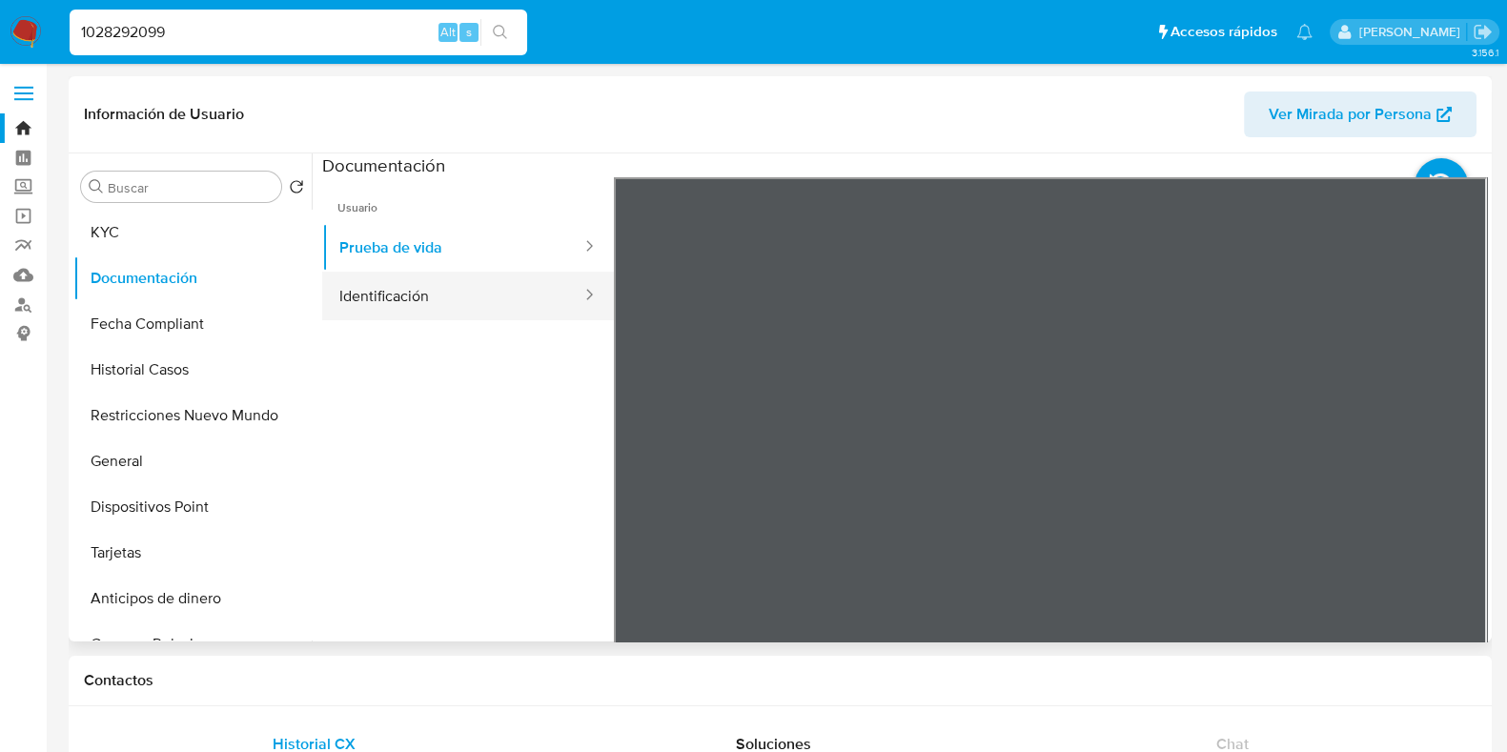
click at [533, 302] on button "Identificación" at bounding box center [452, 296] width 261 height 49
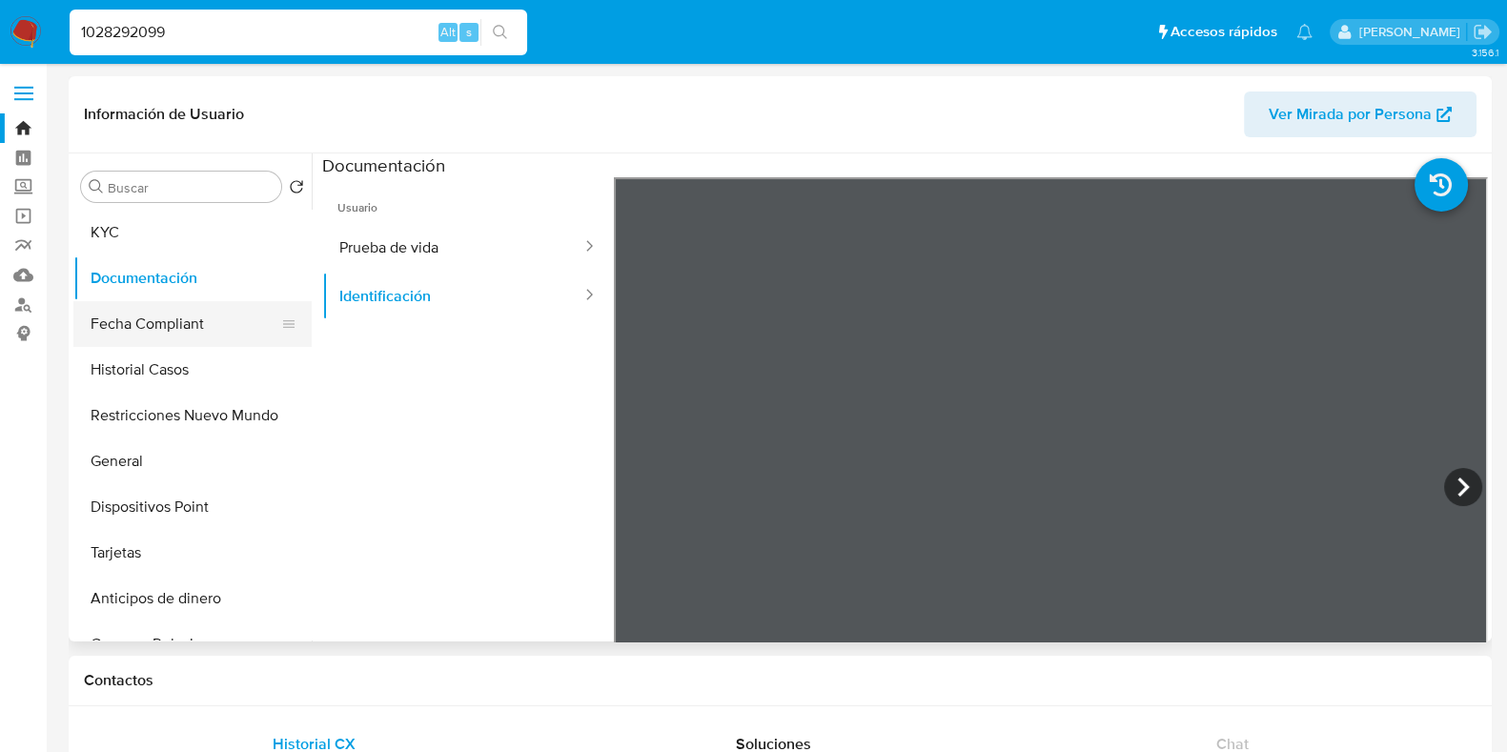
click at [184, 326] on button "Fecha Compliant" at bounding box center [184, 324] width 223 height 46
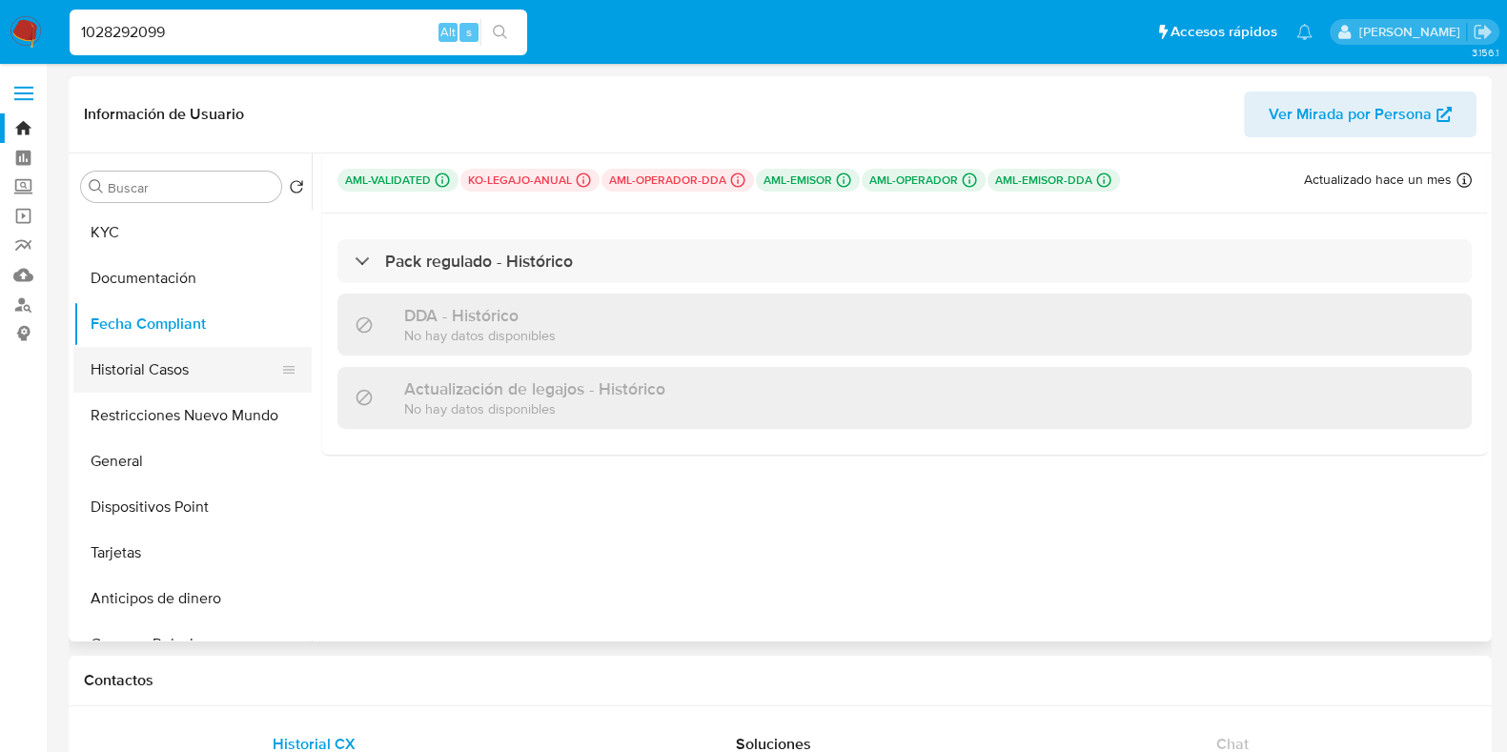
click at [213, 380] on button "Historial Casos" at bounding box center [184, 370] width 223 height 46
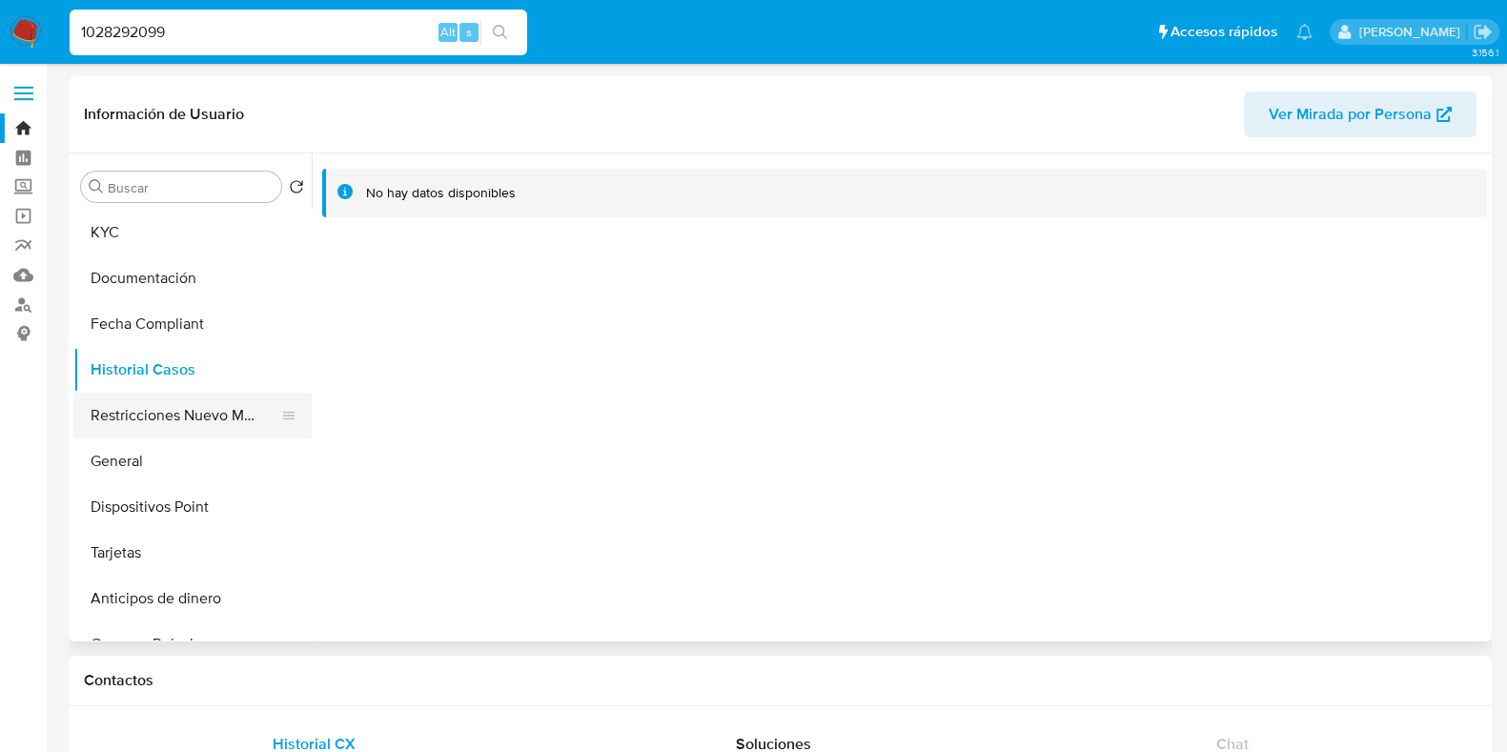
click at [205, 414] on button "Restricciones Nuevo Mundo" at bounding box center [184, 416] width 223 height 46
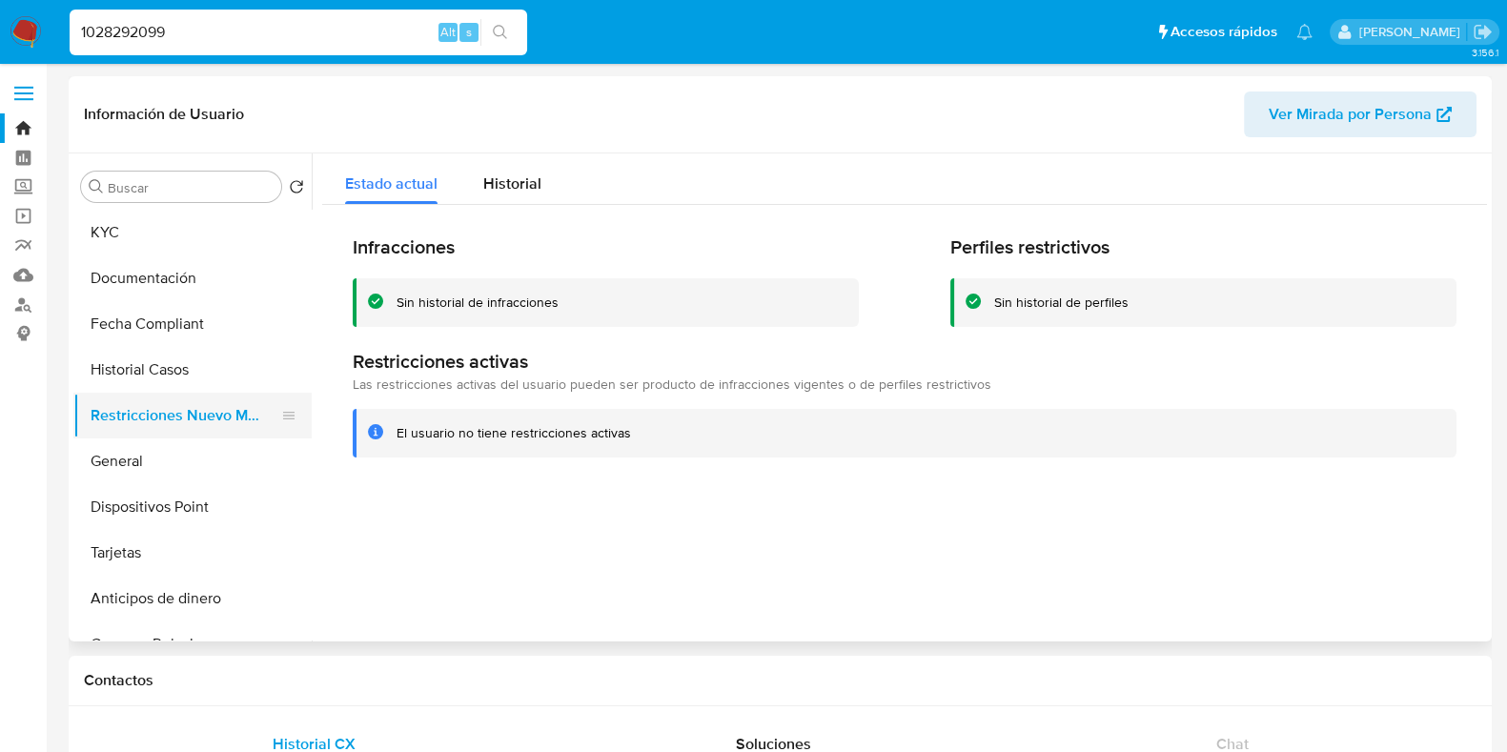
scroll to position [20, 0]
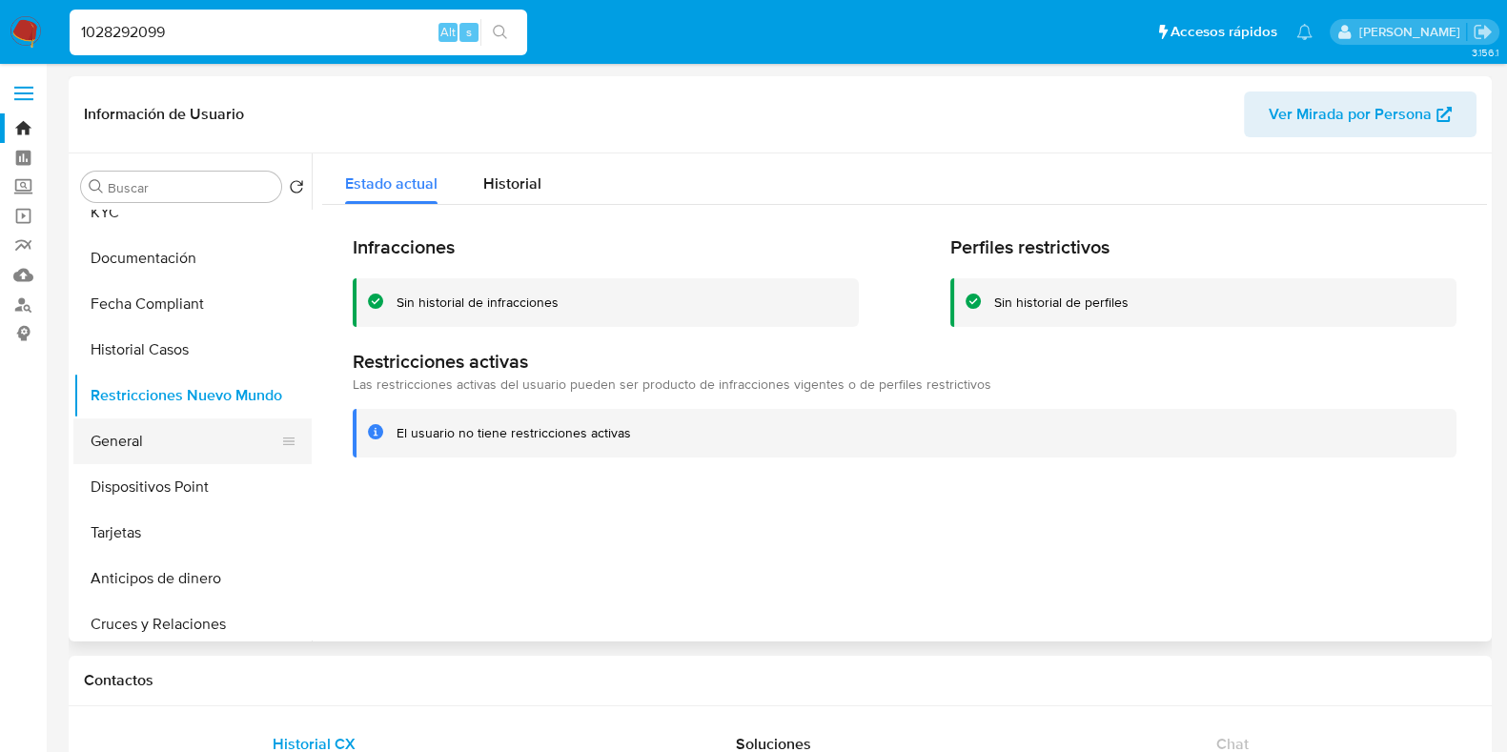
click at [174, 431] on button "General" at bounding box center [184, 442] width 223 height 46
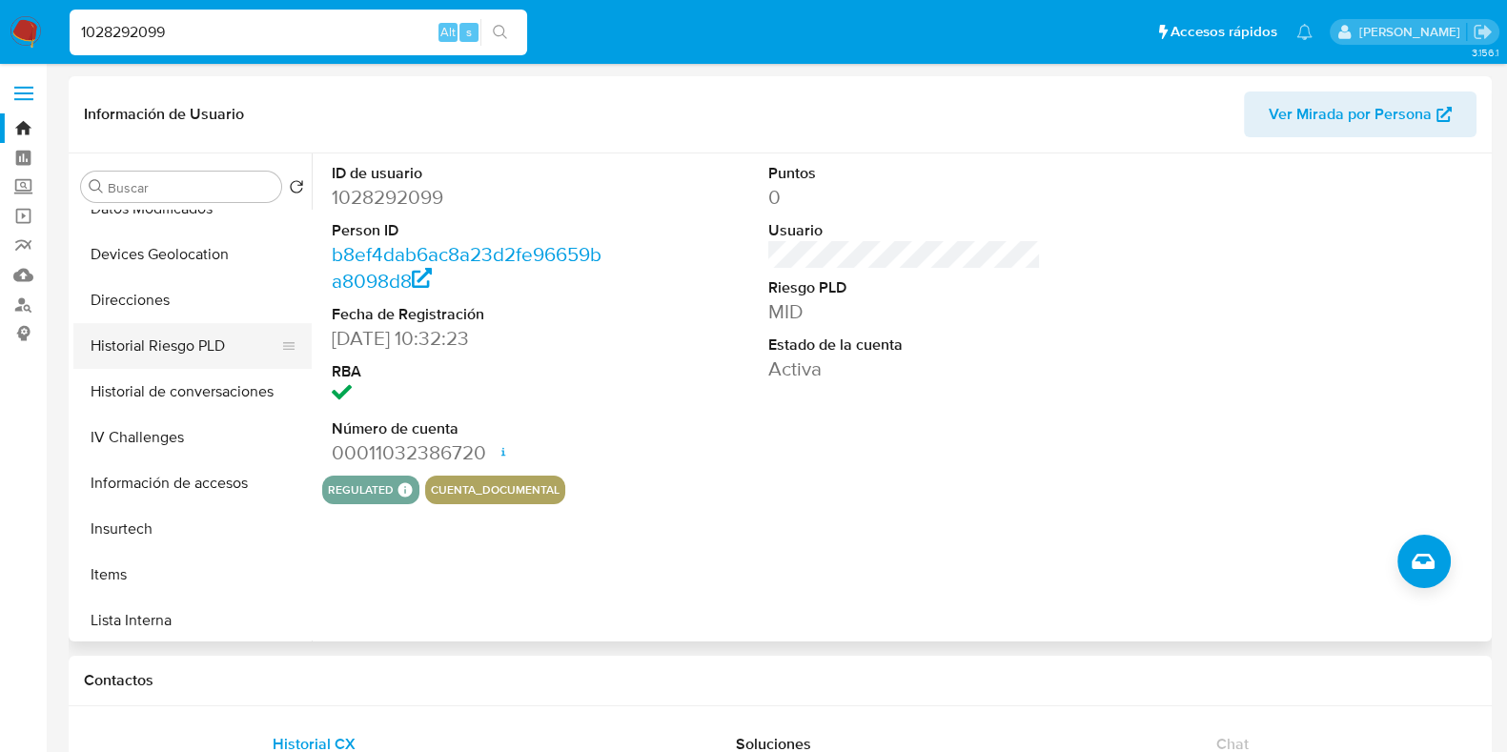
scroll to position [626, 0]
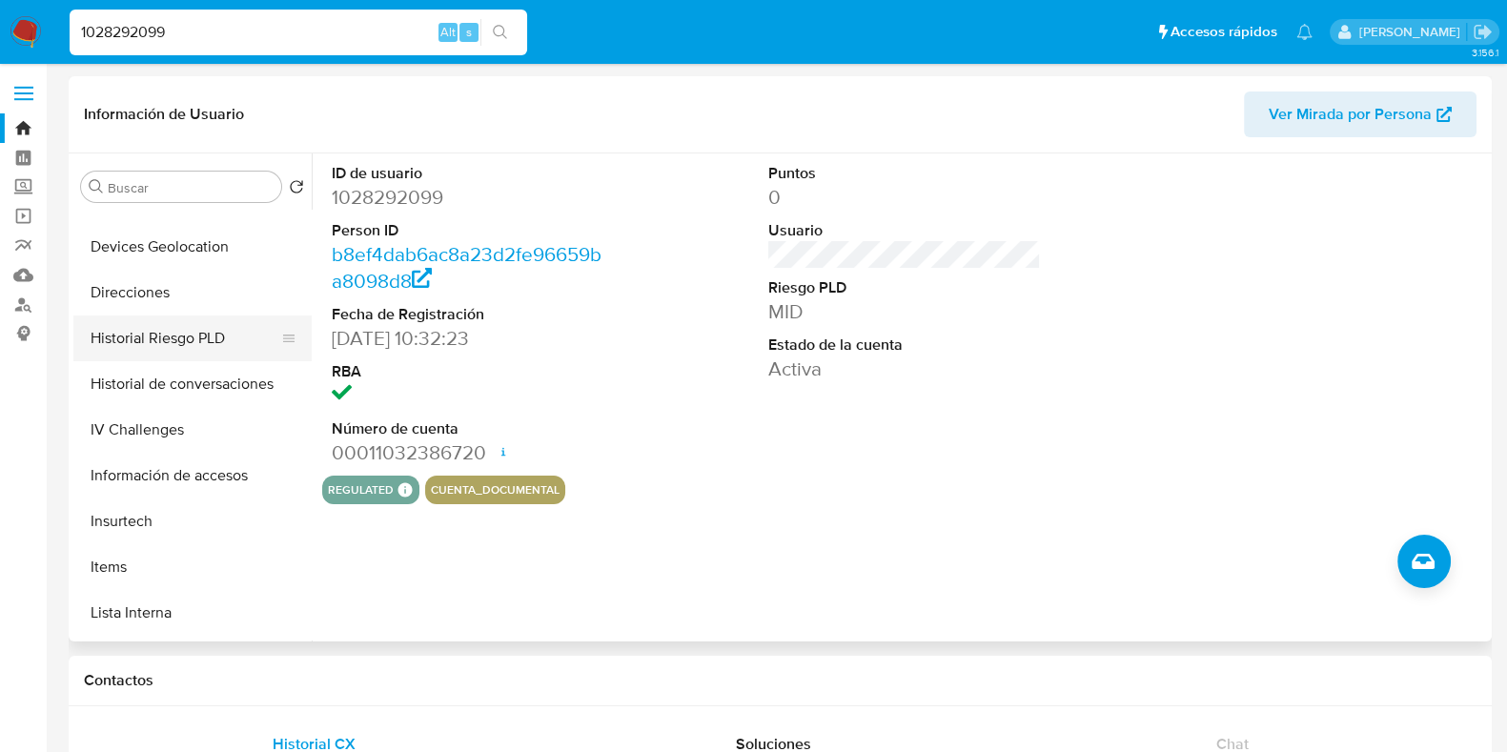
click at [186, 478] on button "Información de accesos" at bounding box center [192, 476] width 238 height 46
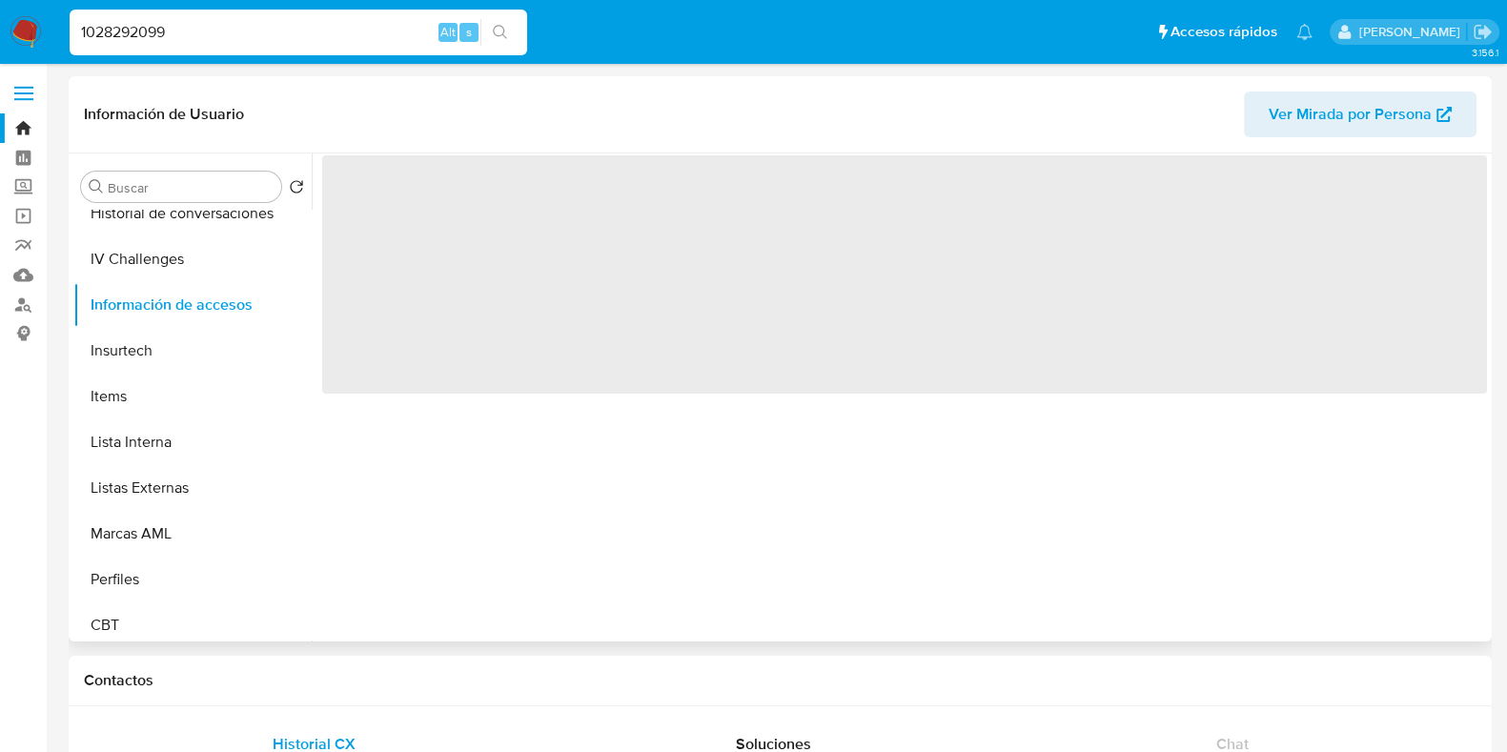
scroll to position [805, 0]
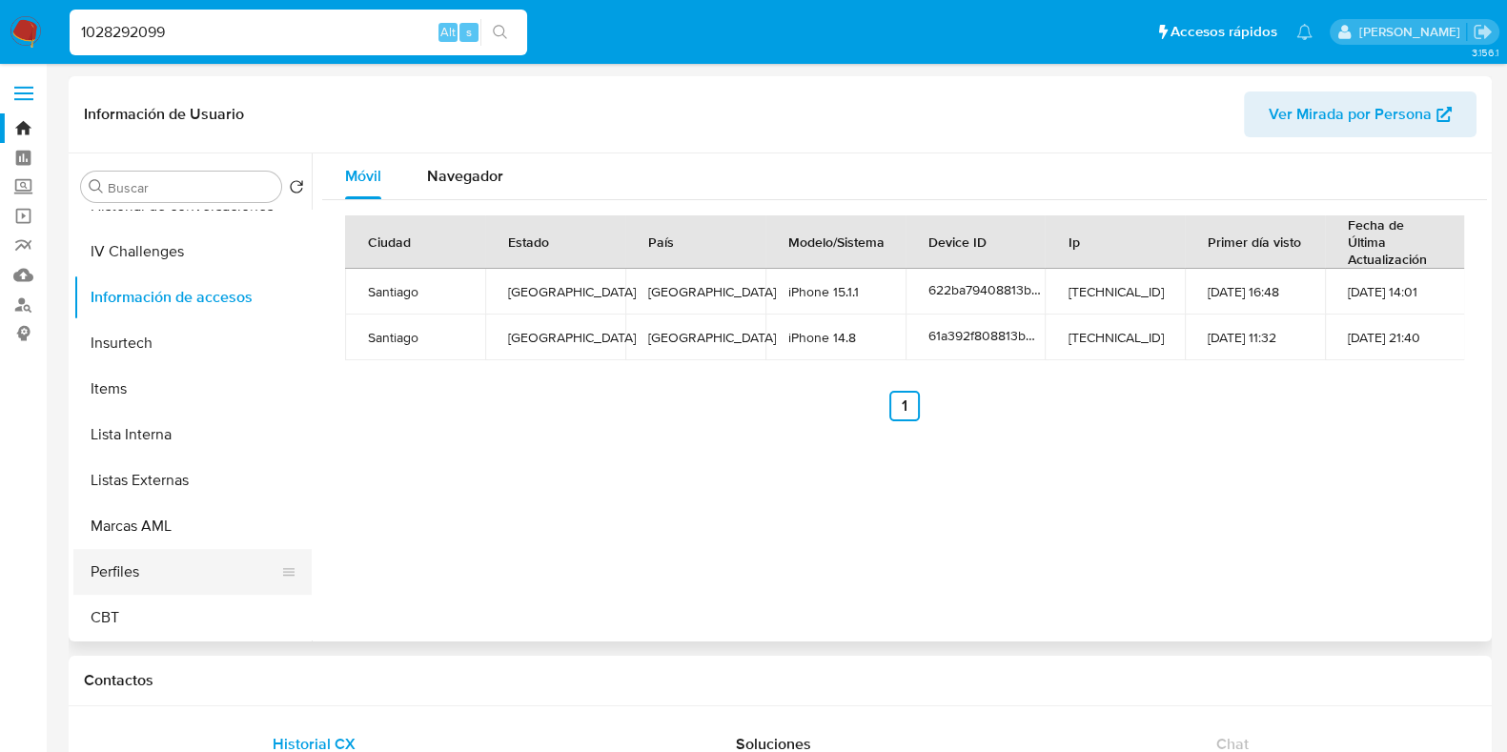
click at [166, 575] on button "Perfiles" at bounding box center [184, 572] width 223 height 46
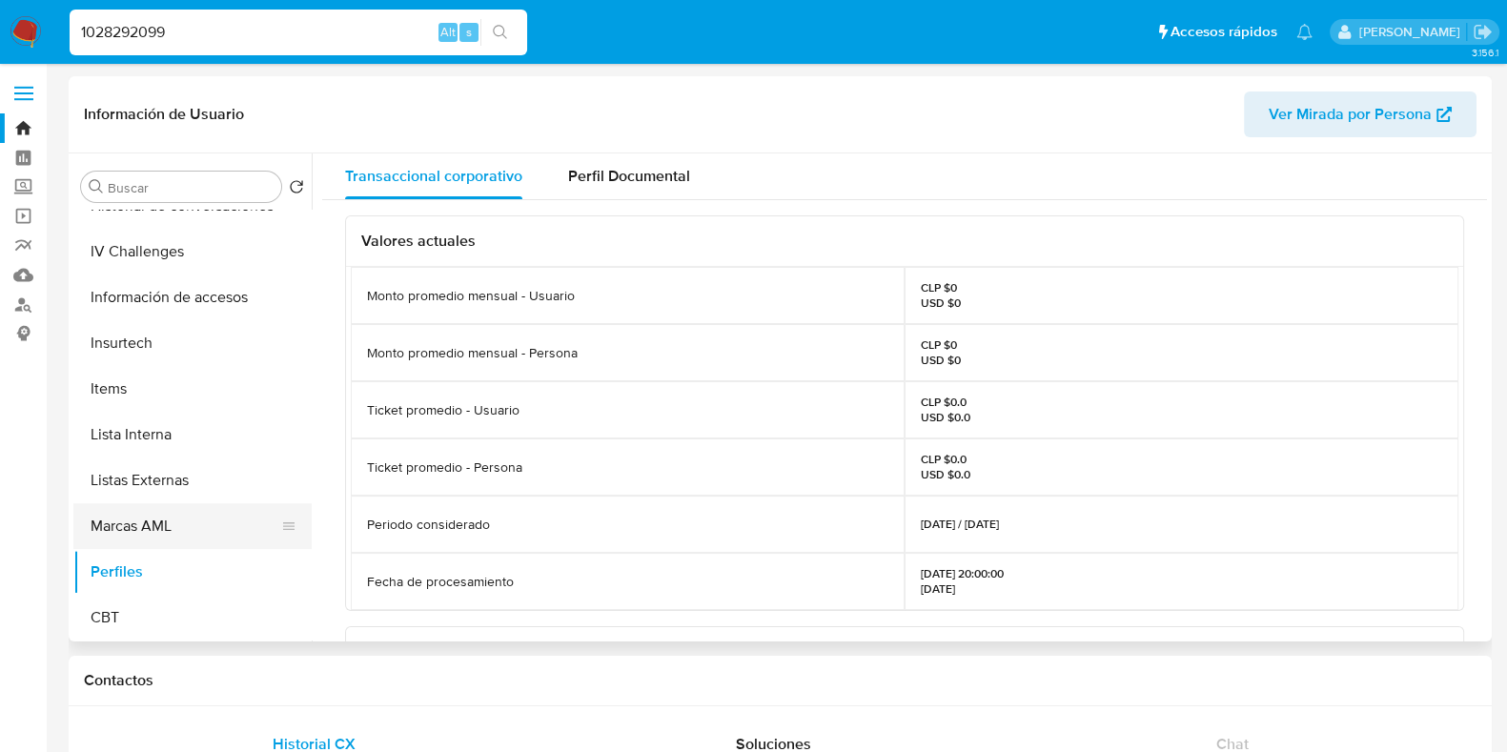
click at [200, 533] on button "Marcas AML" at bounding box center [184, 526] width 223 height 46
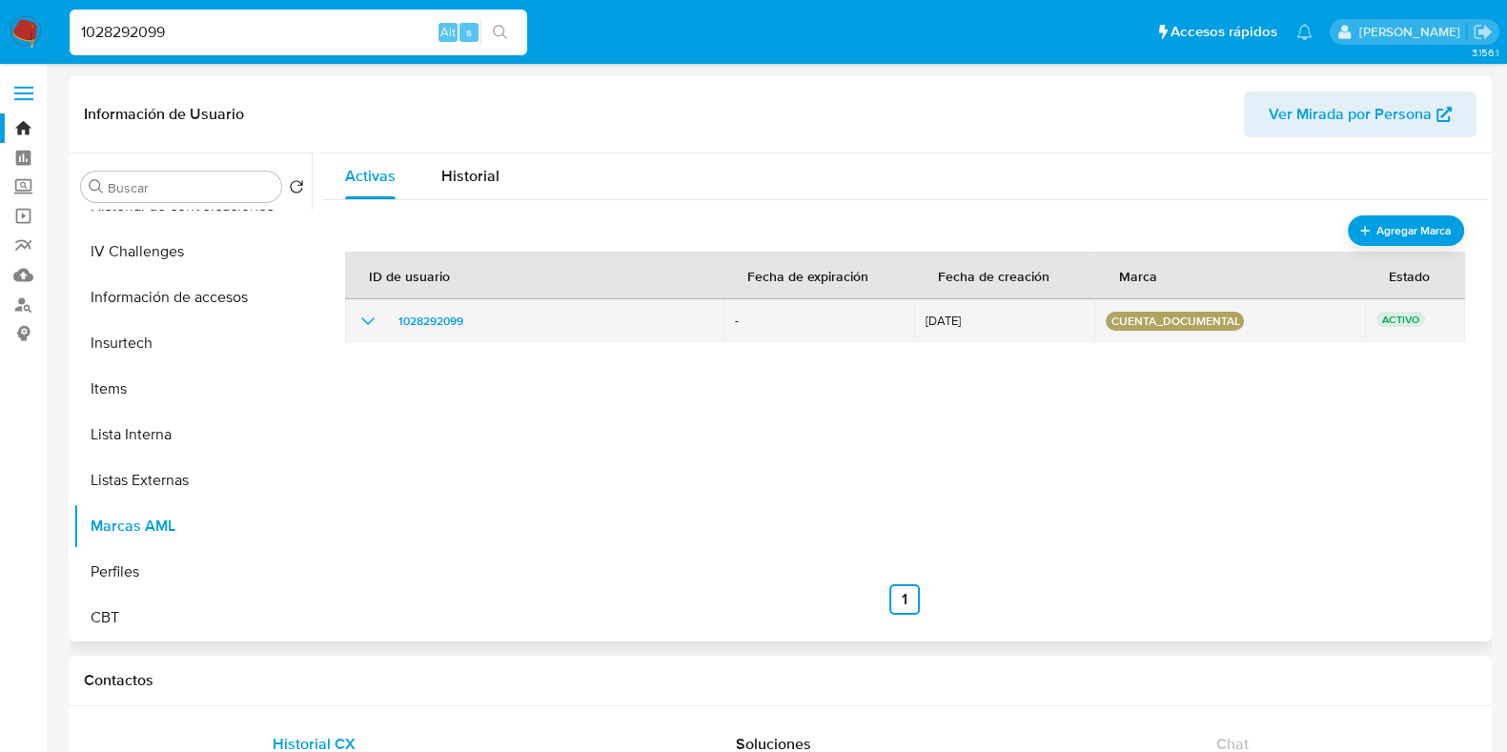
click at [368, 315] on icon "show_hidden_detail_by_id_1028292099" at bounding box center [368, 321] width 23 height 23
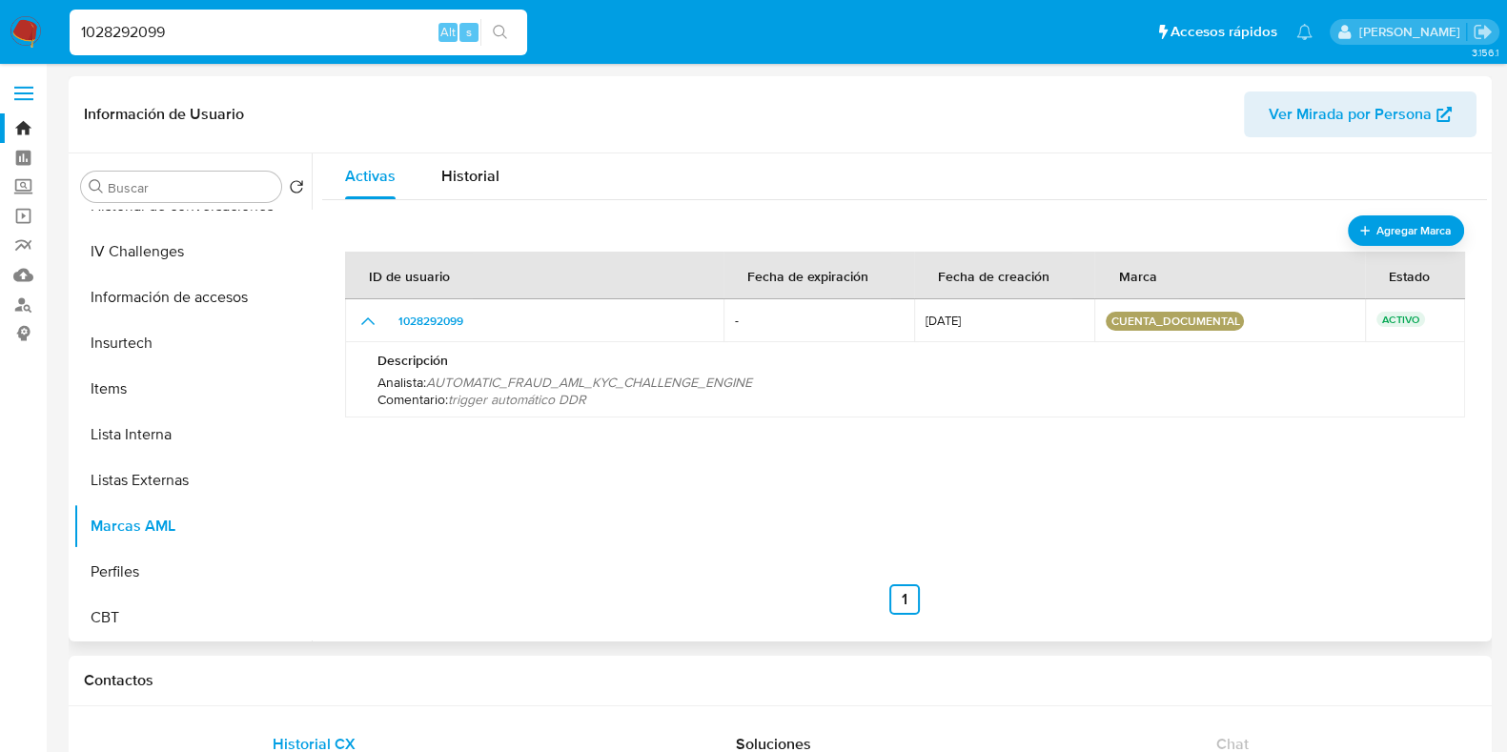
click at [493, 383] on span "AUTOMATIC_FRAUD_AML_KYC_CHALLENGE_ENGINE" at bounding box center [589, 382] width 326 height 19
drag, startPoint x: 452, startPoint y: 398, endPoint x: 616, endPoint y: 398, distance: 164.0
click at [616, 398] on p "Comentario : trigger automático DDR" at bounding box center [905, 399] width 1055 height 17
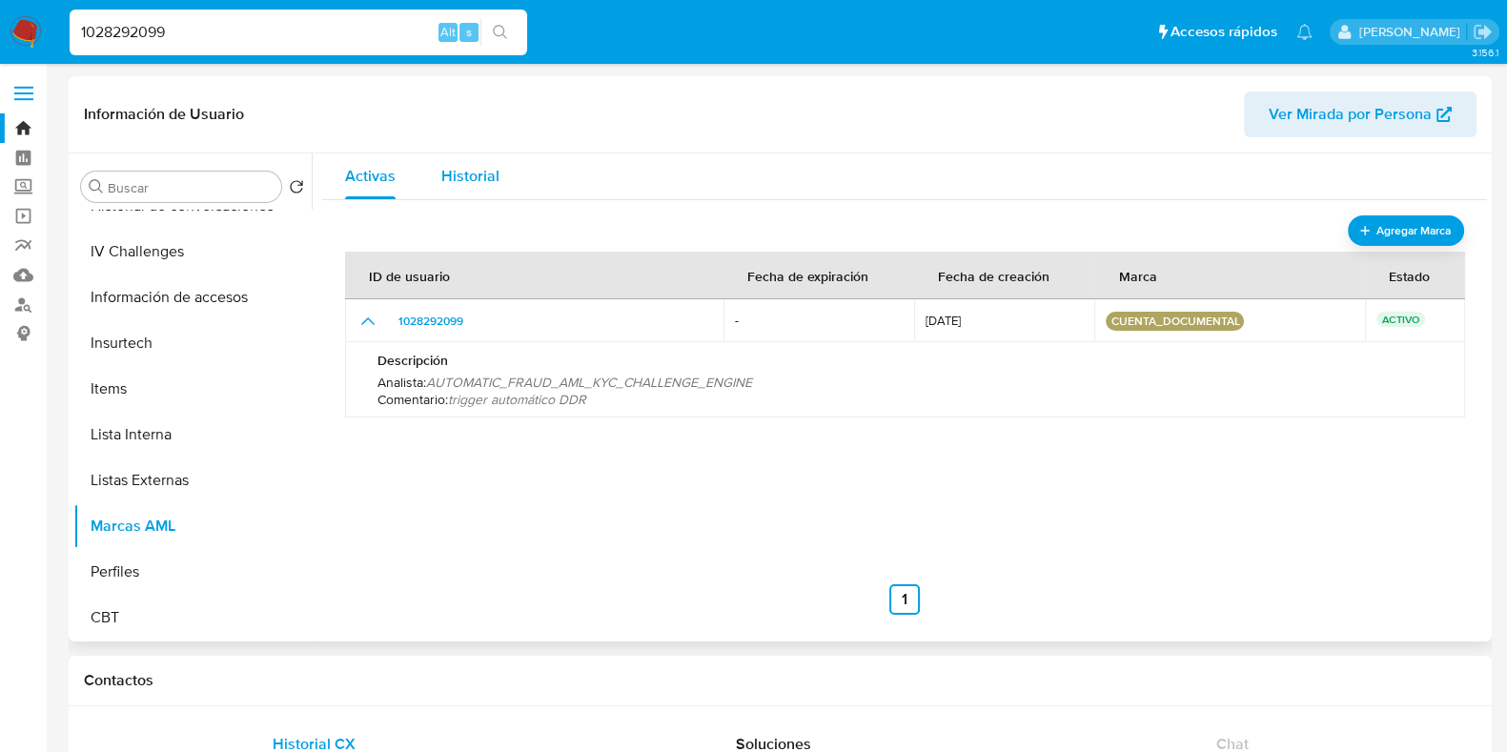
click at [478, 194] on div "Historial" at bounding box center [470, 176] width 58 height 46
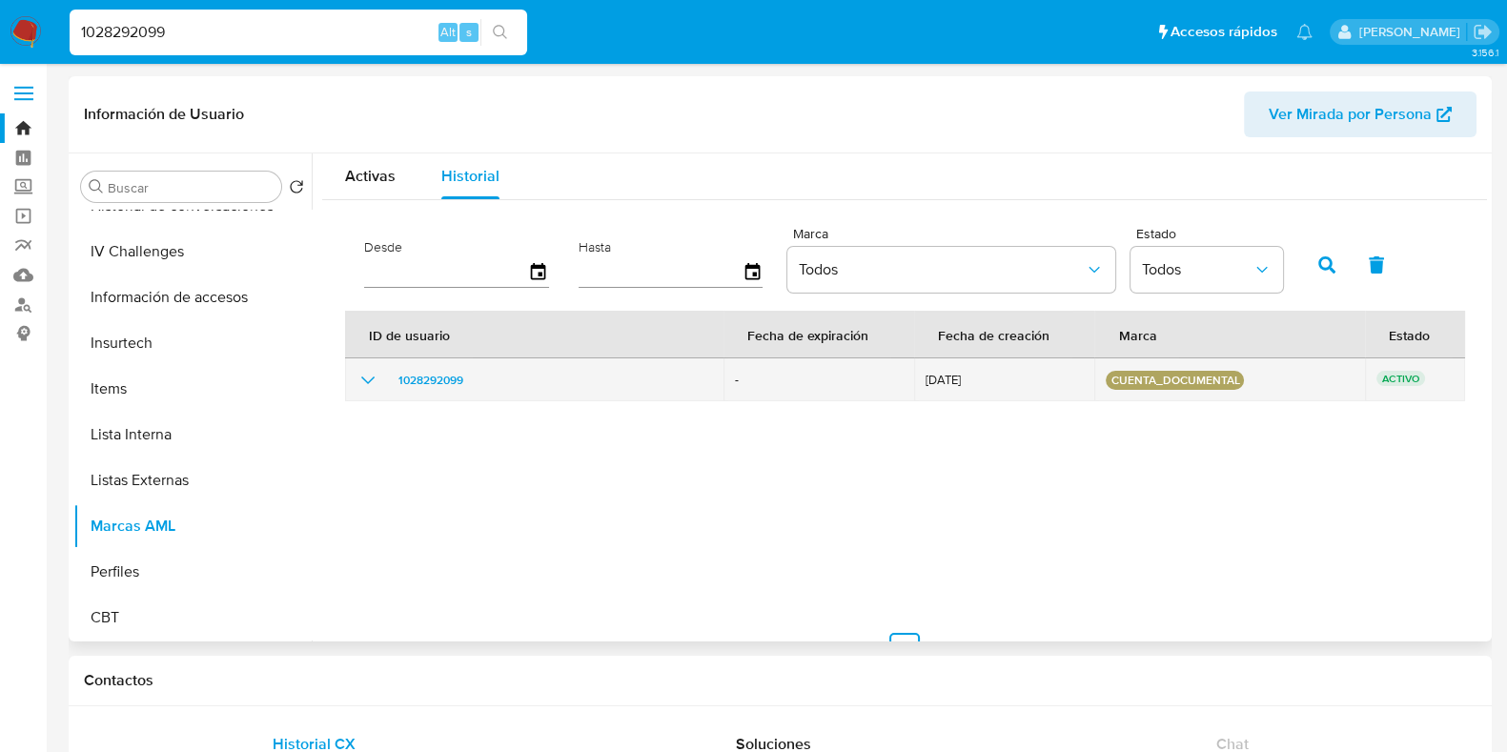
click at [363, 374] on icon "show_hidden_detail_by_id_1028292099" at bounding box center [368, 380] width 23 height 23
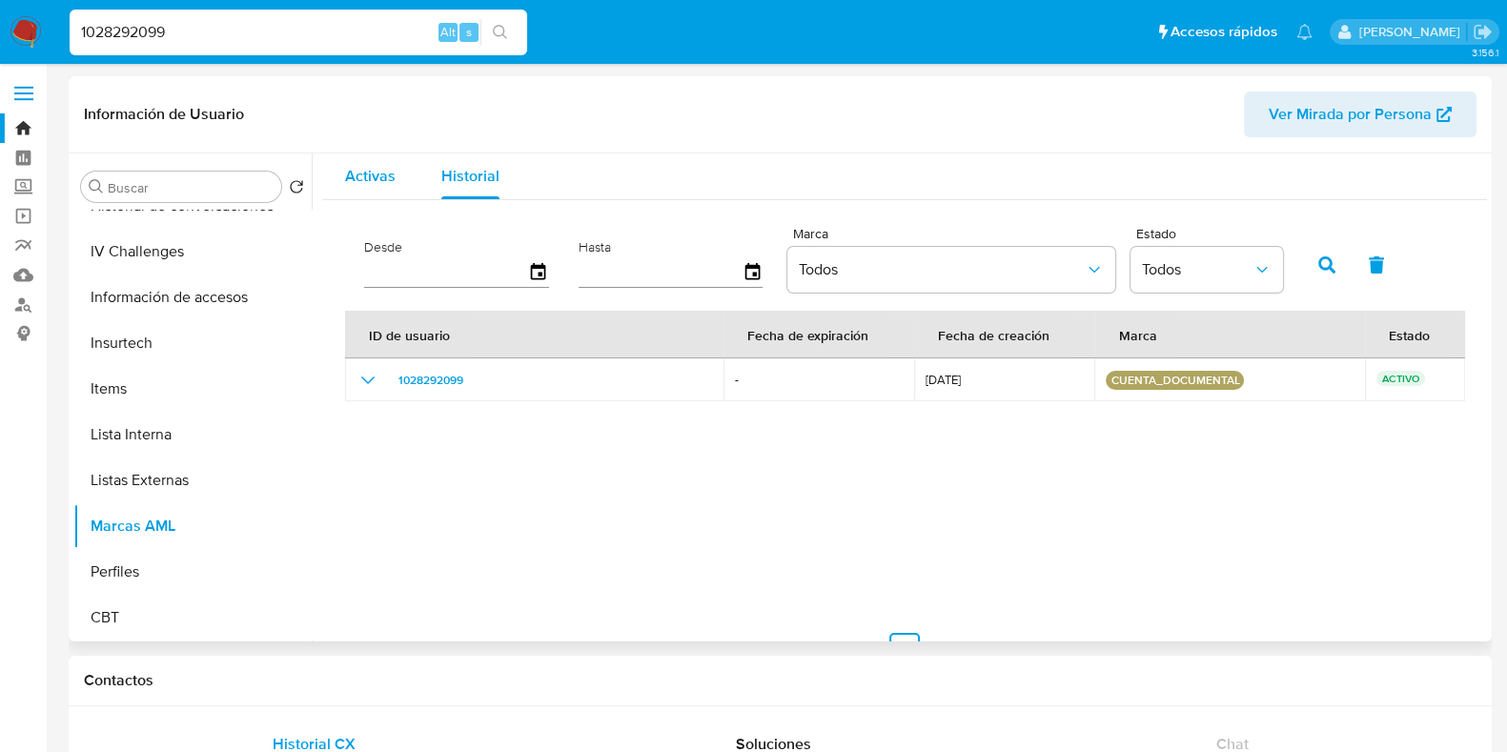
click at [376, 185] on span "Activas" at bounding box center [370, 176] width 51 height 22
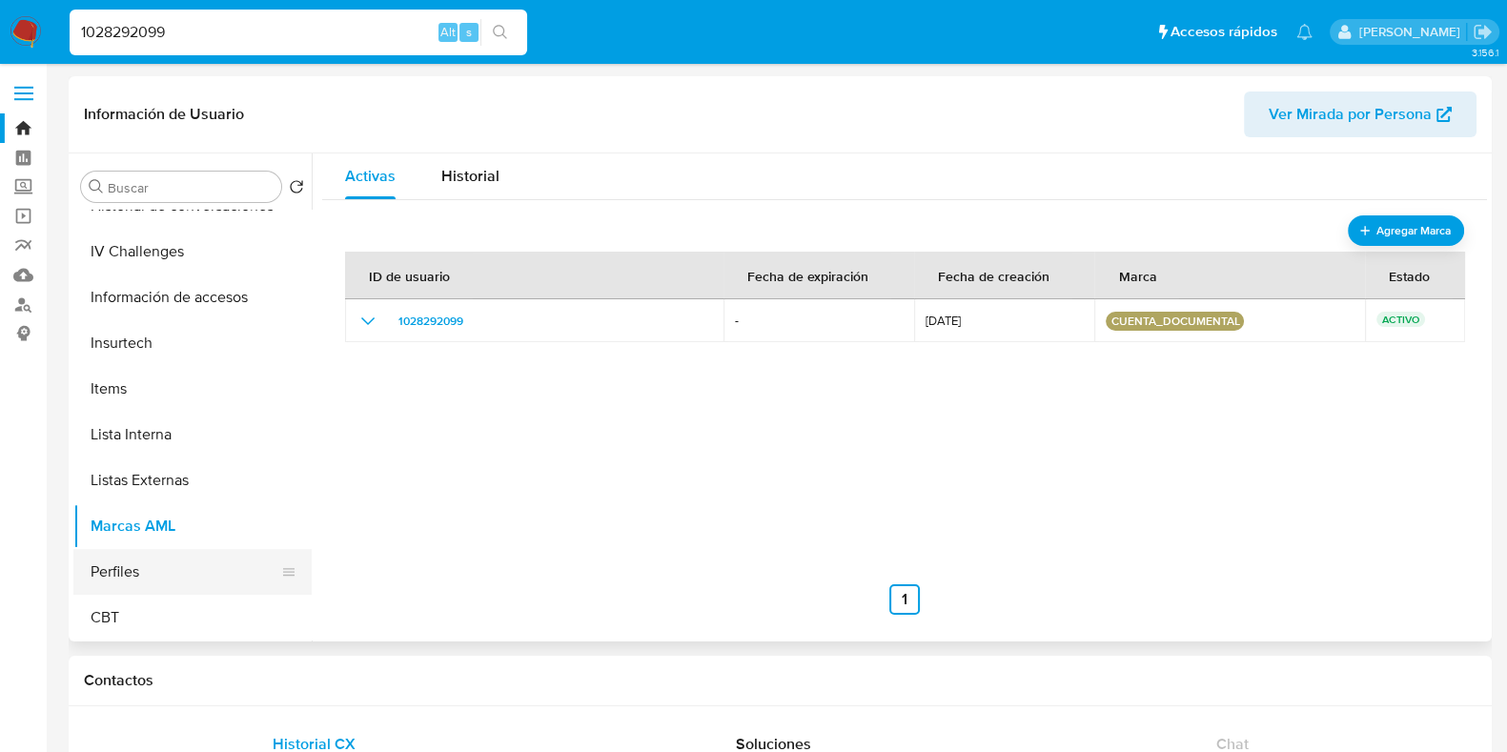
click at [186, 559] on button "Perfiles" at bounding box center [184, 572] width 223 height 46
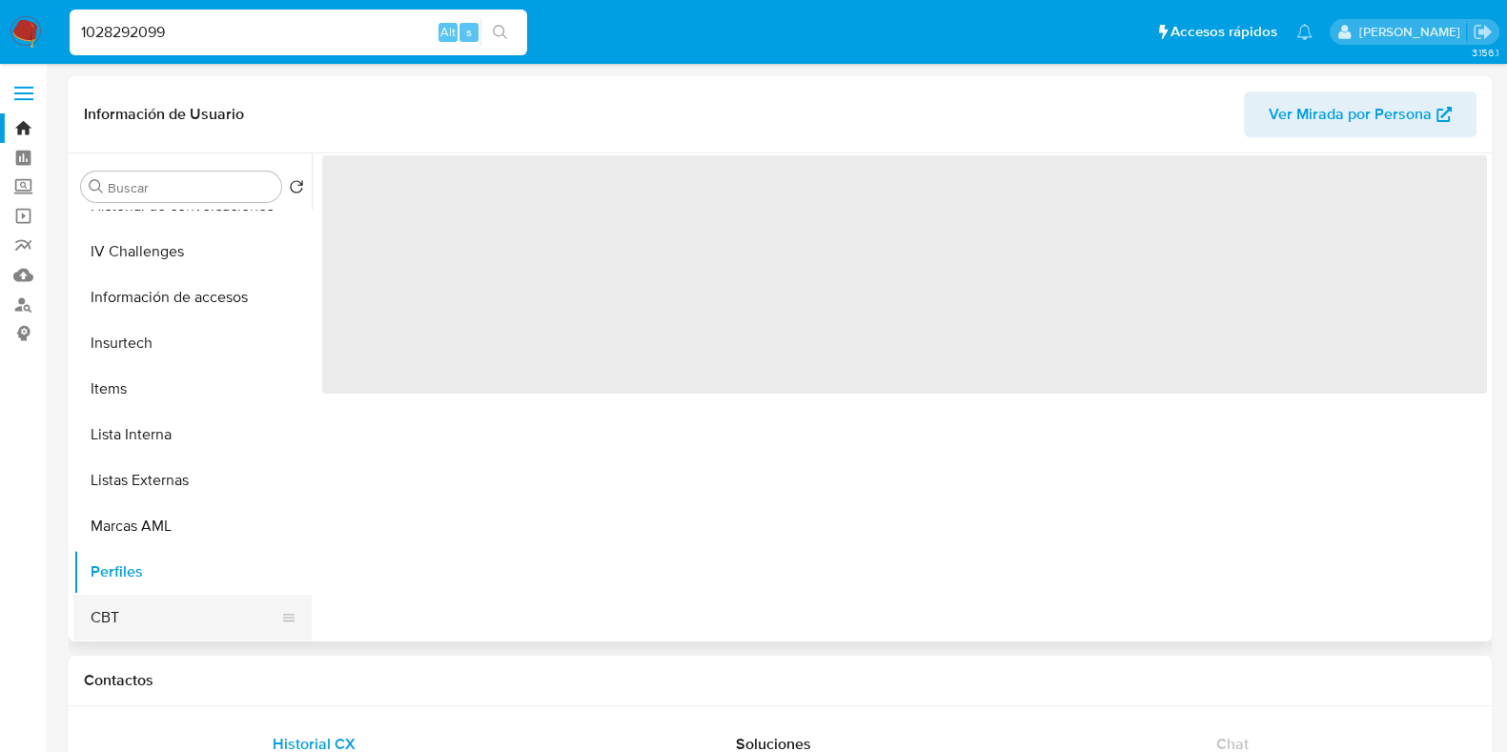
click at [185, 607] on button "CBT" at bounding box center [184, 618] width 223 height 46
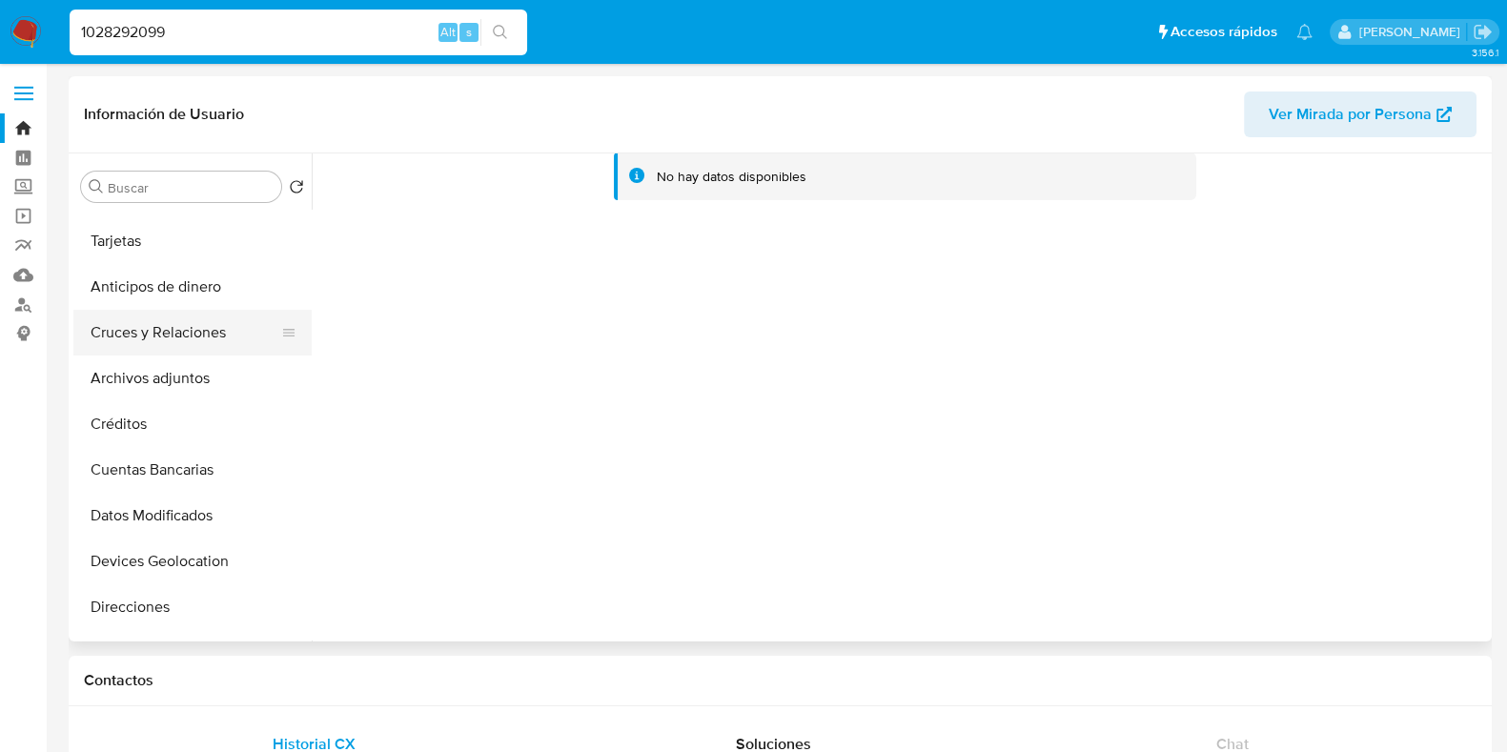
scroll to position [209, 0]
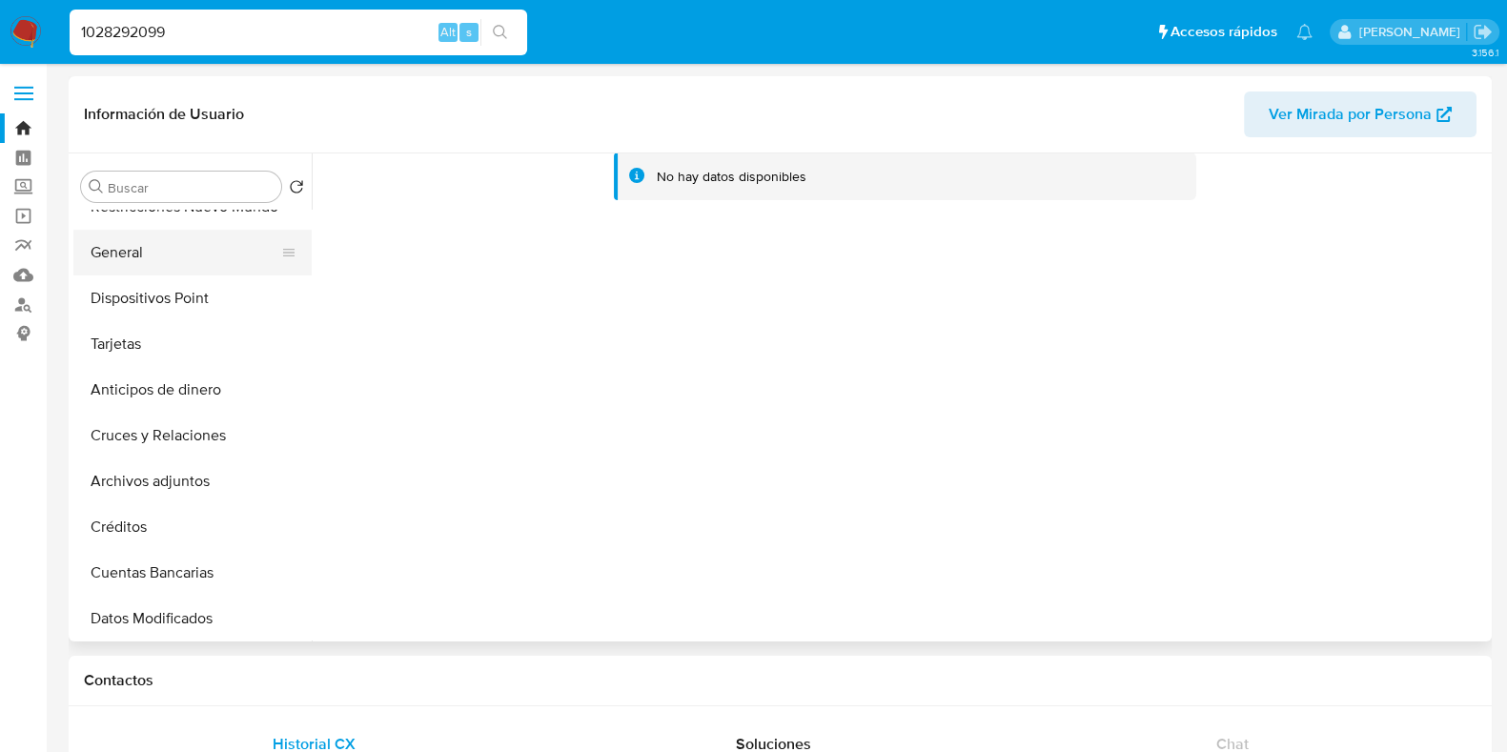
click at [192, 255] on button "General" at bounding box center [184, 253] width 223 height 46
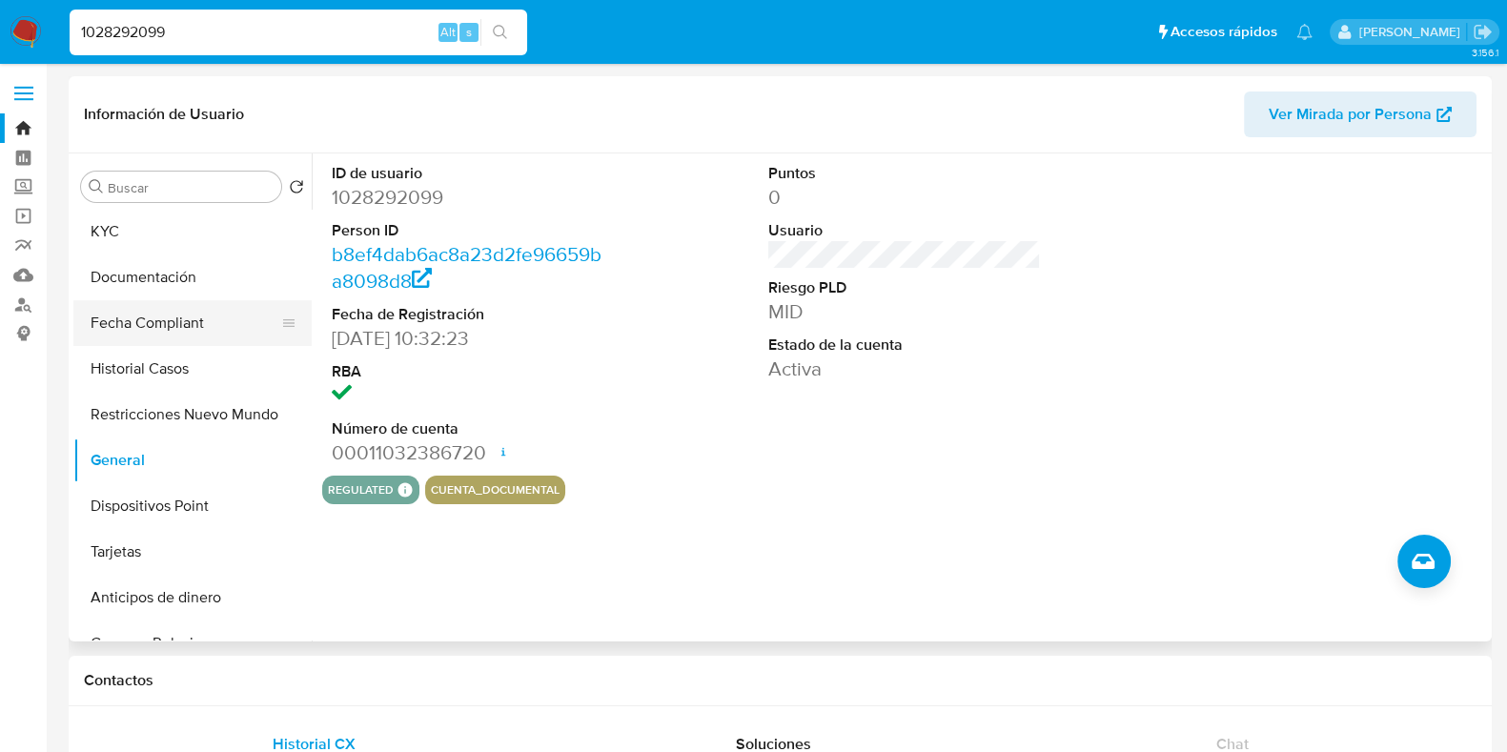
scroll to position [0, 0]
click at [215, 404] on button "Restricciones Nuevo Mundo" at bounding box center [184, 416] width 223 height 46
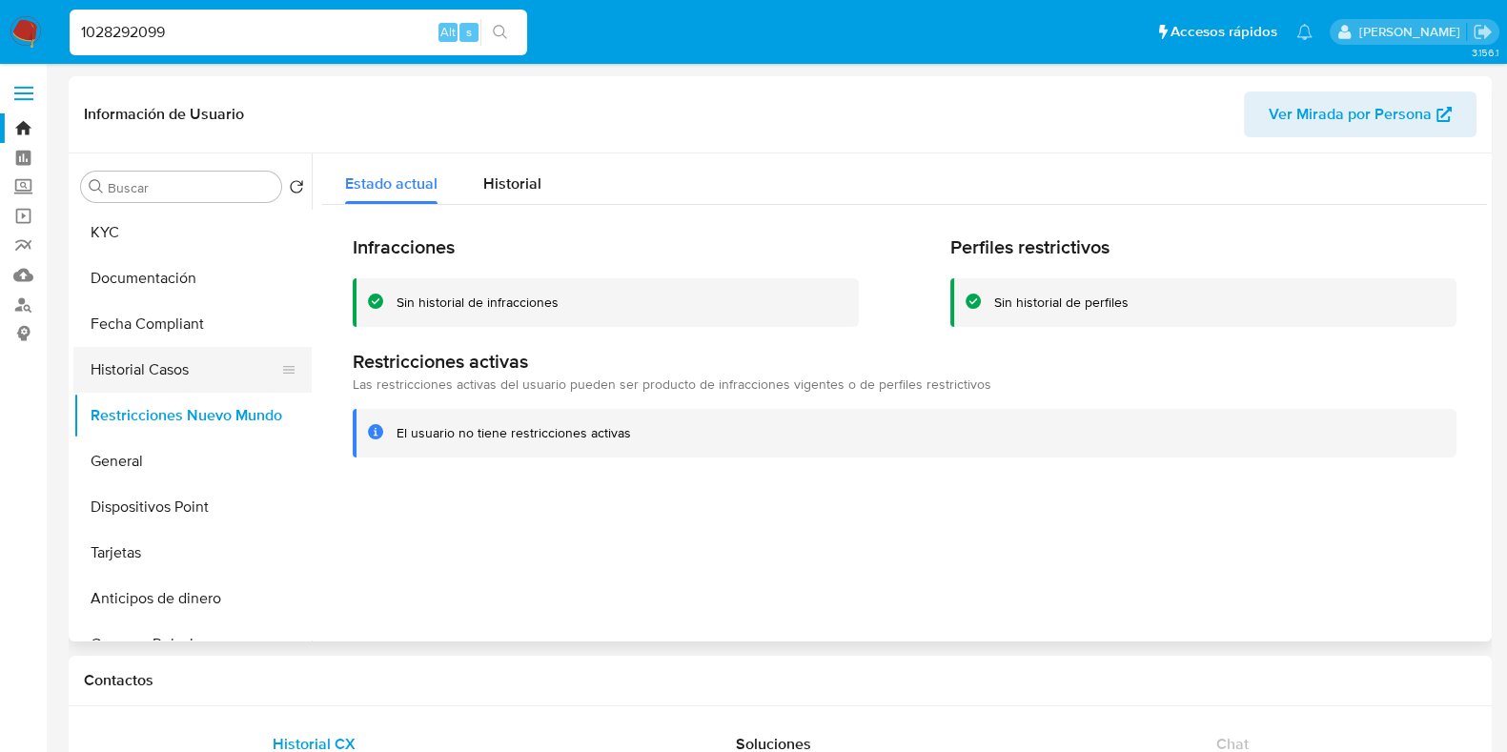
click at [188, 363] on button "Historial Casos" at bounding box center [184, 370] width 223 height 46
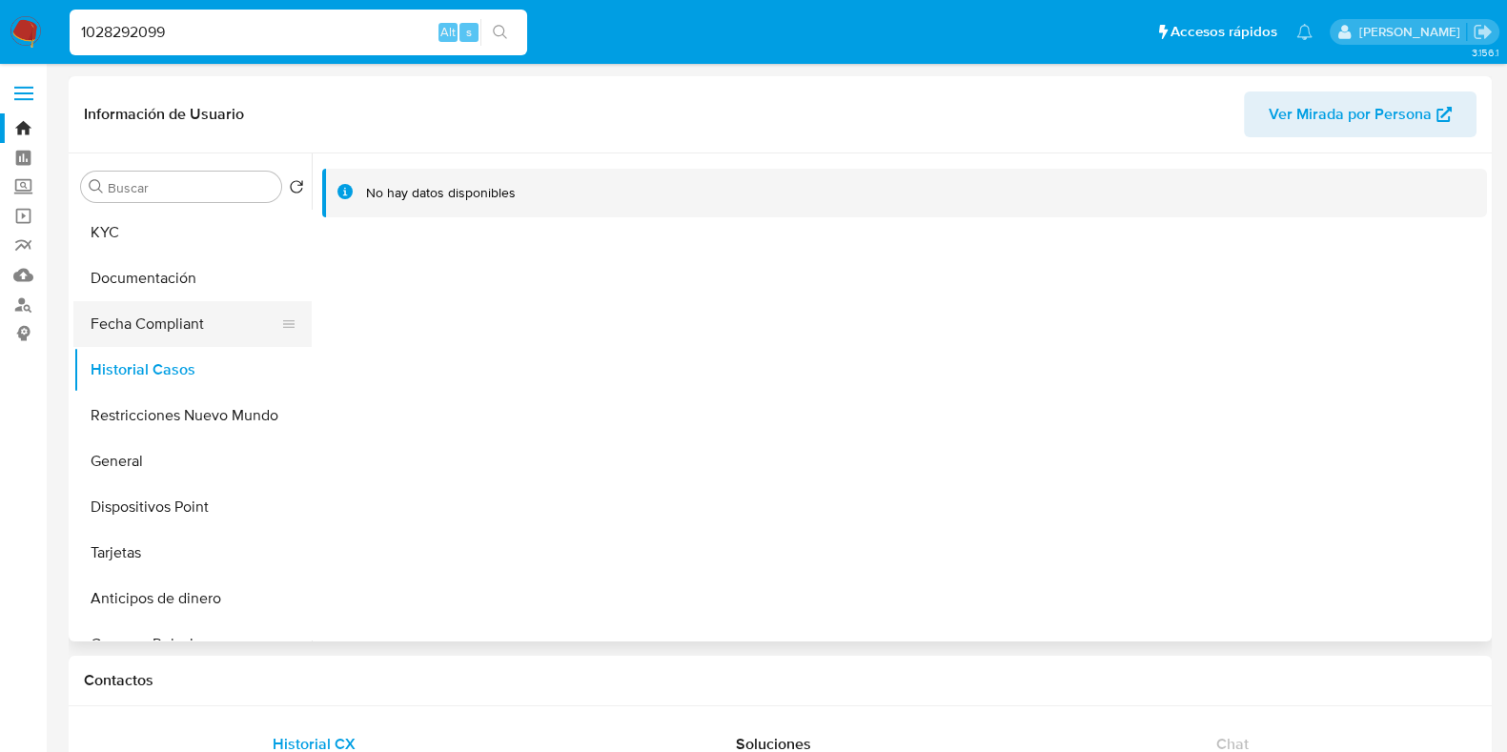
click at [186, 332] on button "Fecha Compliant" at bounding box center [184, 324] width 223 height 46
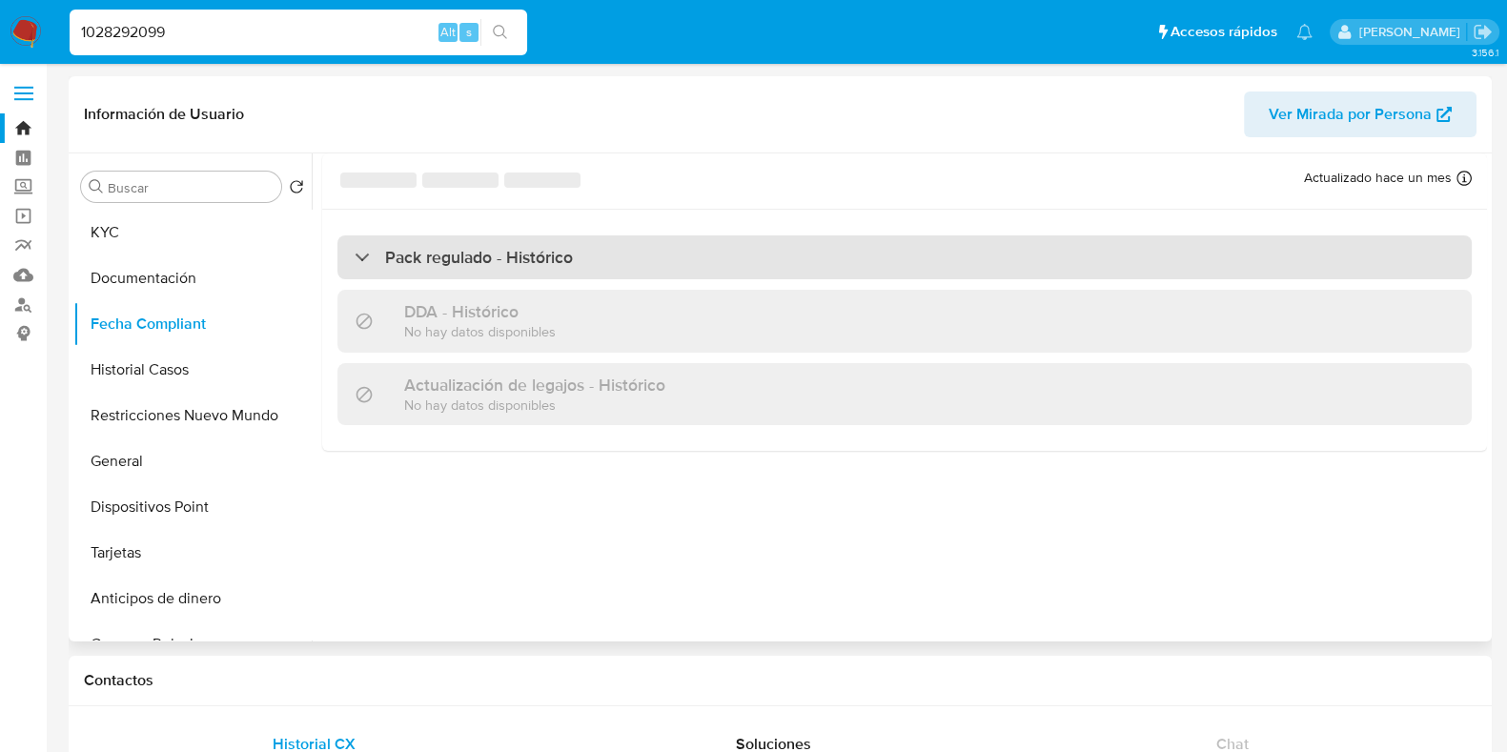
click at [385, 260] on h3 "Pack regulado - Histórico" at bounding box center [479, 257] width 188 height 21
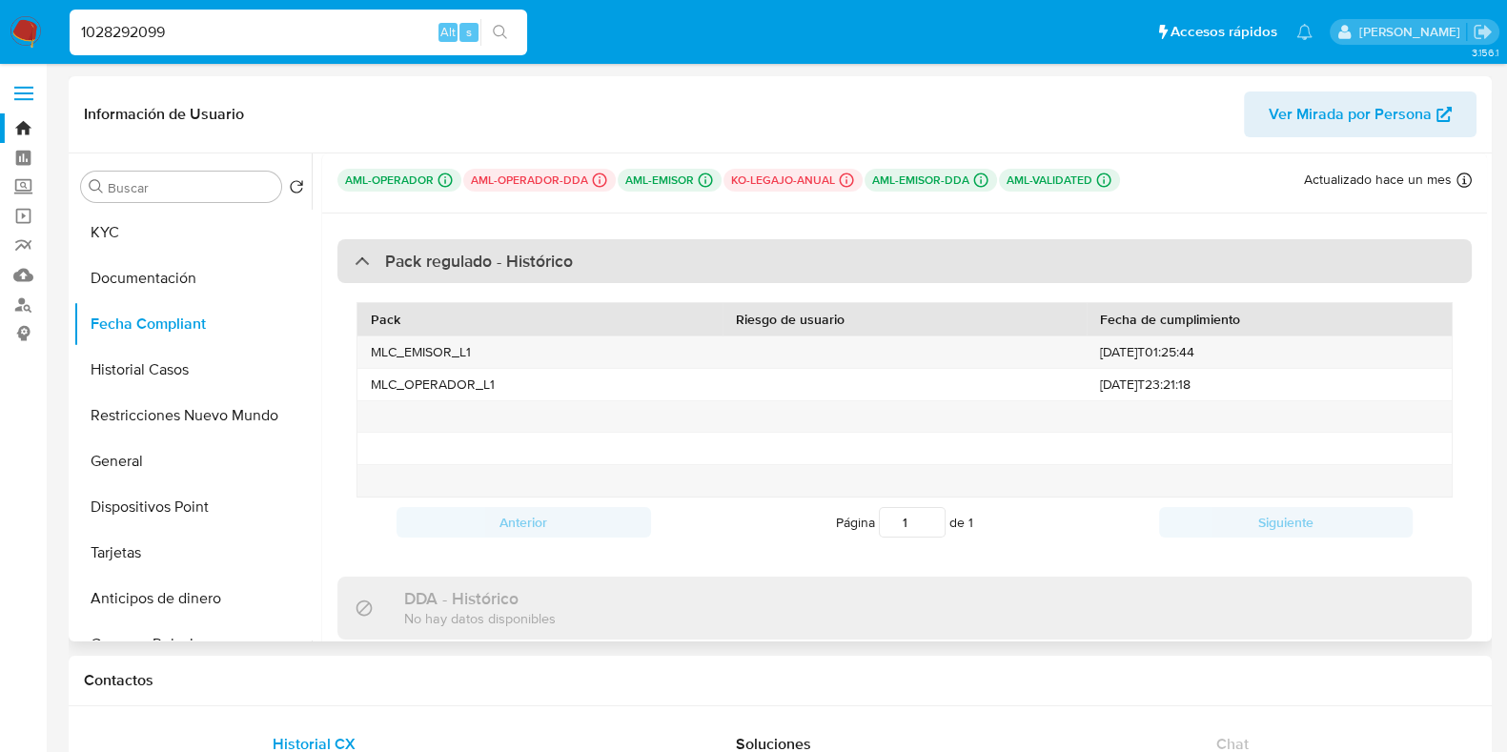
click at [470, 272] on h3 "Pack regulado - Histórico" at bounding box center [479, 261] width 188 height 21
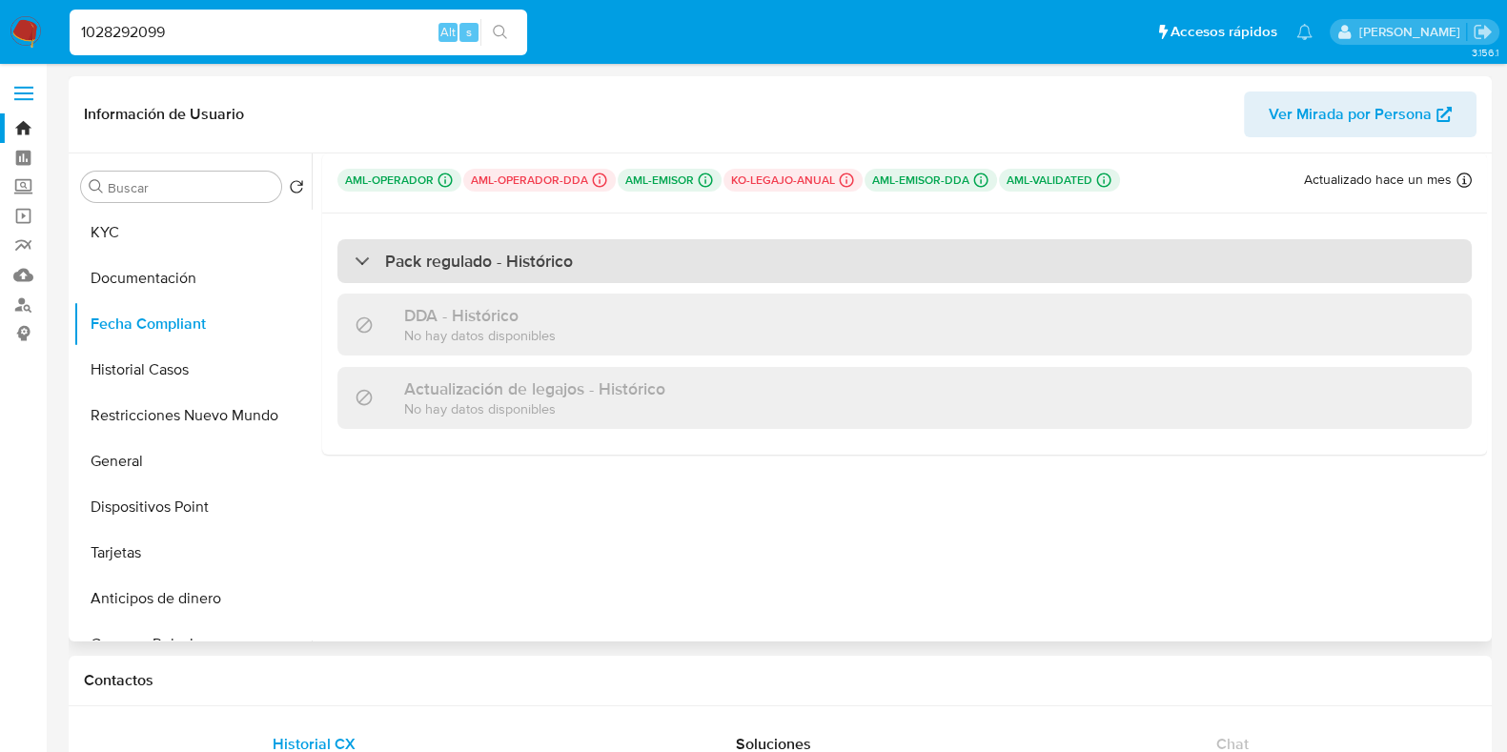
click at [383, 273] on div "Pack regulado - Histórico" at bounding box center [904, 261] width 1134 height 44
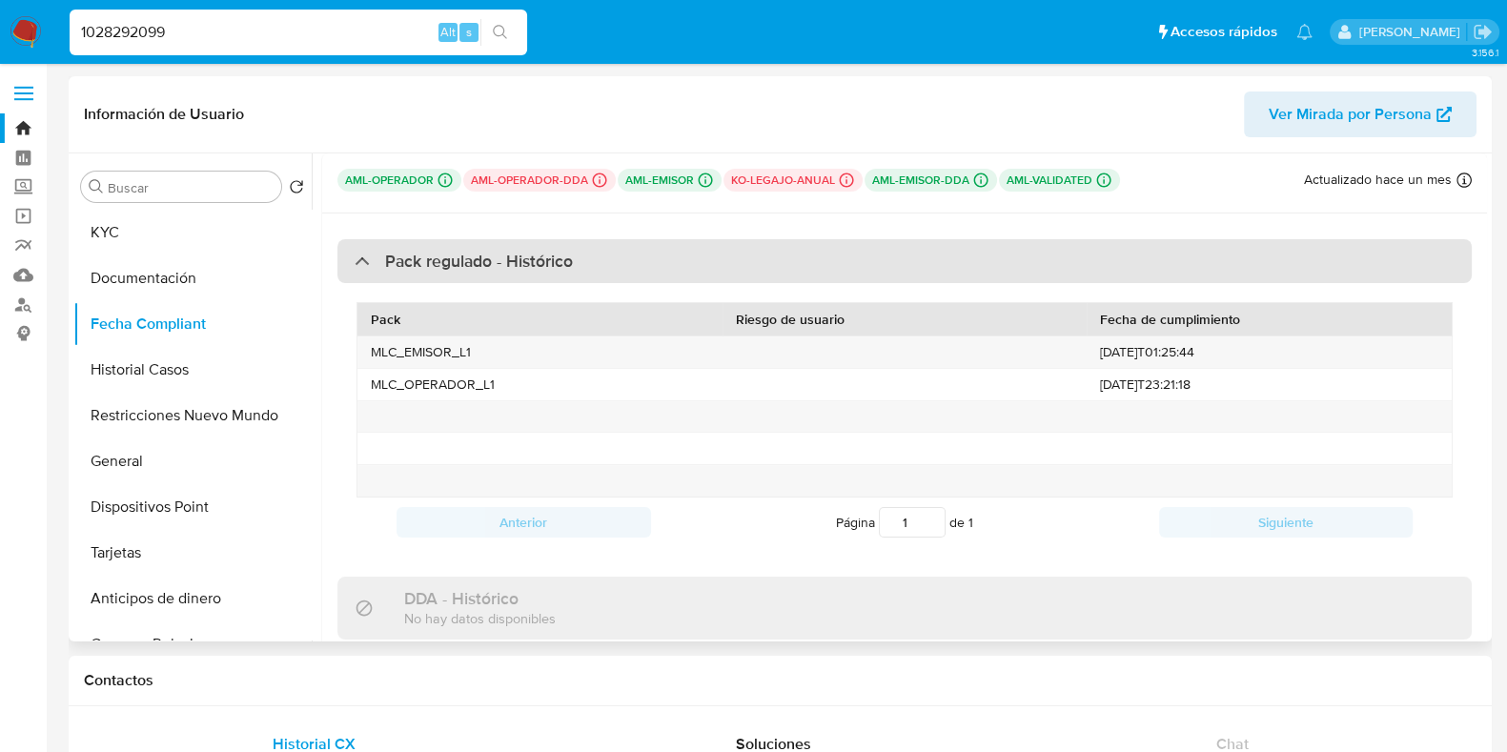
drag, startPoint x: 384, startPoint y: 273, endPoint x: 371, endPoint y: 273, distance: 13.3
click at [379, 272] on div "Pack regulado - Histórico" at bounding box center [904, 261] width 1134 height 44
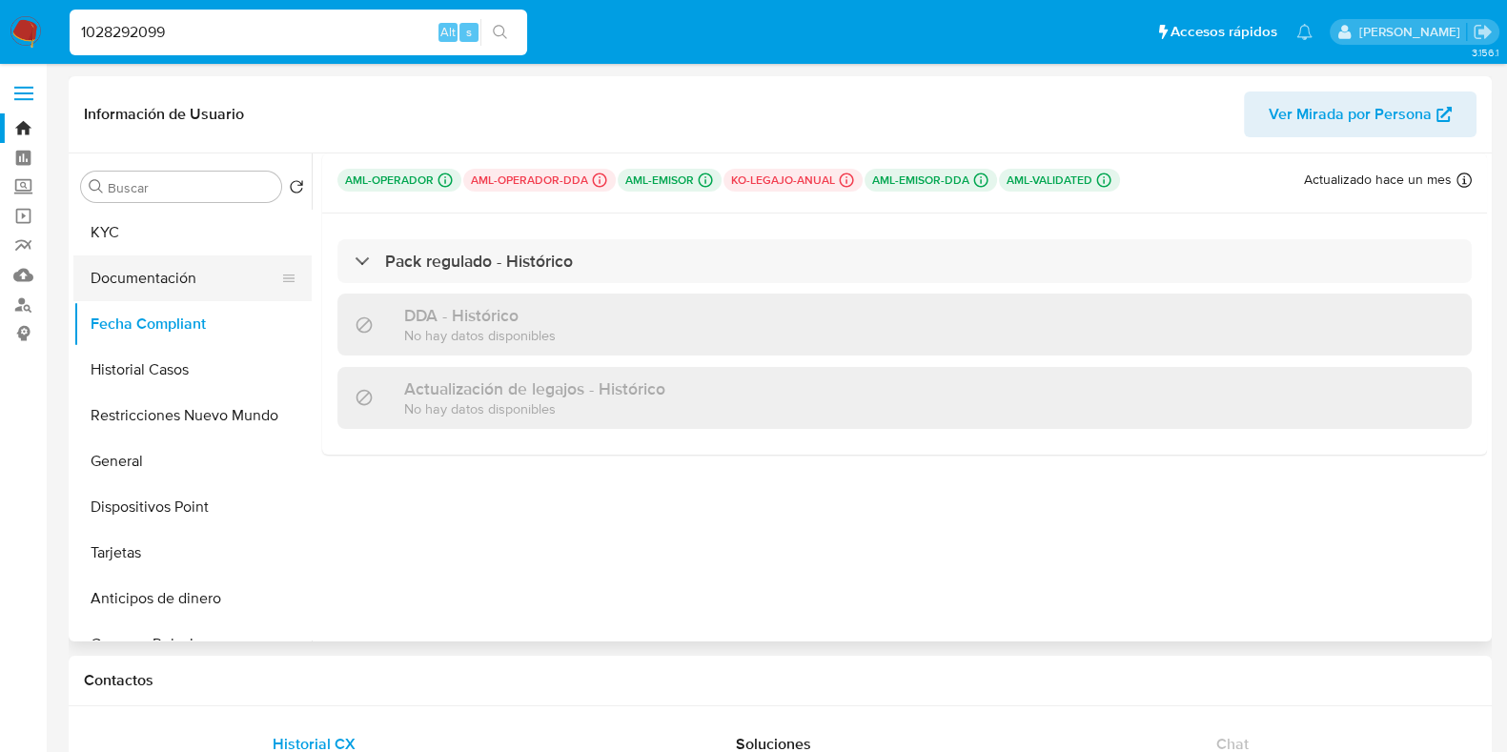
click at [203, 266] on button "Documentación" at bounding box center [184, 278] width 223 height 46
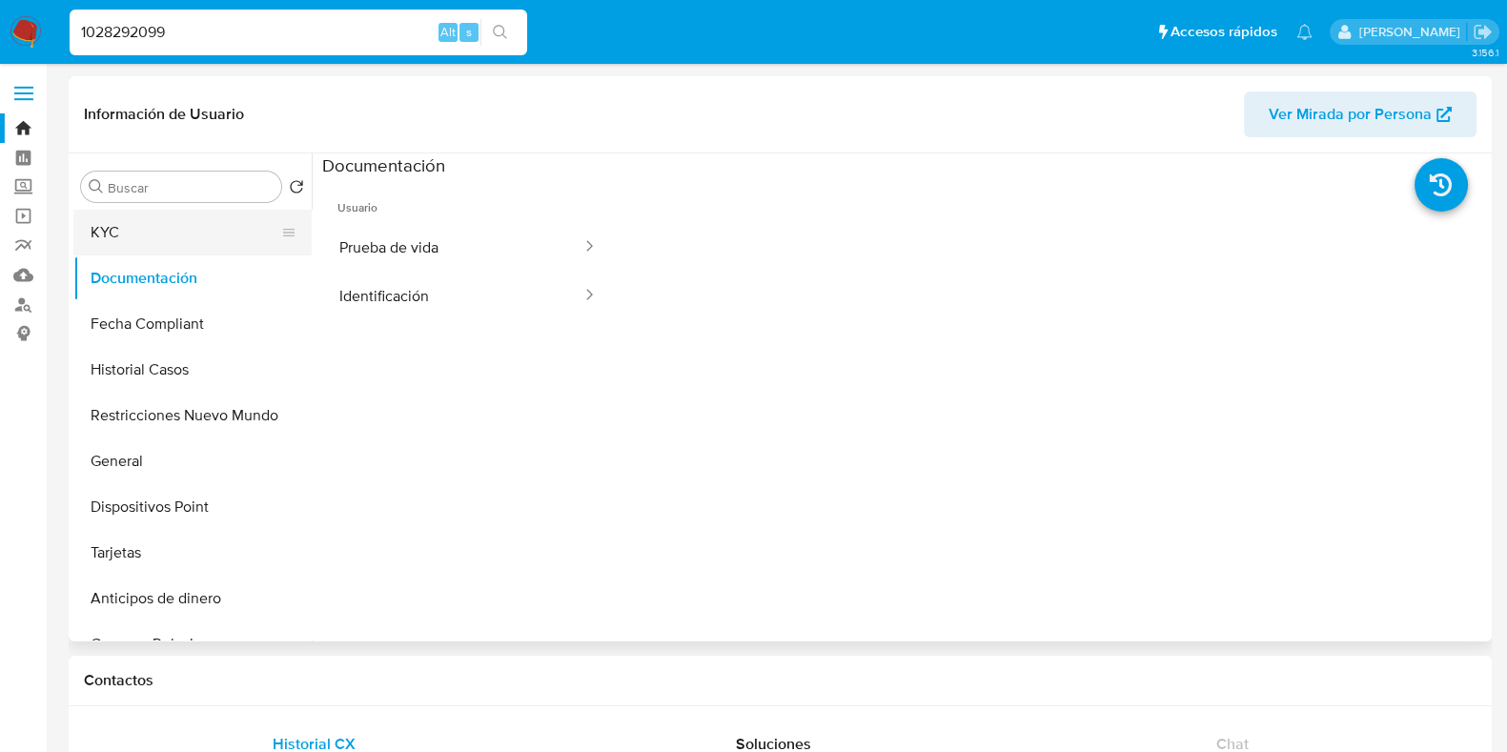
click at [204, 245] on button "KYC" at bounding box center [184, 233] width 223 height 46
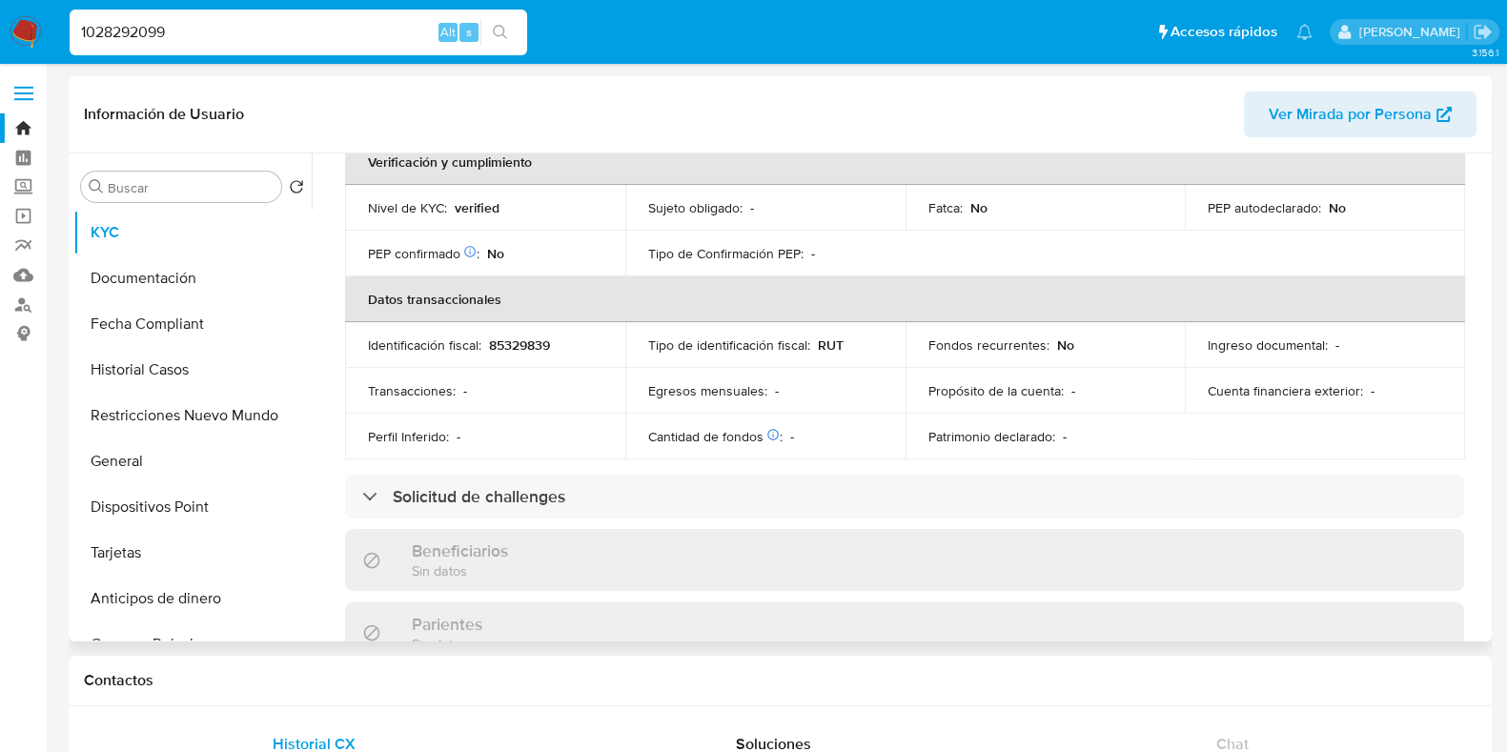
scroll to position [596, 0]
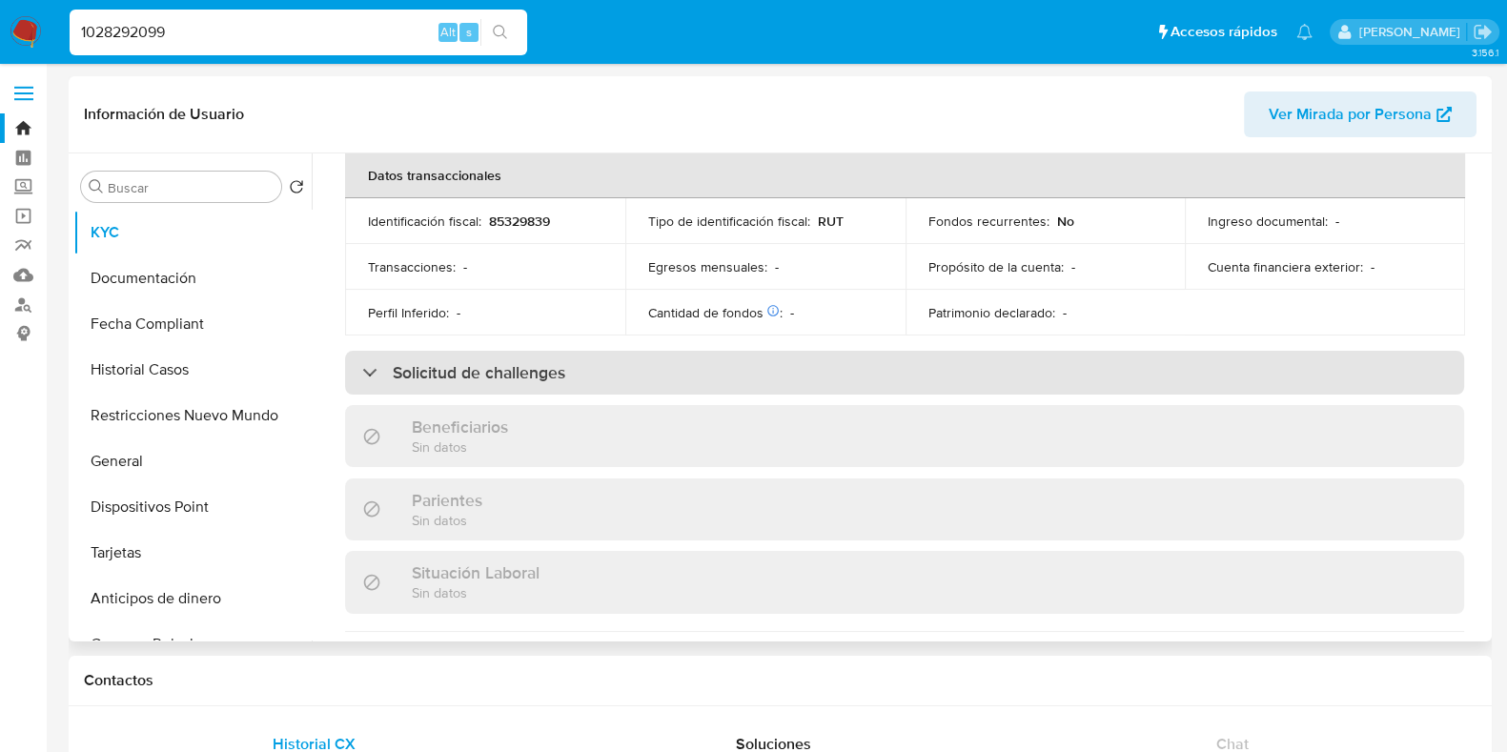
click at [668, 378] on div "Solicitud de challenges" at bounding box center [904, 373] width 1119 height 44
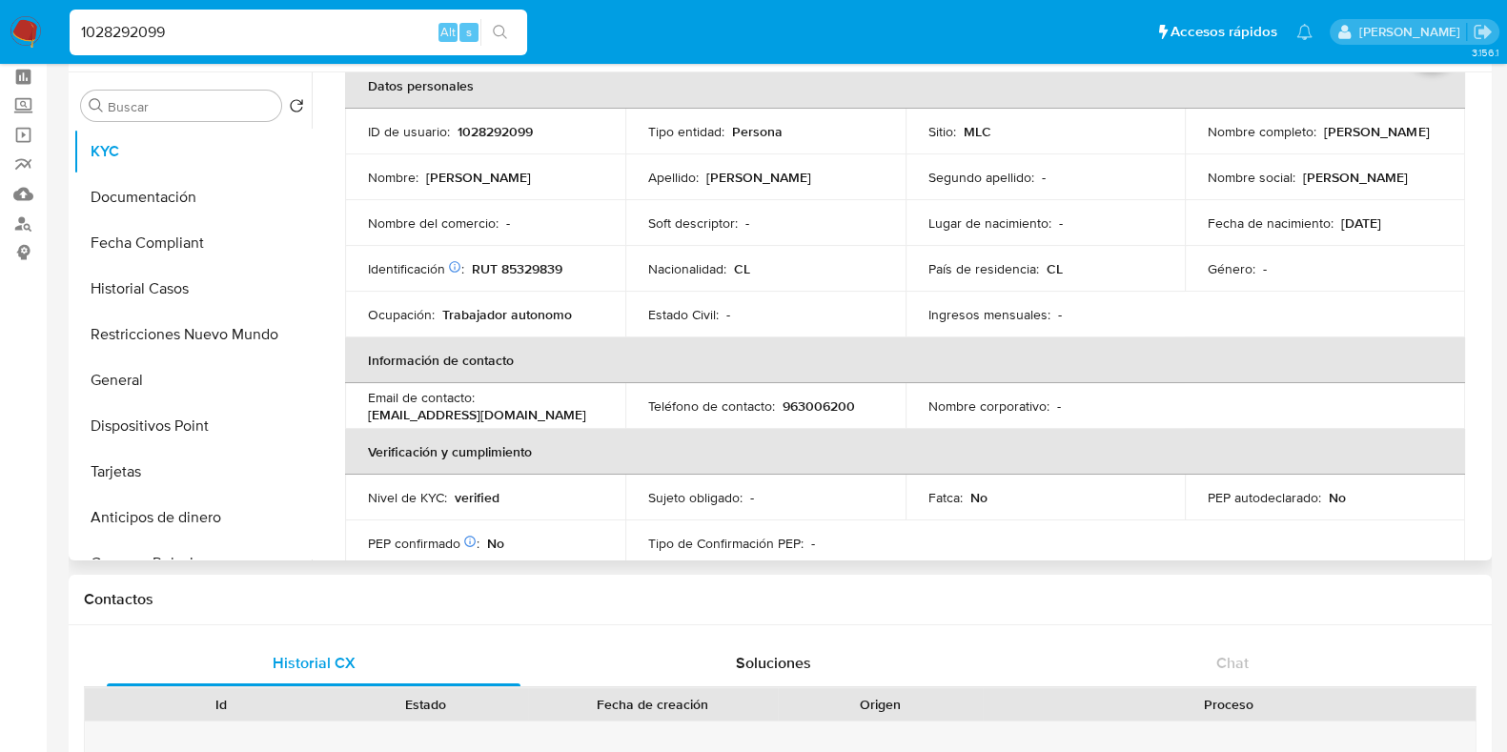
scroll to position [0, 0]
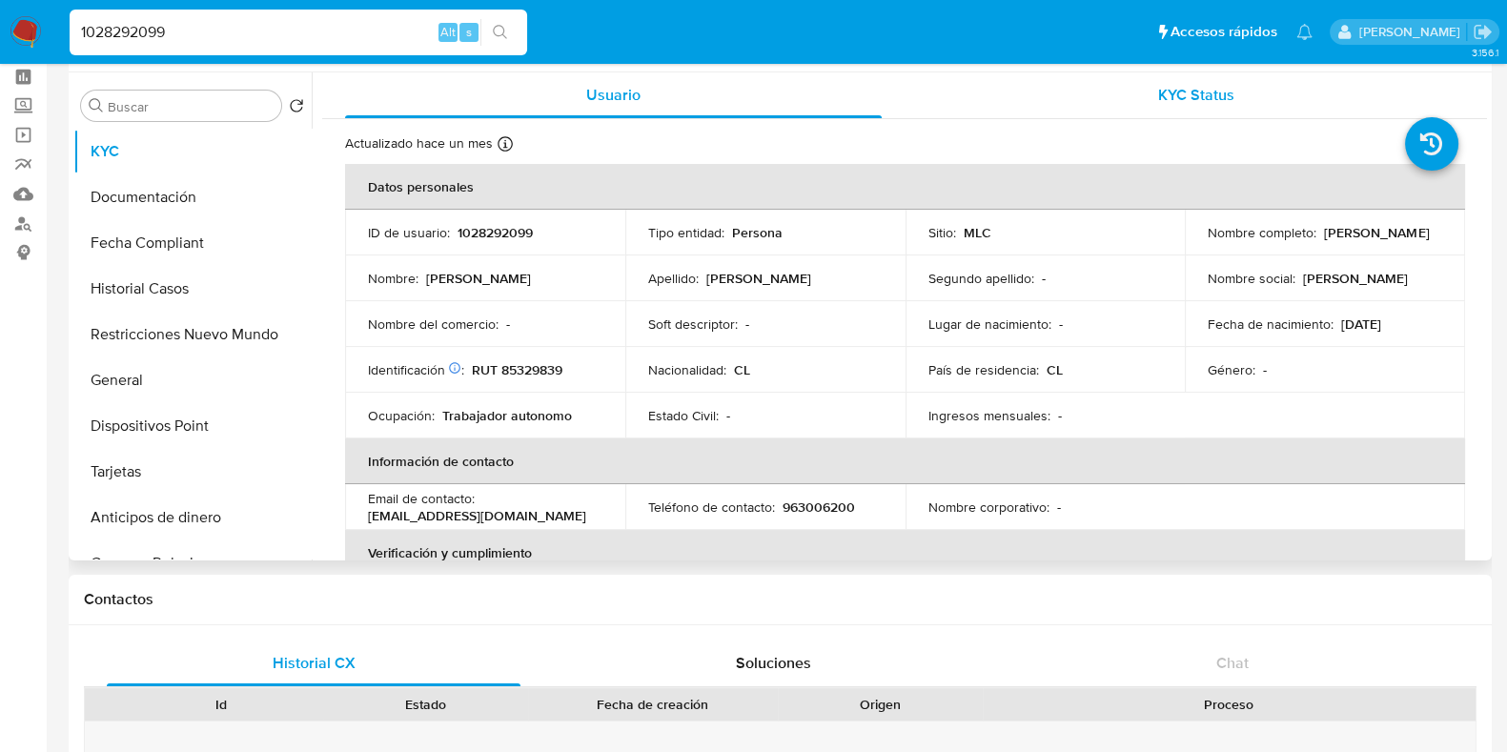
click at [1085, 110] on div "KYC Status" at bounding box center [1196, 95] width 537 height 46
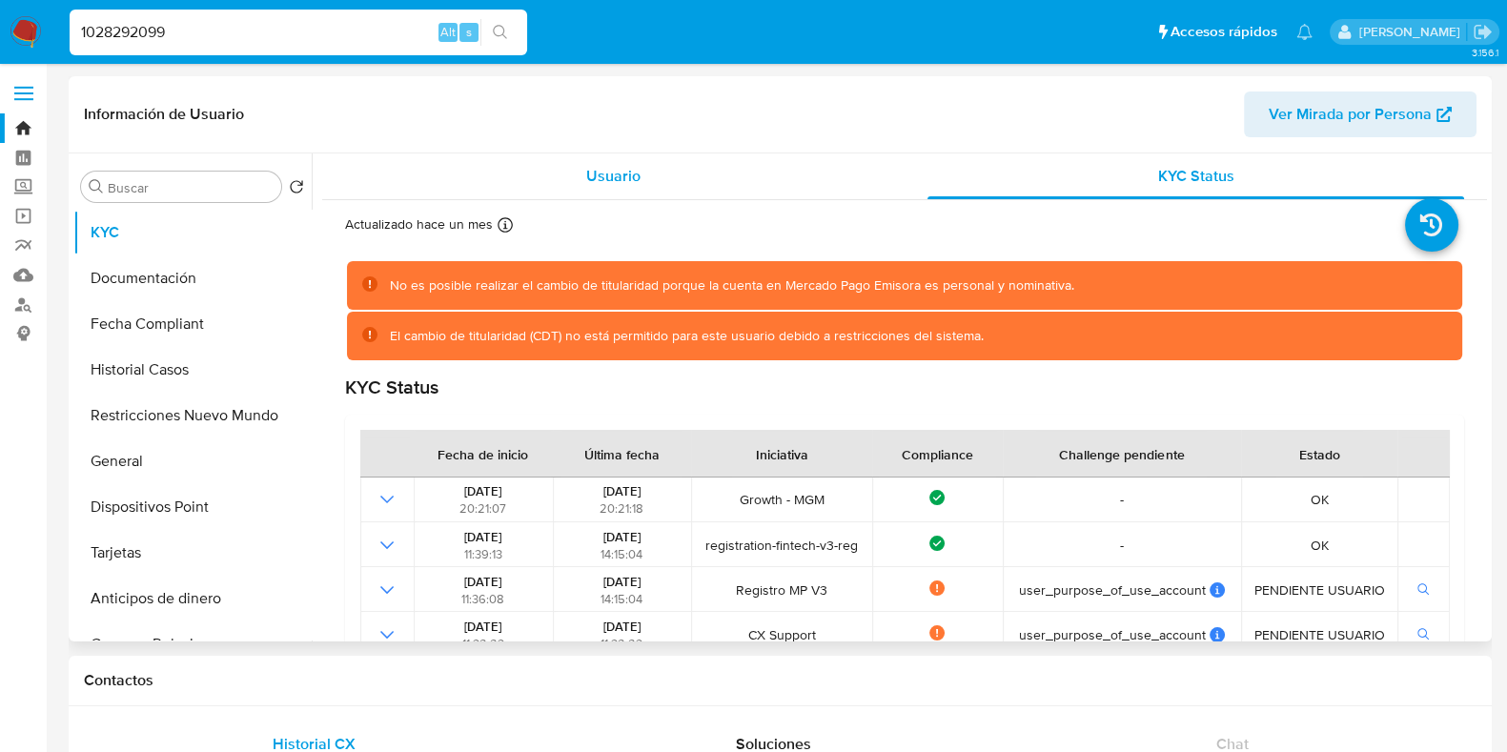
click at [600, 173] on span "Usuario" at bounding box center [613, 176] width 54 height 22
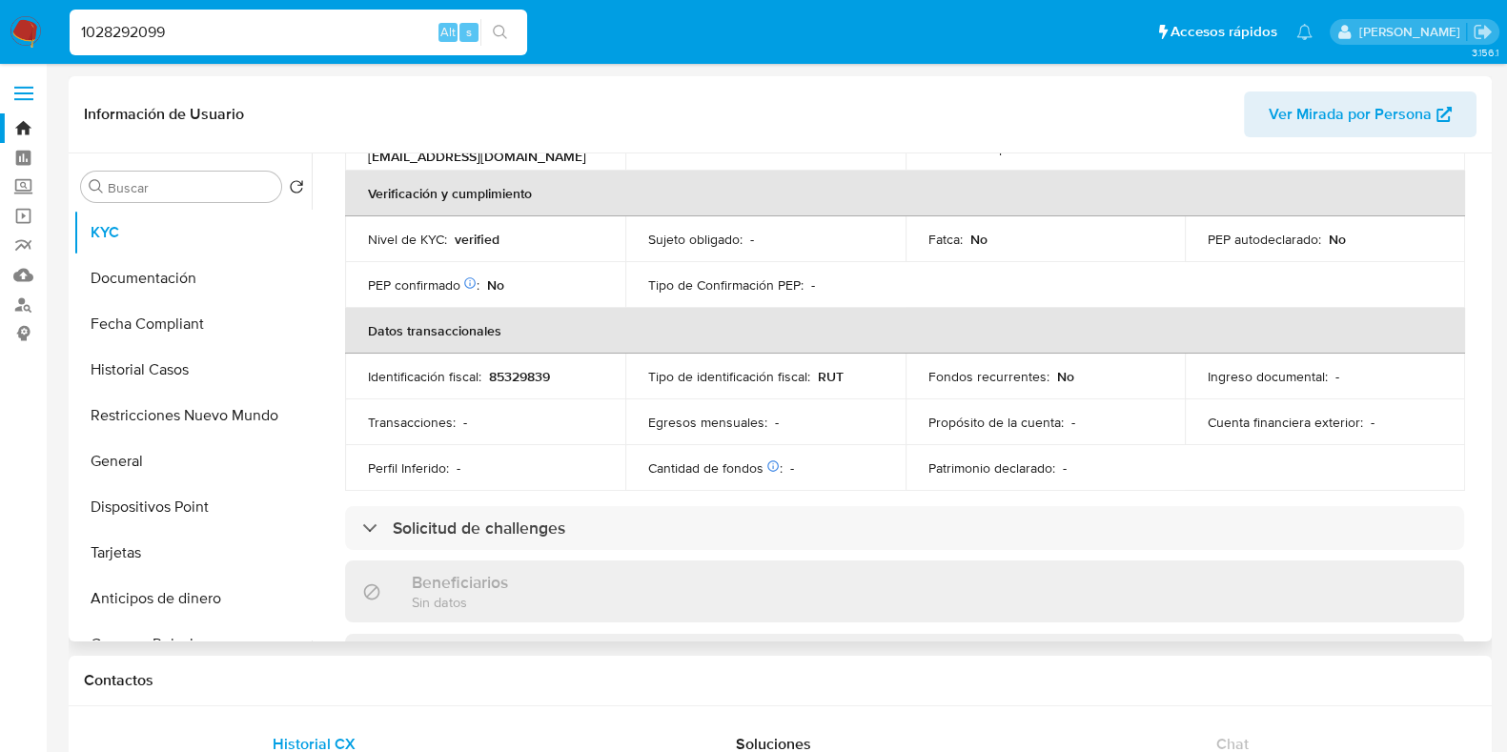
scroll to position [476, 0]
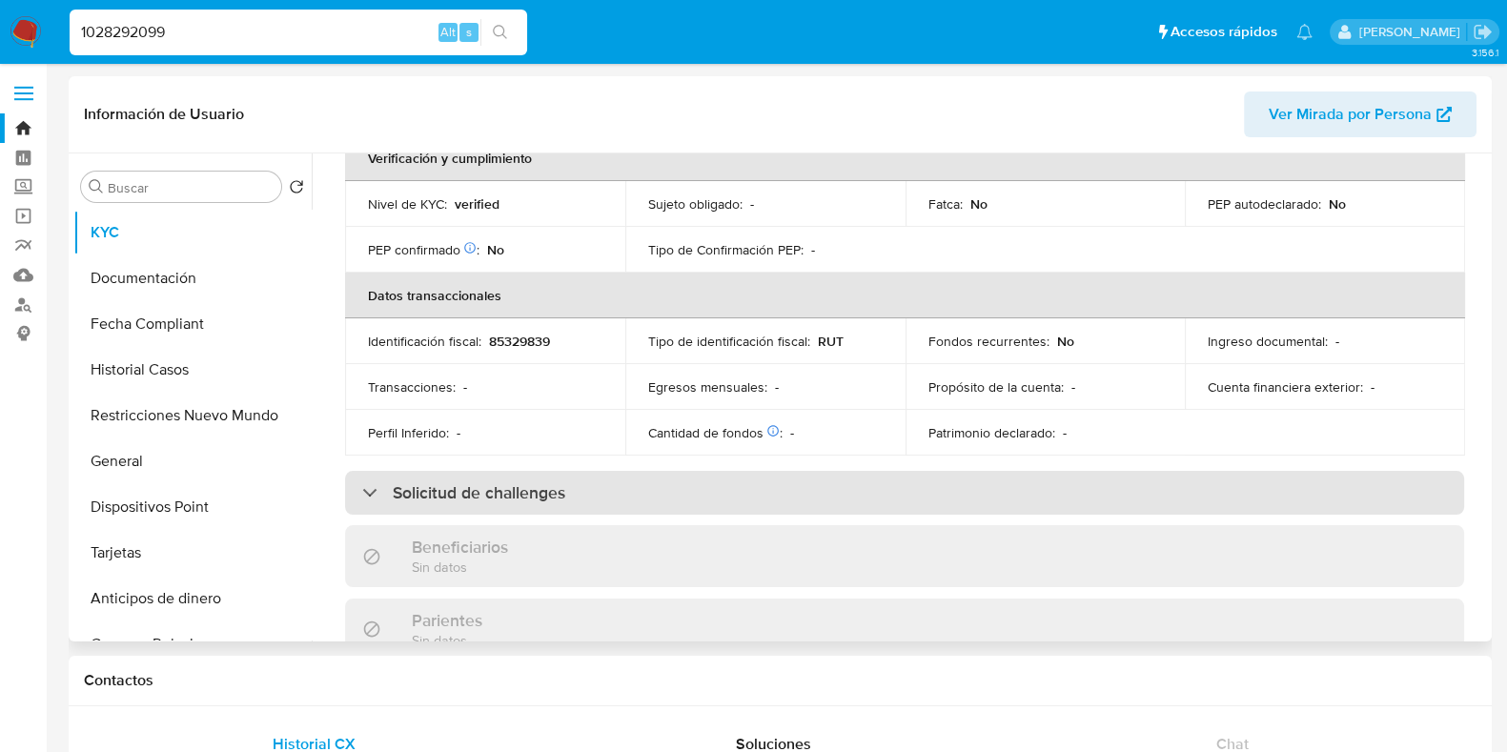
click at [629, 479] on div "Solicitud de challenges" at bounding box center [904, 493] width 1119 height 44
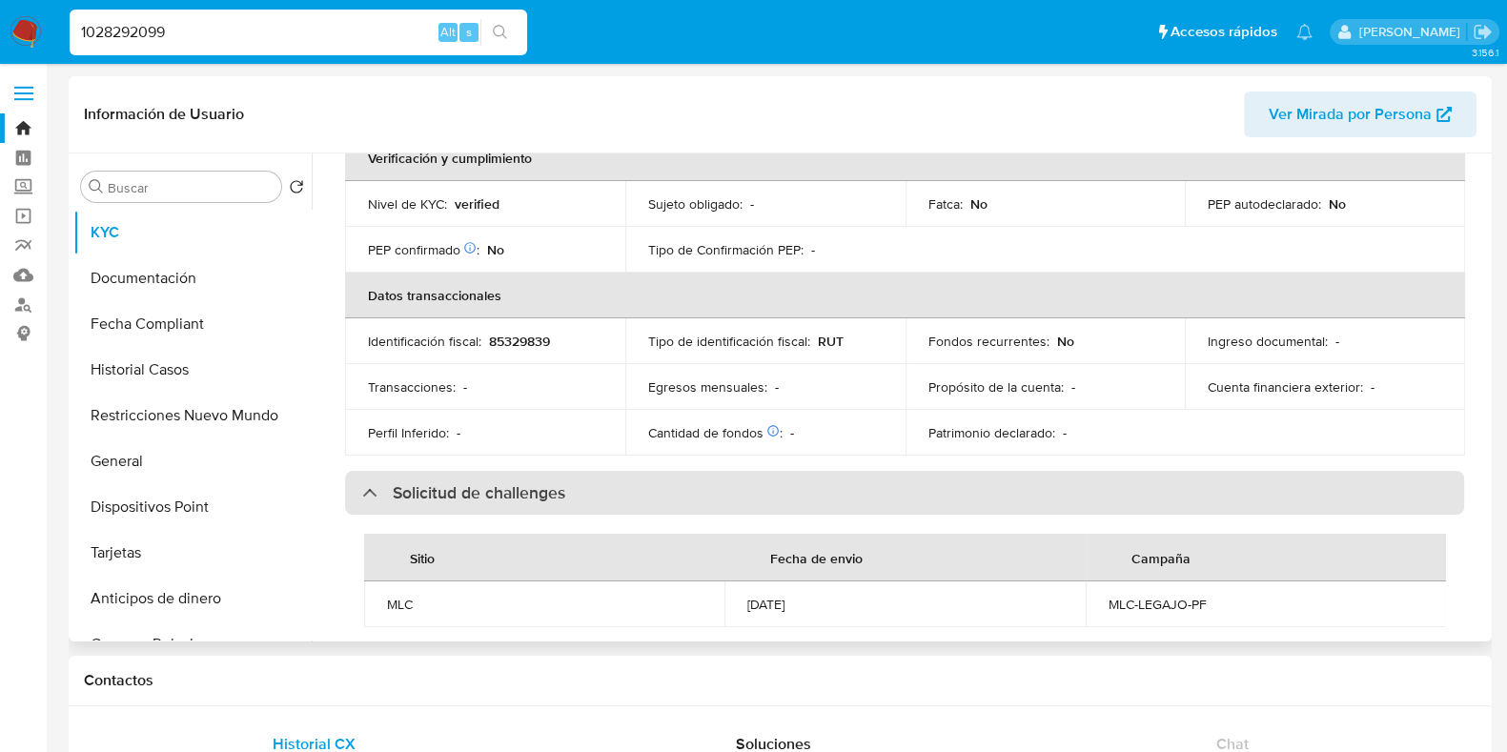
click at [629, 479] on div "Solicitud de challenges" at bounding box center [904, 493] width 1119 height 44
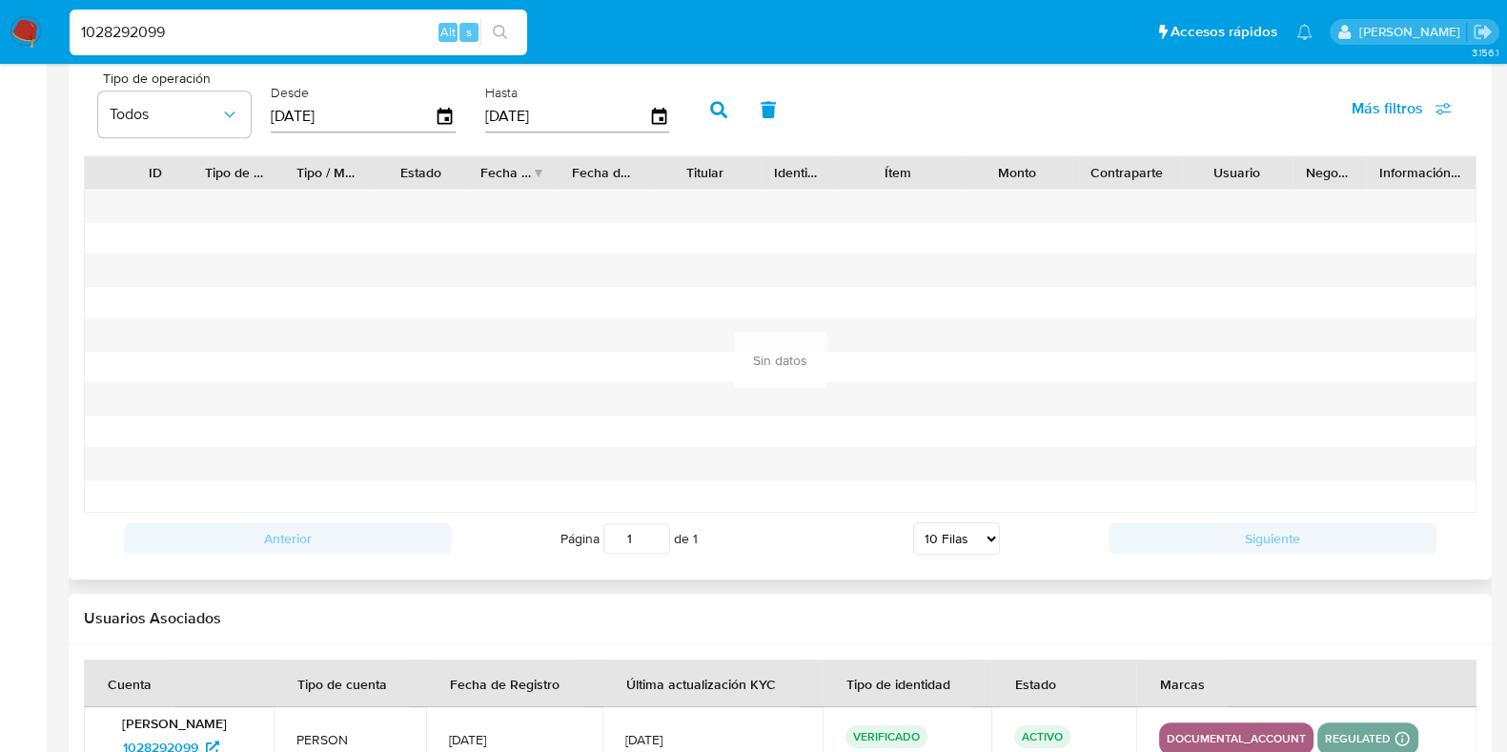
scroll to position [1748, 0]
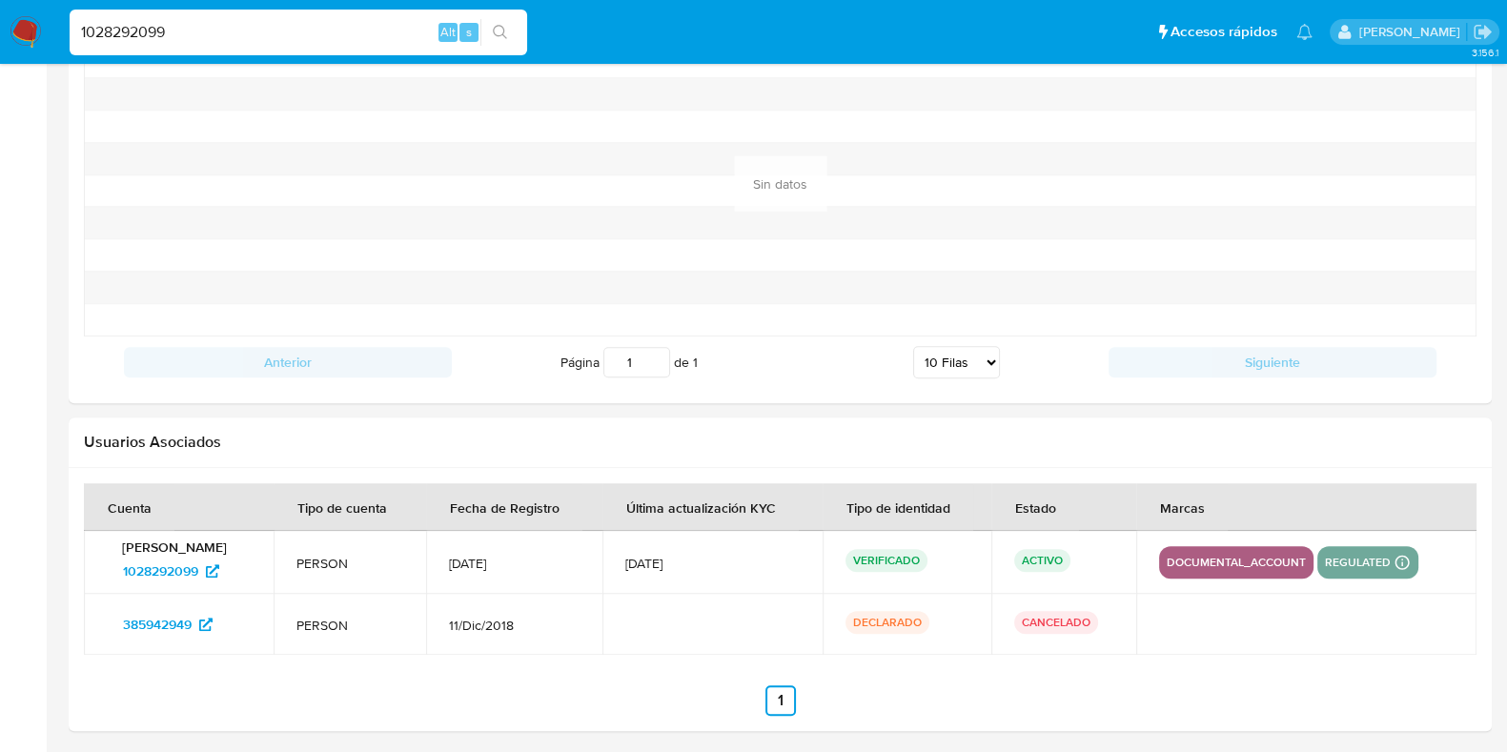
drag, startPoint x: 494, startPoint y: 561, endPoint x: 591, endPoint y: 561, distance: 97.2
click at [591, 561] on td "[DATE]" at bounding box center [513, 562] width 175 height 63
click at [701, 616] on td at bounding box center [713, 624] width 220 height 61
drag, startPoint x: 663, startPoint y: 555, endPoint x: 768, endPoint y: 557, distance: 105.8
click at [768, 557] on span "[DATE]" at bounding box center [712, 563] width 174 height 17
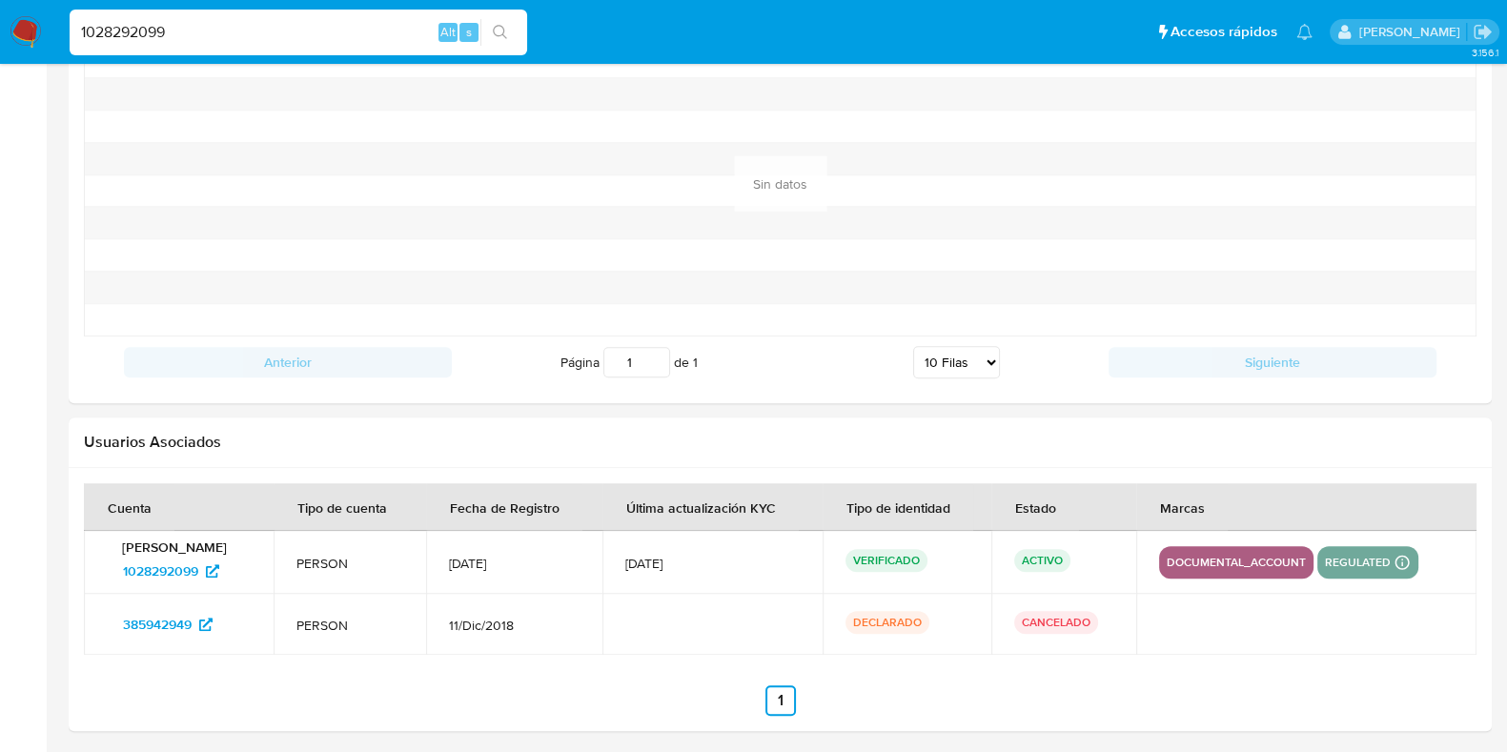
click at [768, 557] on span "[DATE]" at bounding box center [712, 563] width 174 height 17
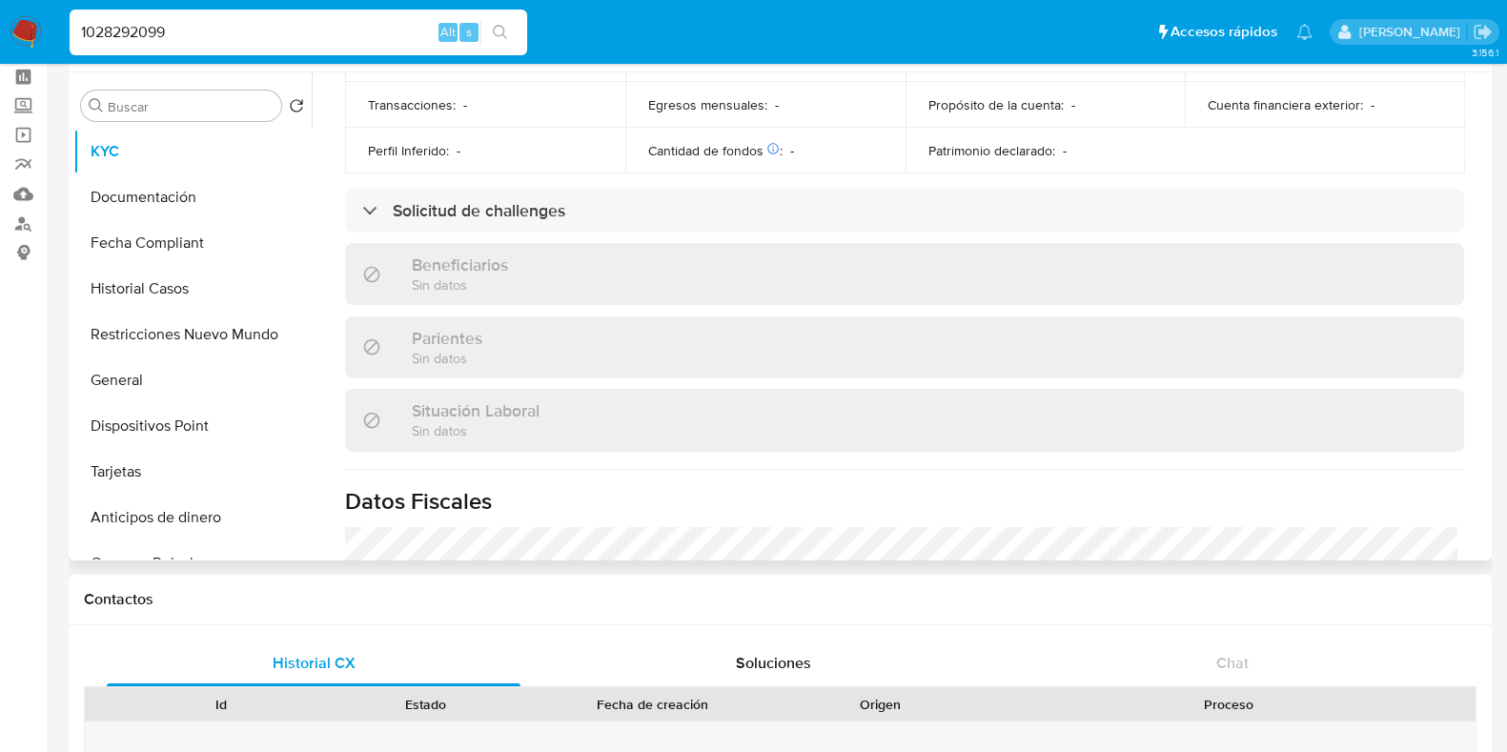
scroll to position [596, 0]
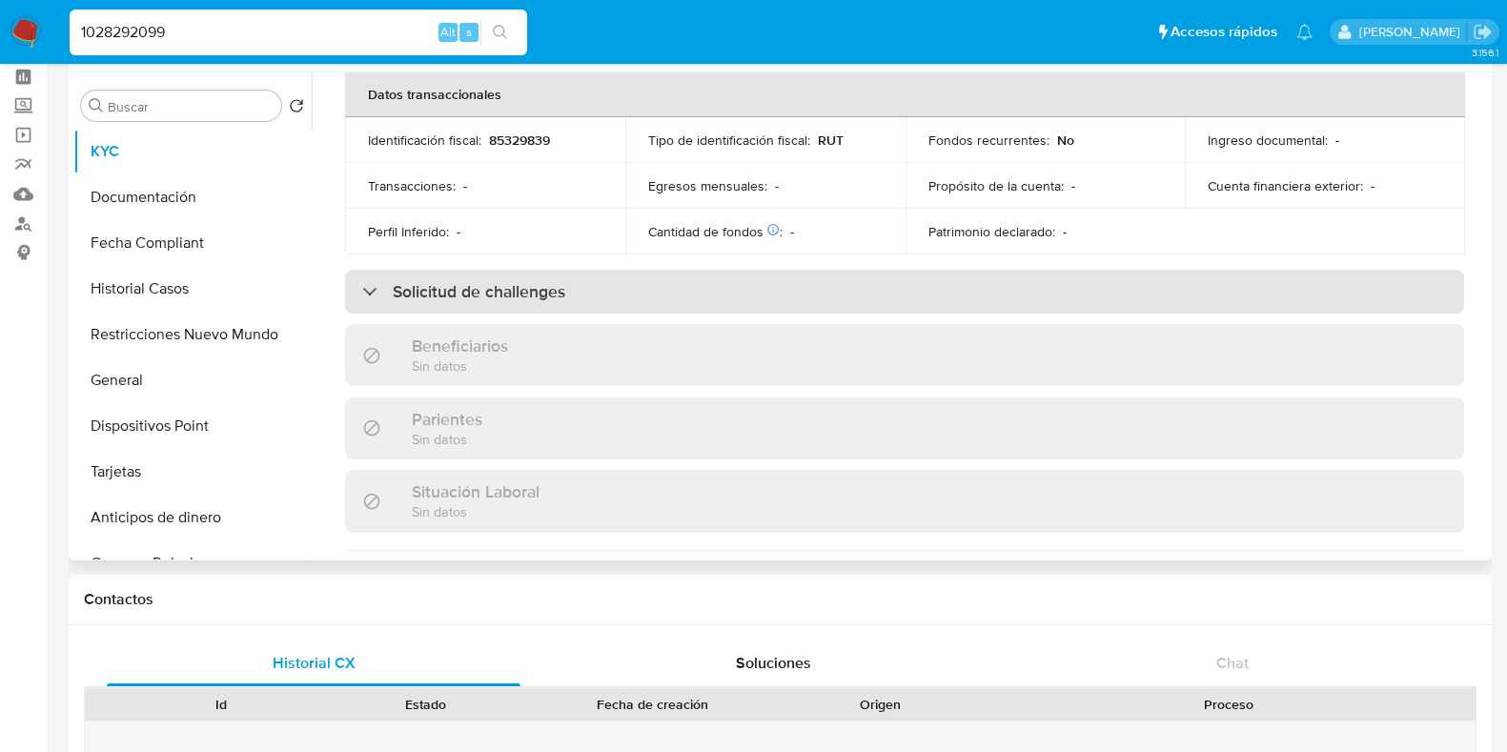
click at [725, 312] on div "Solicitud de challenges" at bounding box center [904, 292] width 1119 height 44
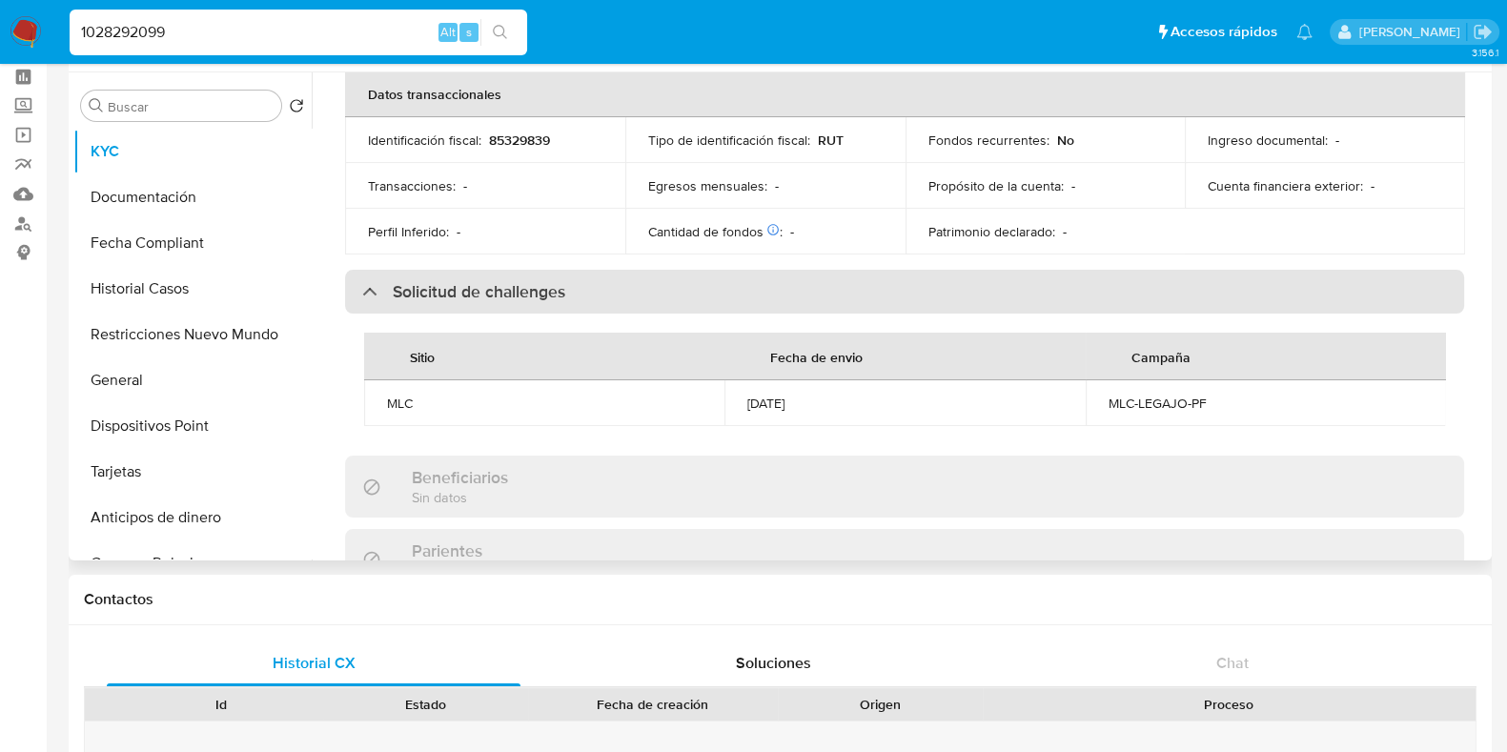
click at [725, 312] on div "Solicitud de challenges" at bounding box center [904, 292] width 1119 height 44
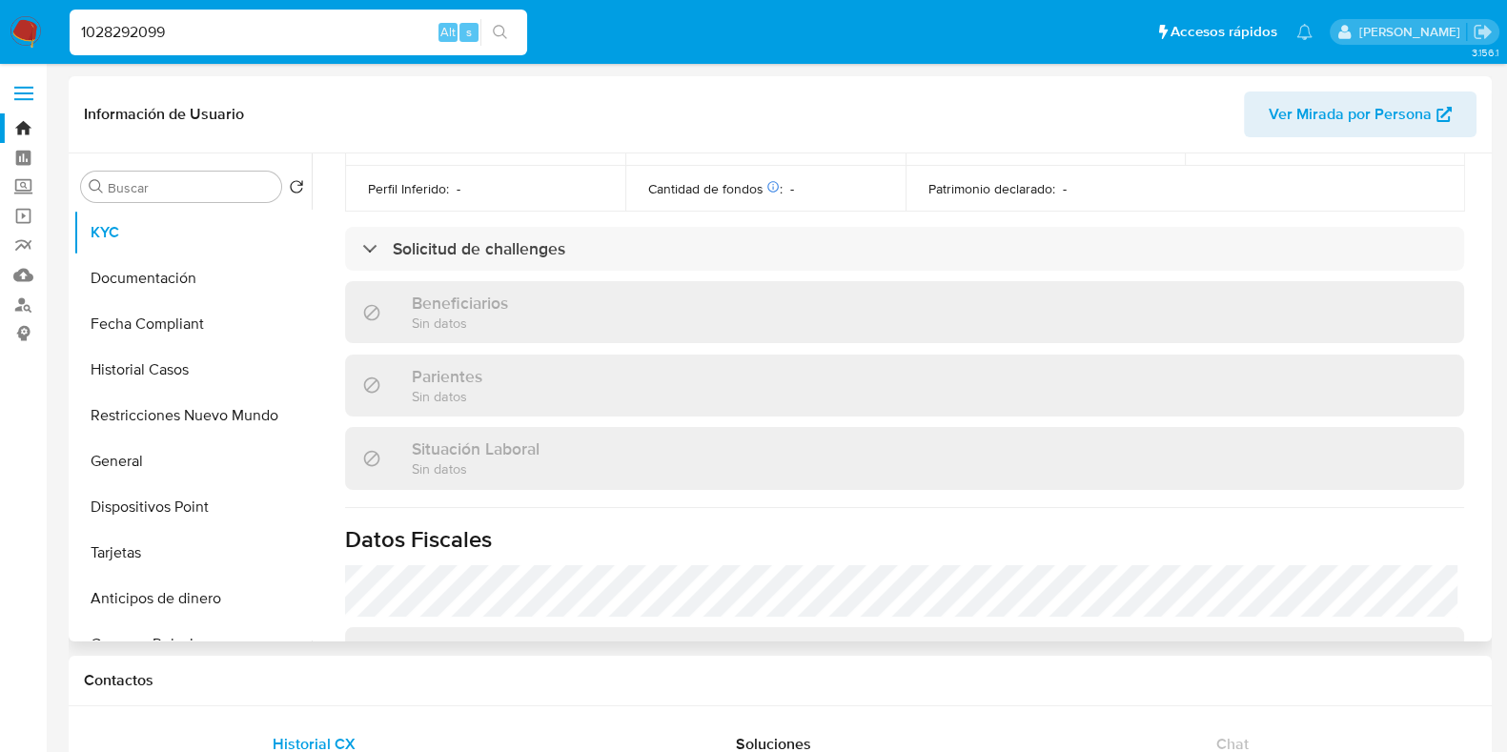
scroll to position [726, 0]
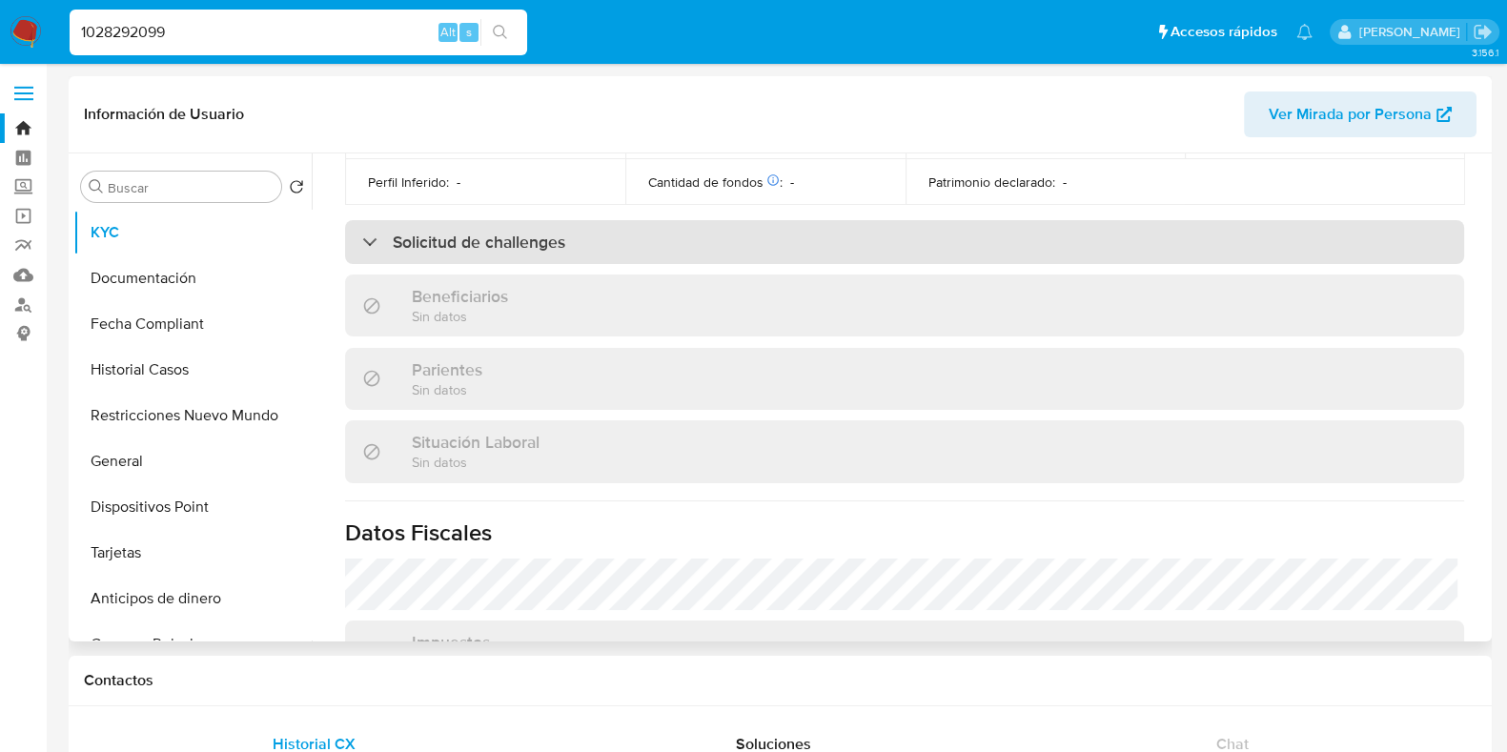
click at [614, 249] on div "Solicitud de challenges" at bounding box center [904, 242] width 1119 height 44
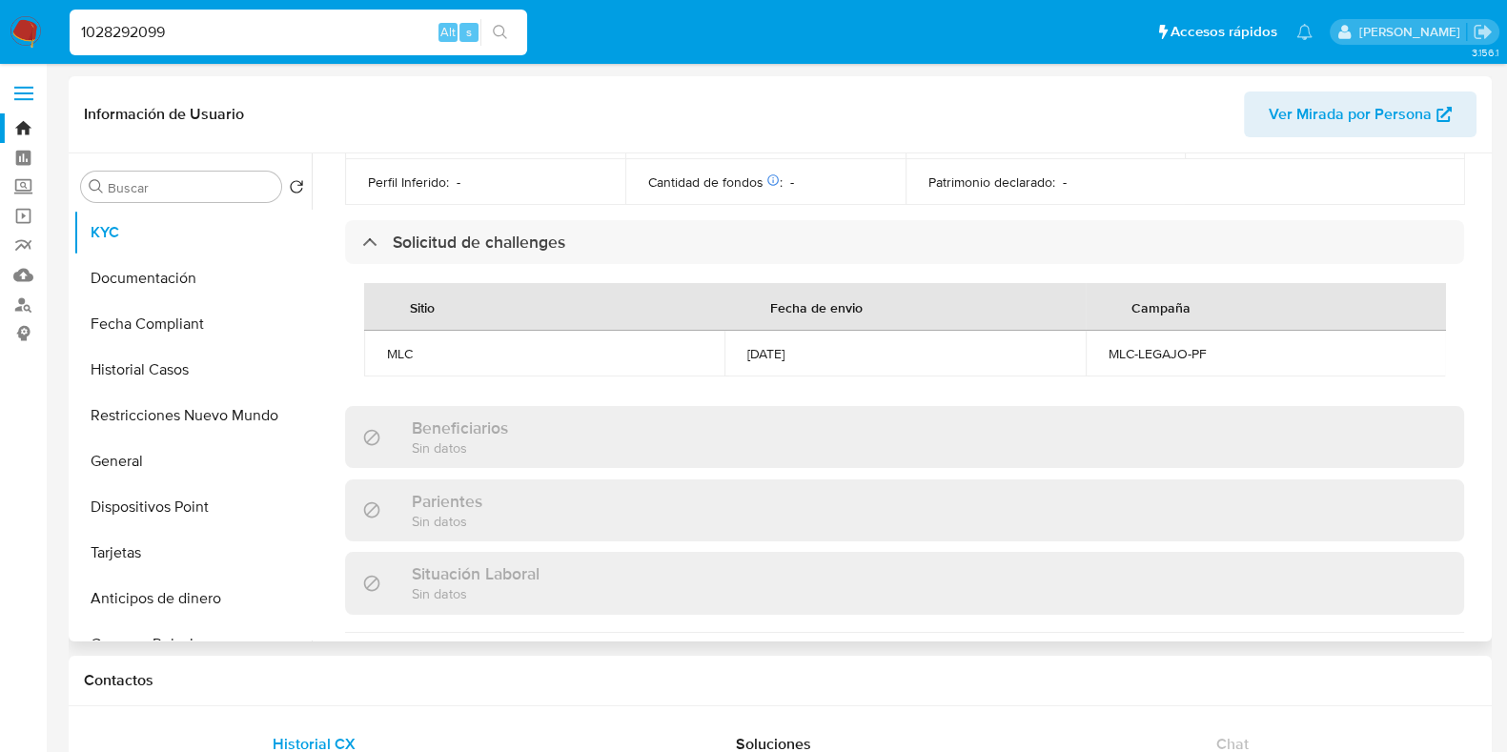
drag, startPoint x: 743, startPoint y: 351, endPoint x: 868, endPoint y: 348, distance: 125.9
click at [868, 348] on td "[DATE]" at bounding box center [905, 354] width 360 height 46
